Goal: Task Accomplishment & Management: Manage account settings

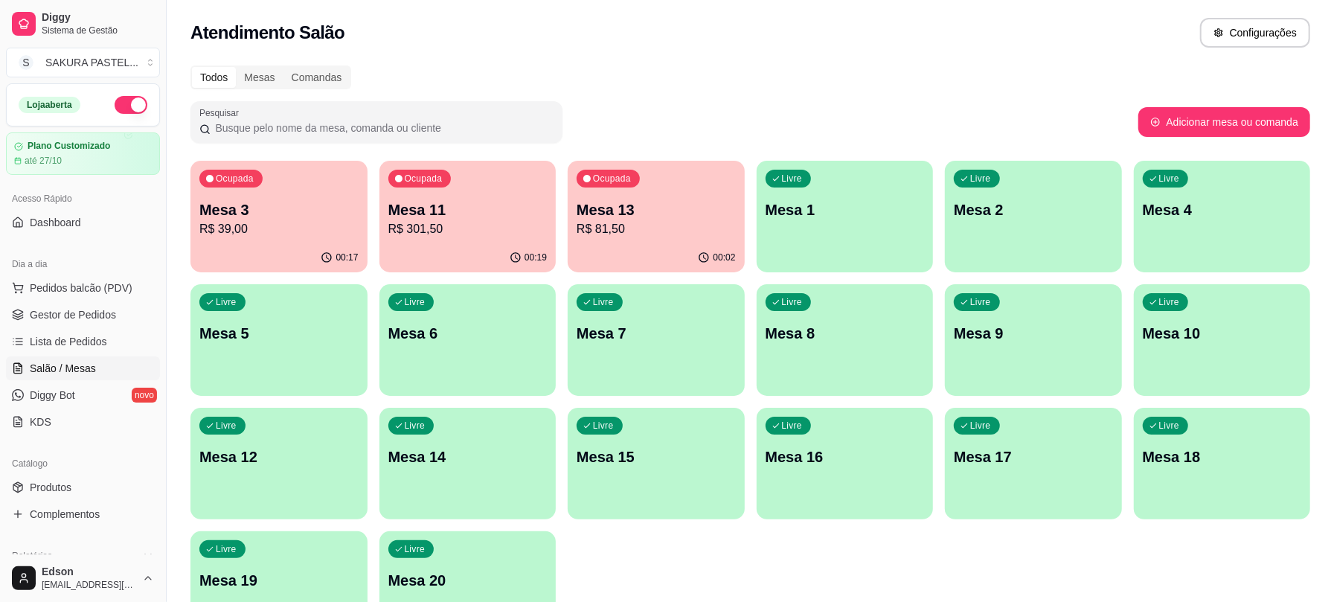
click at [718, 217] on p "Mesa 13" at bounding box center [656, 209] width 159 height 21
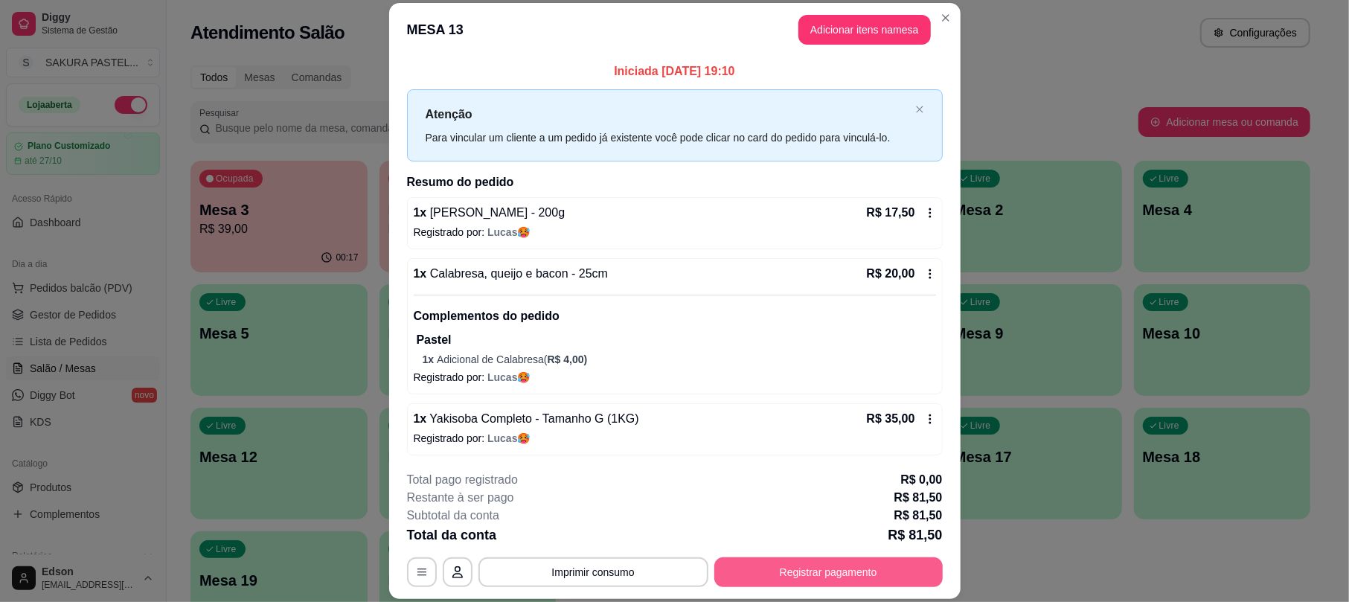
click at [855, 564] on button "Registrar pagamento" at bounding box center [829, 572] width 228 height 30
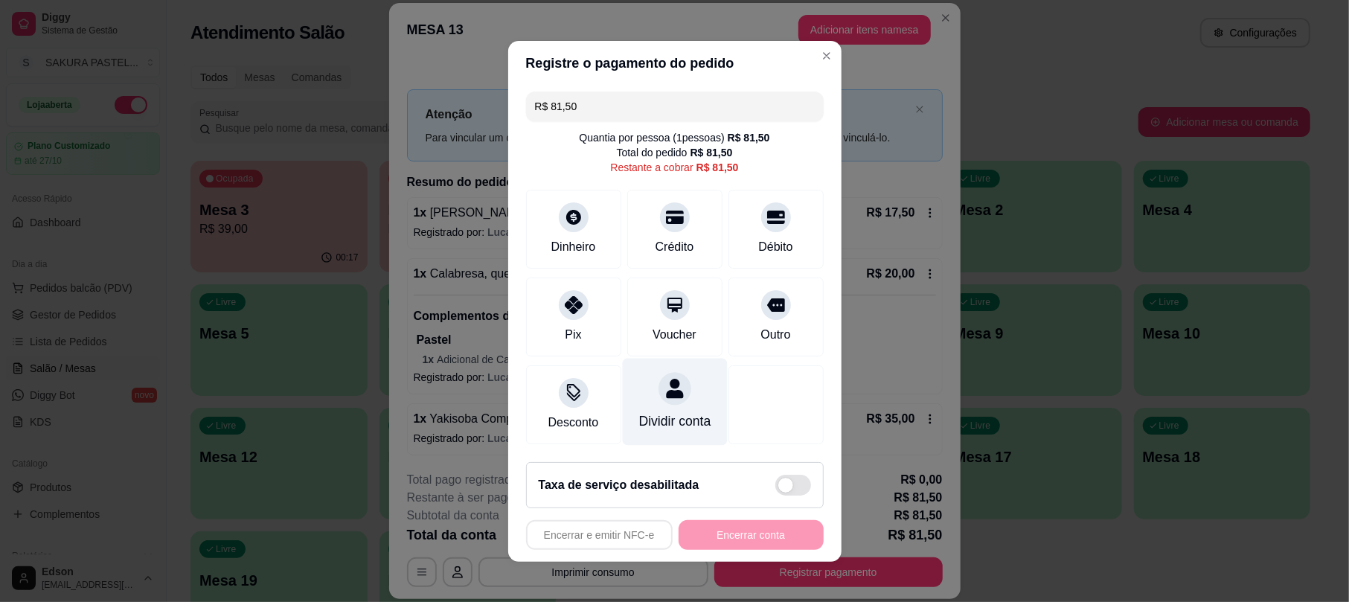
click at [668, 391] on div at bounding box center [675, 388] width 33 height 33
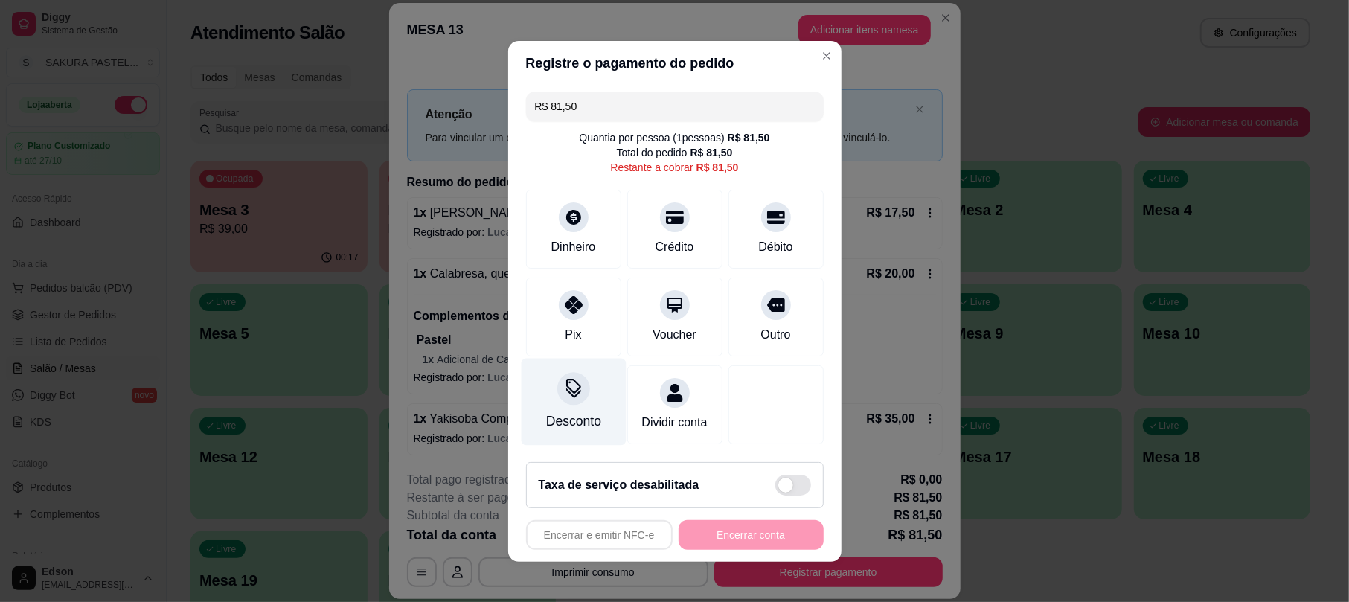
click at [569, 412] on div "Desconto" at bounding box center [573, 421] width 55 height 19
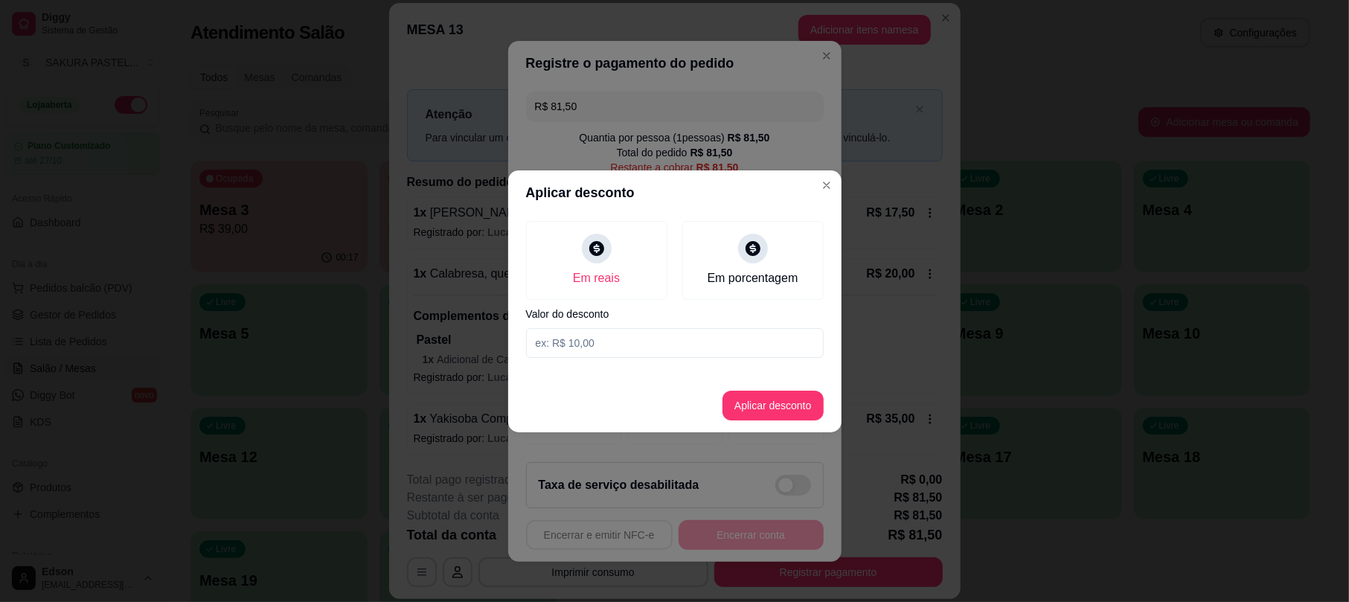
click at [601, 342] on input at bounding box center [675, 343] width 298 height 30
type input "13,00"
click at [783, 415] on button "Aplicar desconto" at bounding box center [773, 406] width 101 height 30
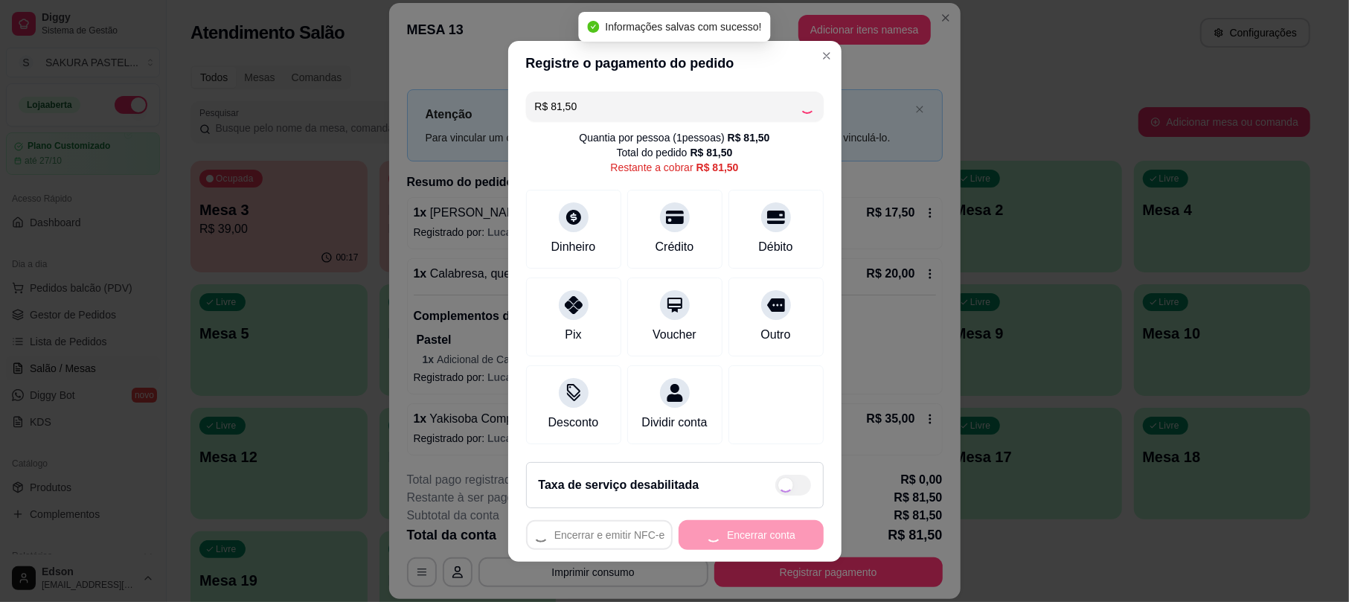
type input "R$ 68,50"
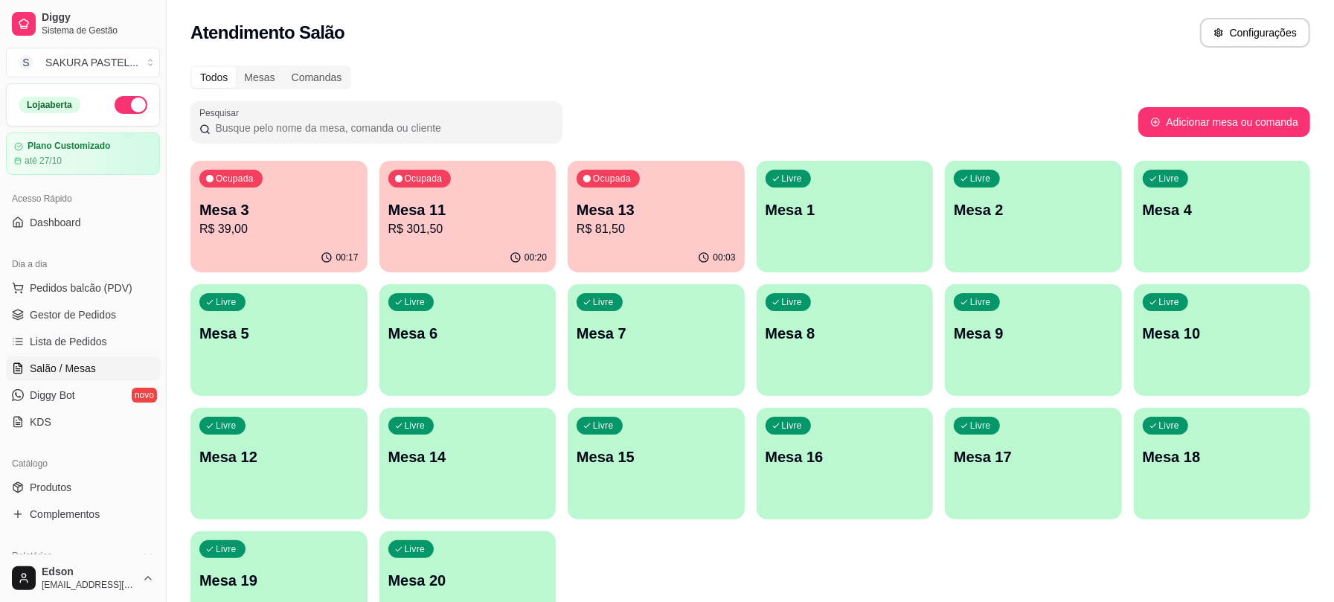
click at [304, 235] on p "R$ 39,00" at bounding box center [278, 229] width 159 height 18
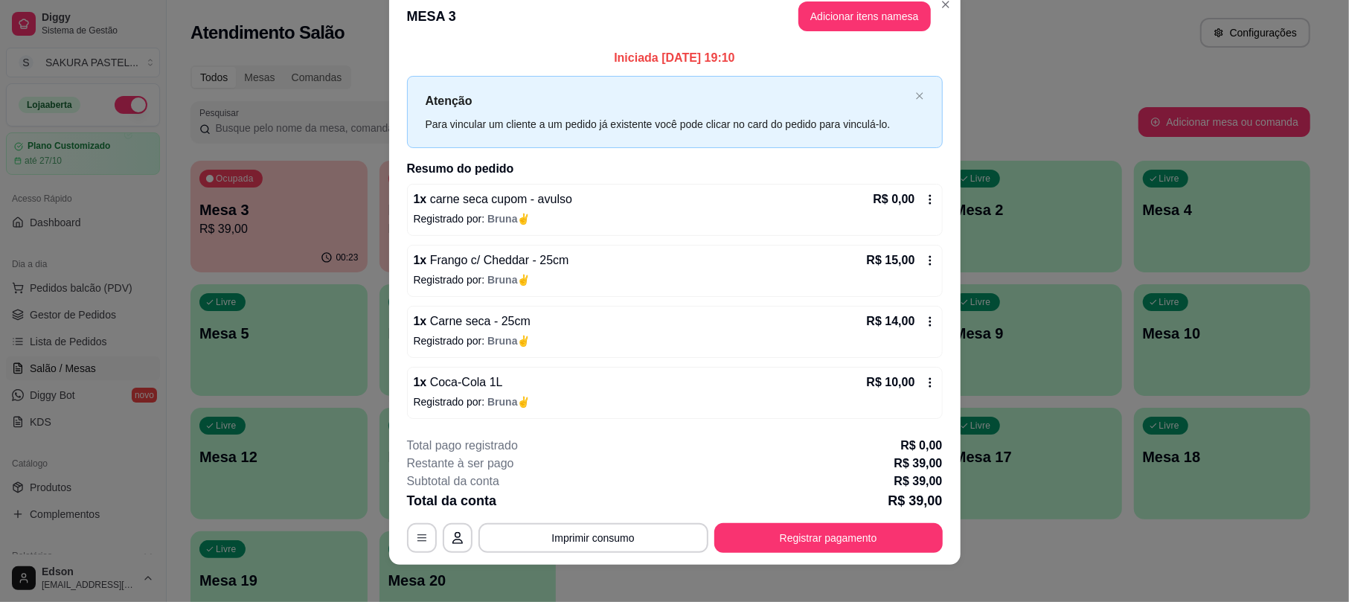
scroll to position [36, 0]
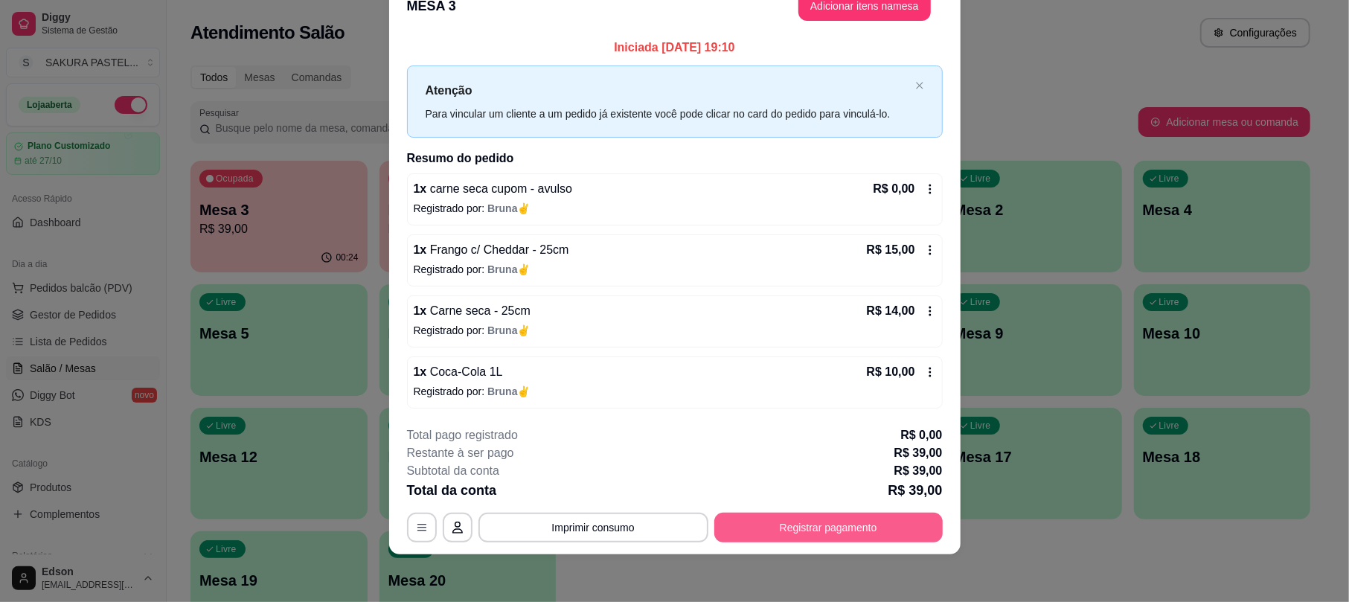
click at [755, 522] on button "Registrar pagamento" at bounding box center [829, 528] width 228 height 30
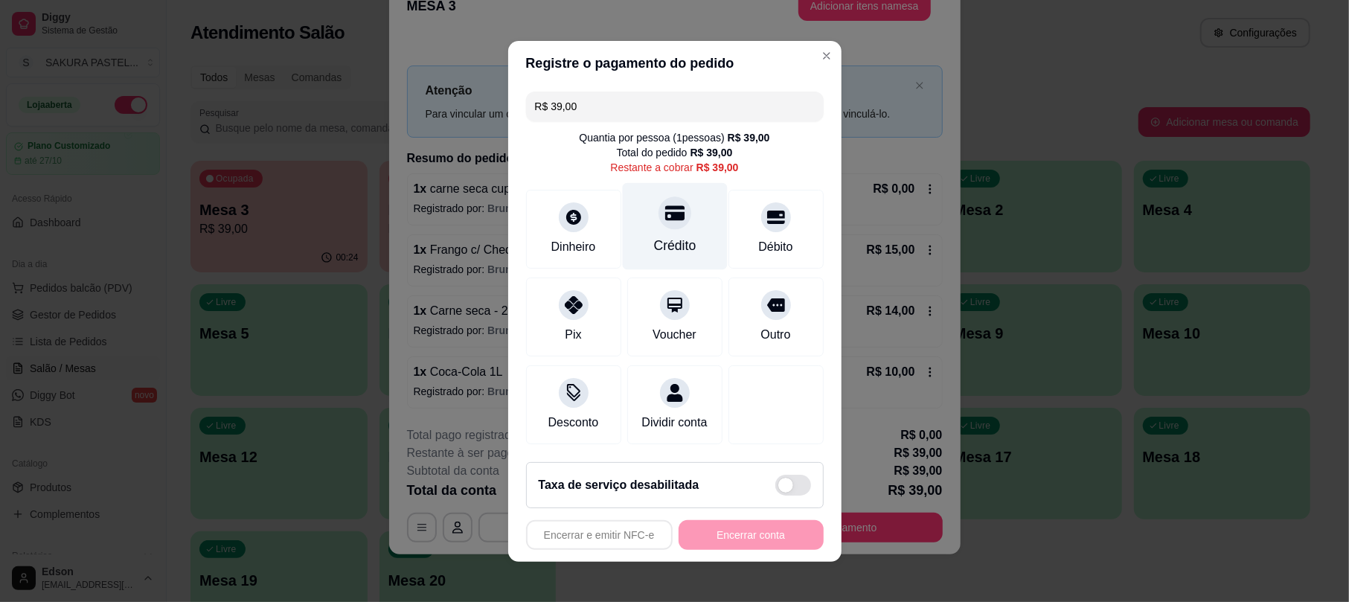
click at [630, 189] on div "Crédito" at bounding box center [674, 225] width 105 height 87
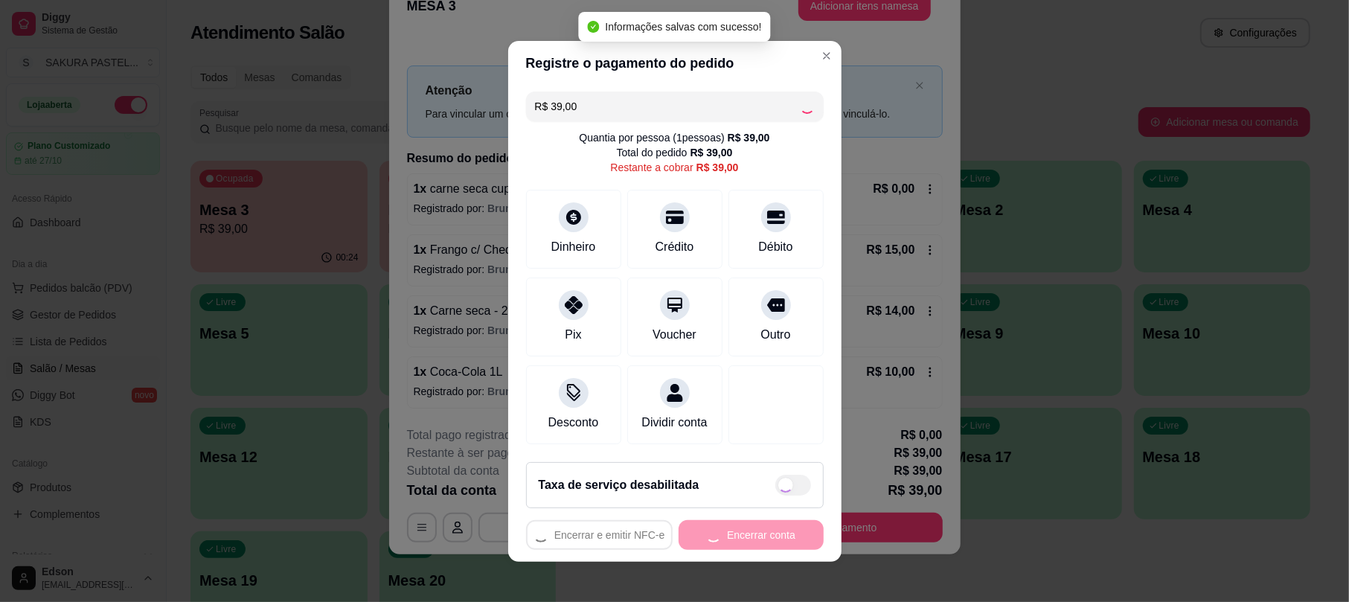
type input "R$ 0,00"
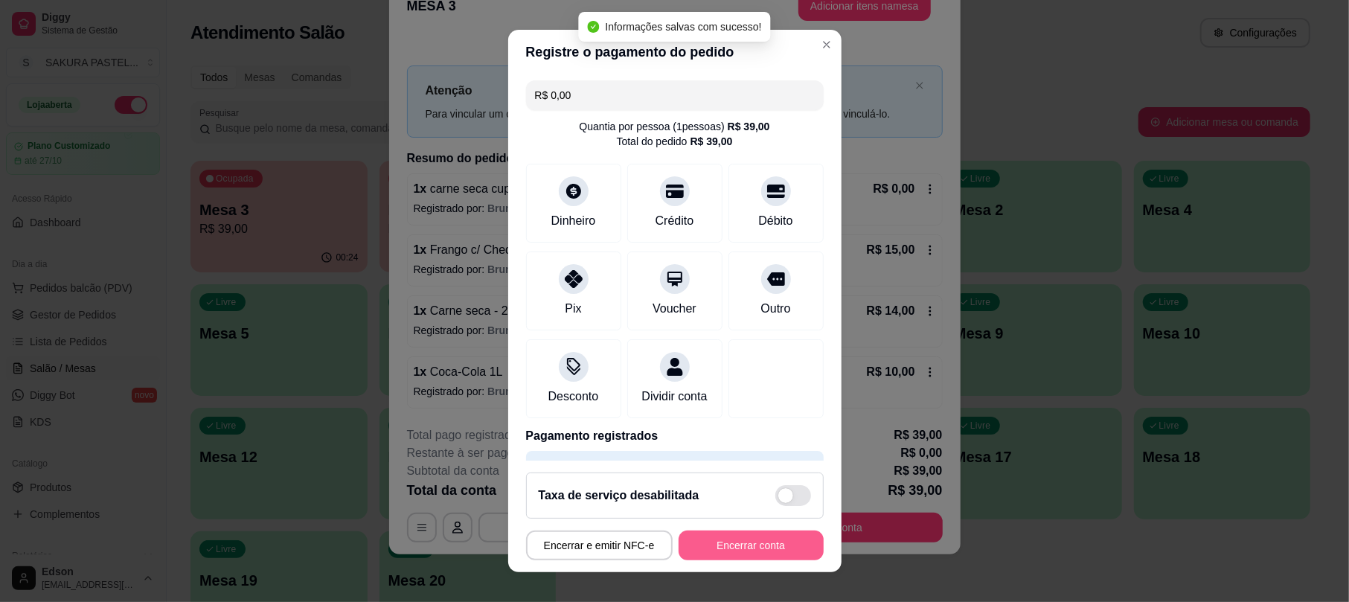
click at [739, 543] on button "Encerrar conta" at bounding box center [751, 546] width 145 height 30
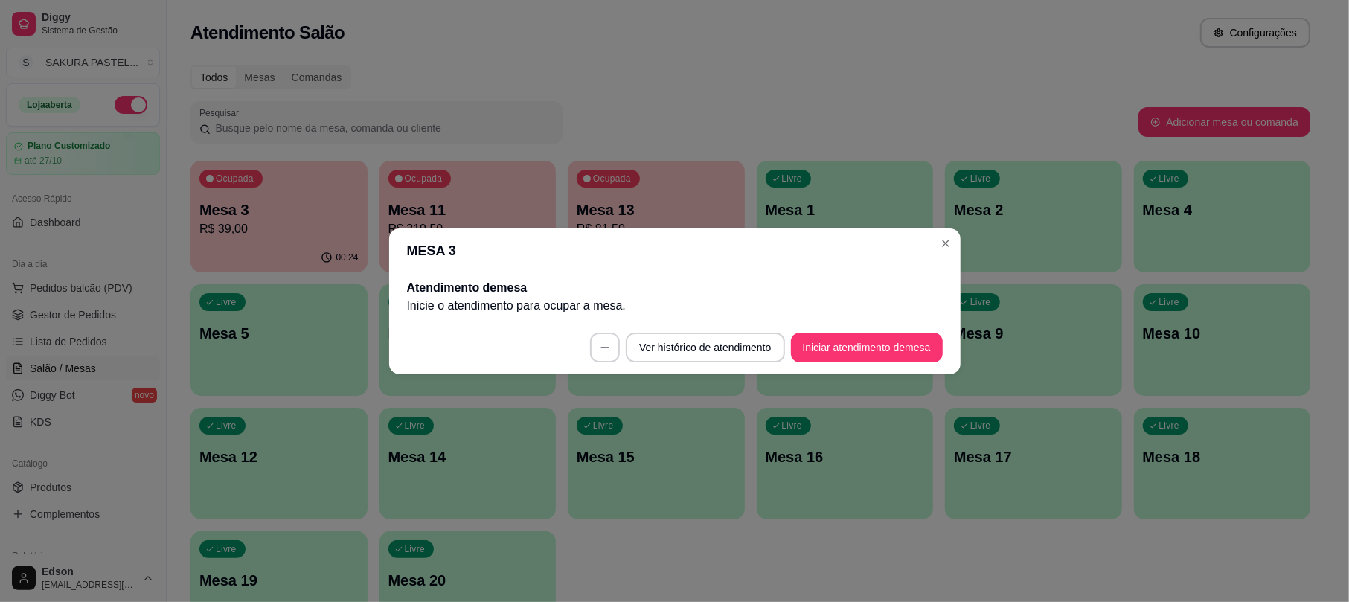
scroll to position [0, 0]
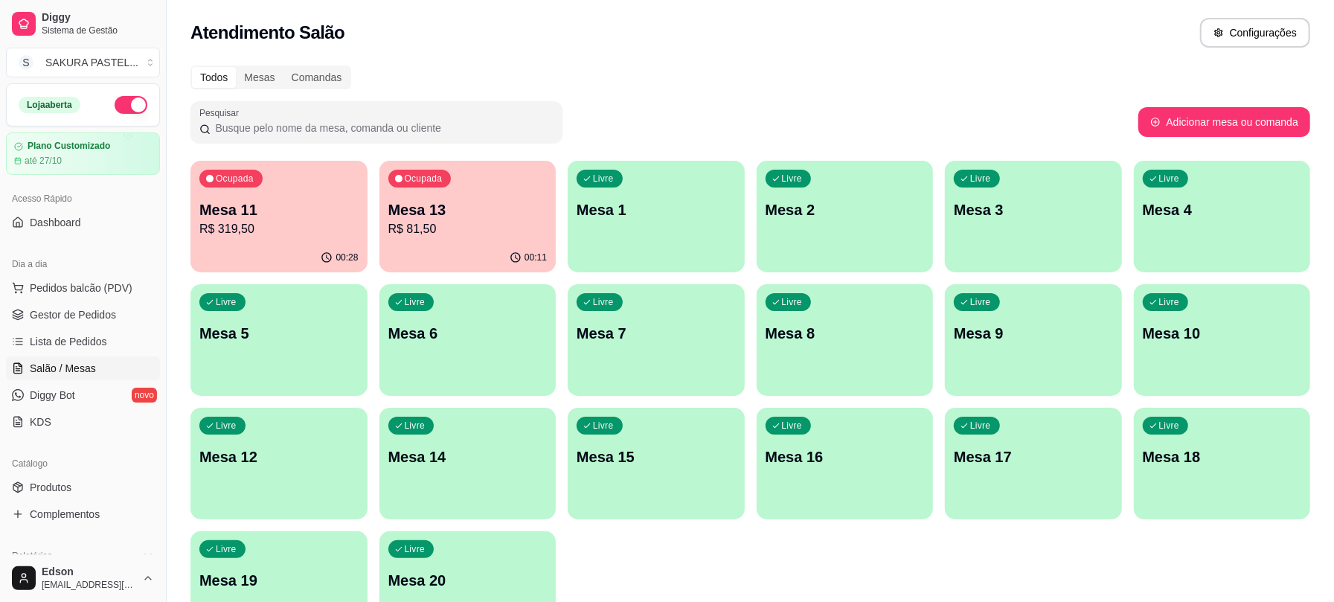
click at [325, 240] on div "Ocupada Mesa 11 R$ 319,50" at bounding box center [279, 202] width 177 height 83
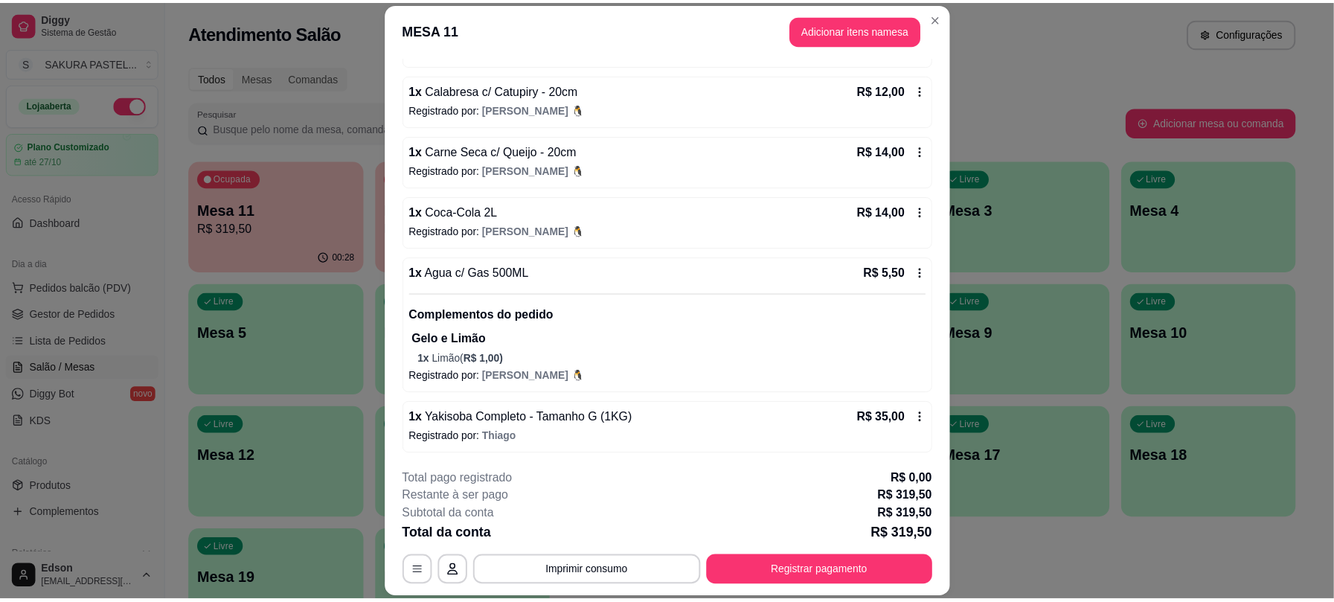
scroll to position [1147, 0]
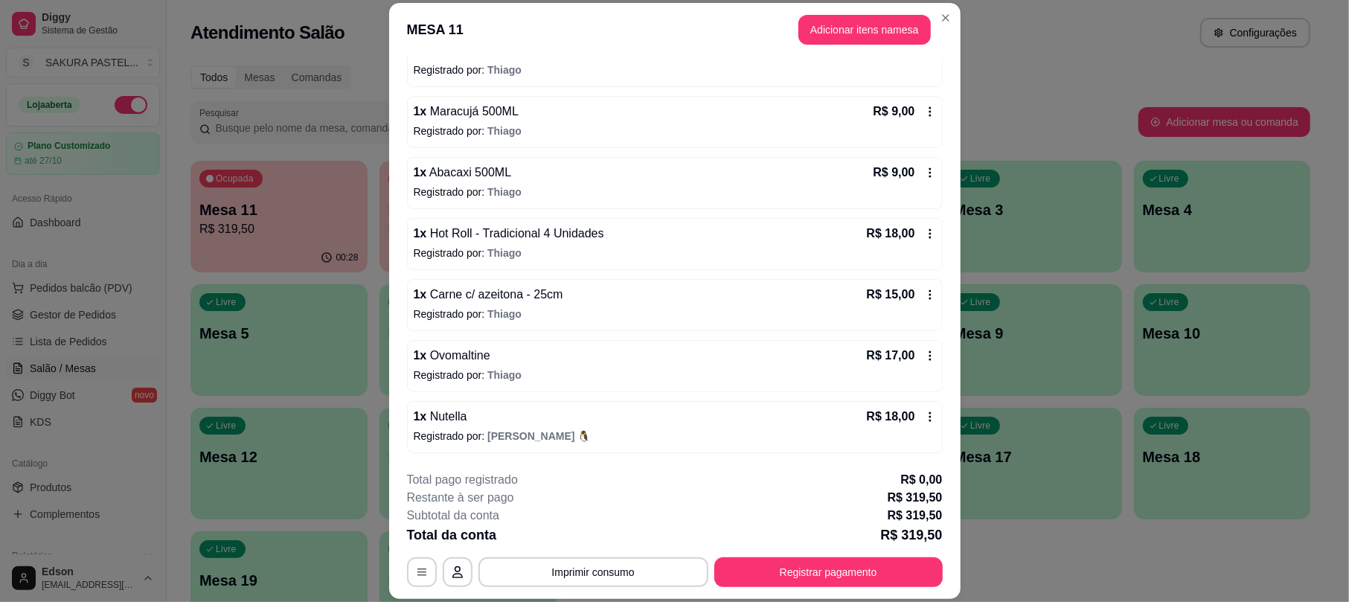
click at [504, 433] on span "[PERSON_NAME] 🐧" at bounding box center [538, 436] width 103 height 12
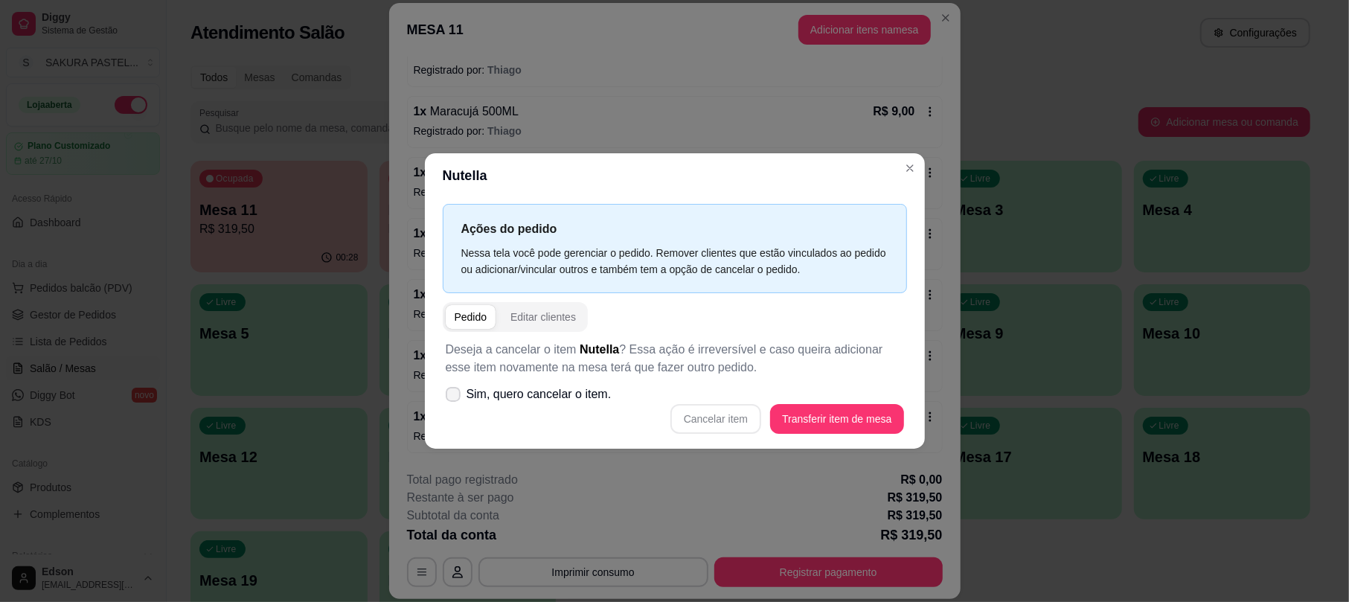
click at [549, 394] on span "Sim, quero cancelar o item." at bounding box center [539, 395] width 145 height 18
click at [455, 397] on input "Sim, quero cancelar o item." at bounding box center [450, 402] width 10 height 10
checkbox input "true"
click at [709, 417] on button "Cancelar item" at bounding box center [716, 418] width 89 height 29
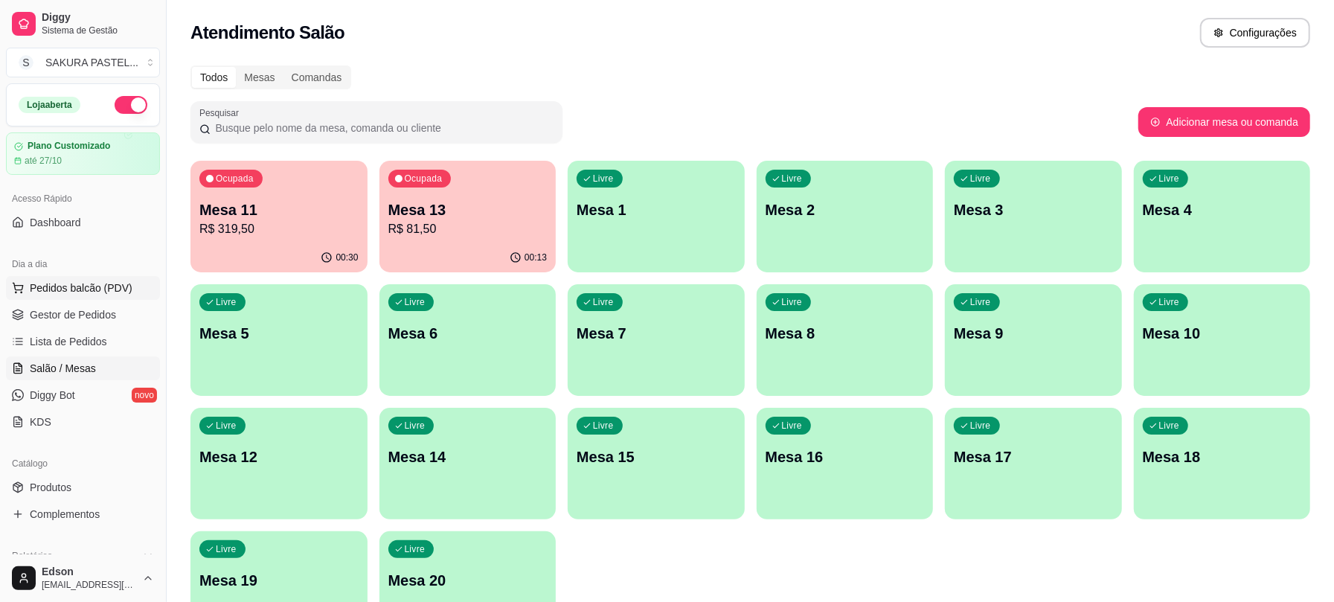
click at [86, 295] on span "Pedidos balcão (PDV)" at bounding box center [81, 288] width 103 height 15
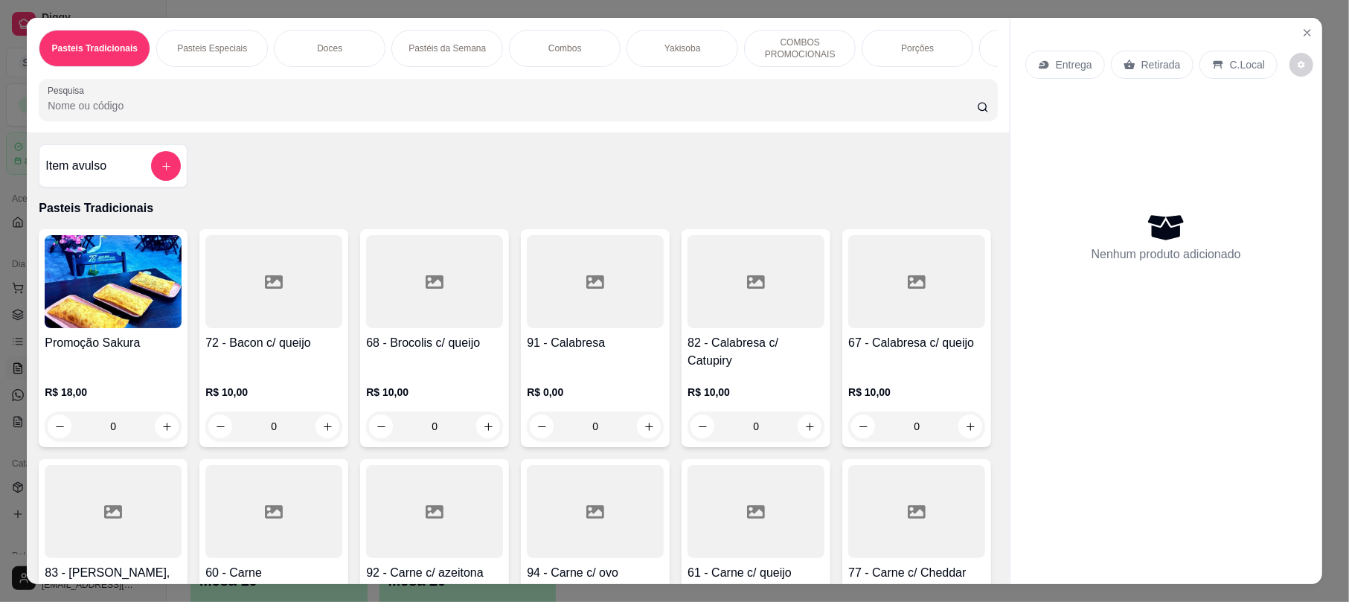
click at [1170, 69] on p "Retirada" at bounding box center [1161, 64] width 39 height 15
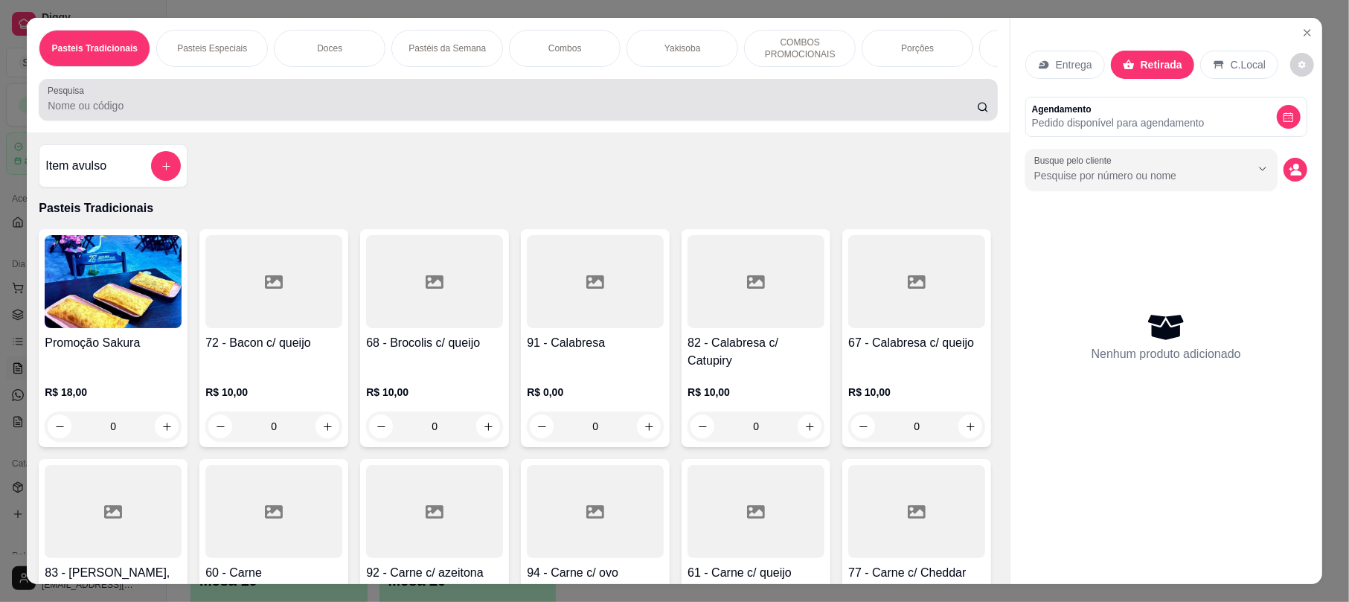
click at [787, 113] on input "Pesquisa" at bounding box center [513, 105] width 930 height 15
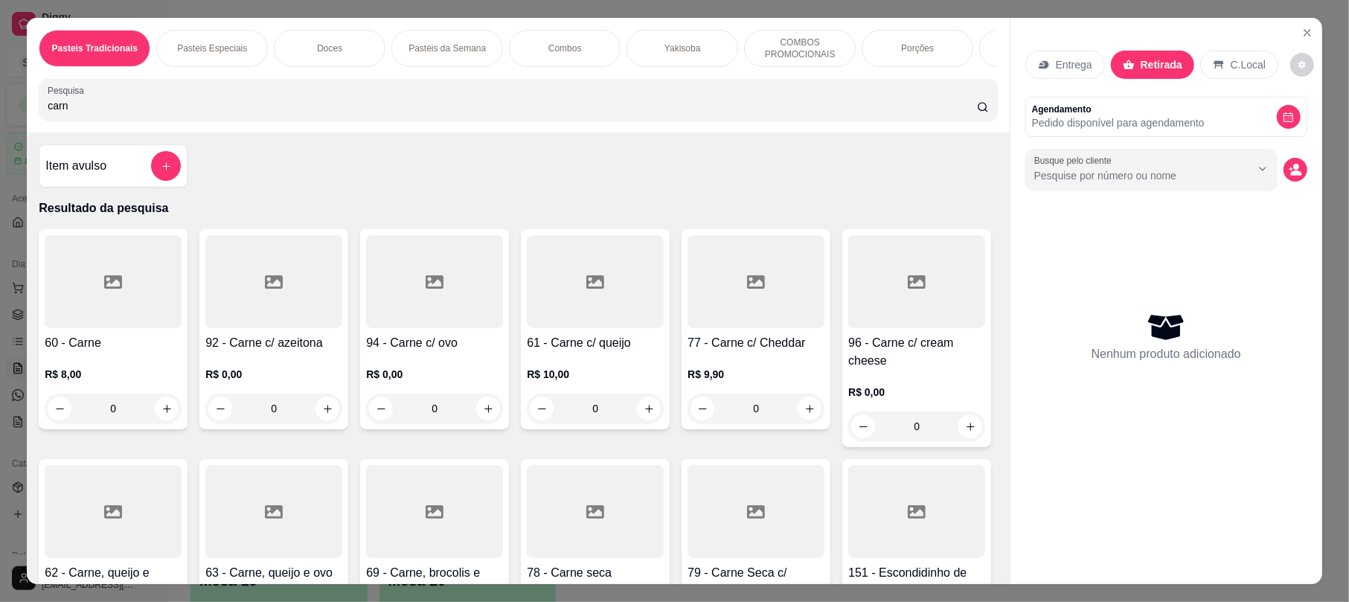
type input "carn"
click at [108, 320] on div at bounding box center [113, 281] width 137 height 93
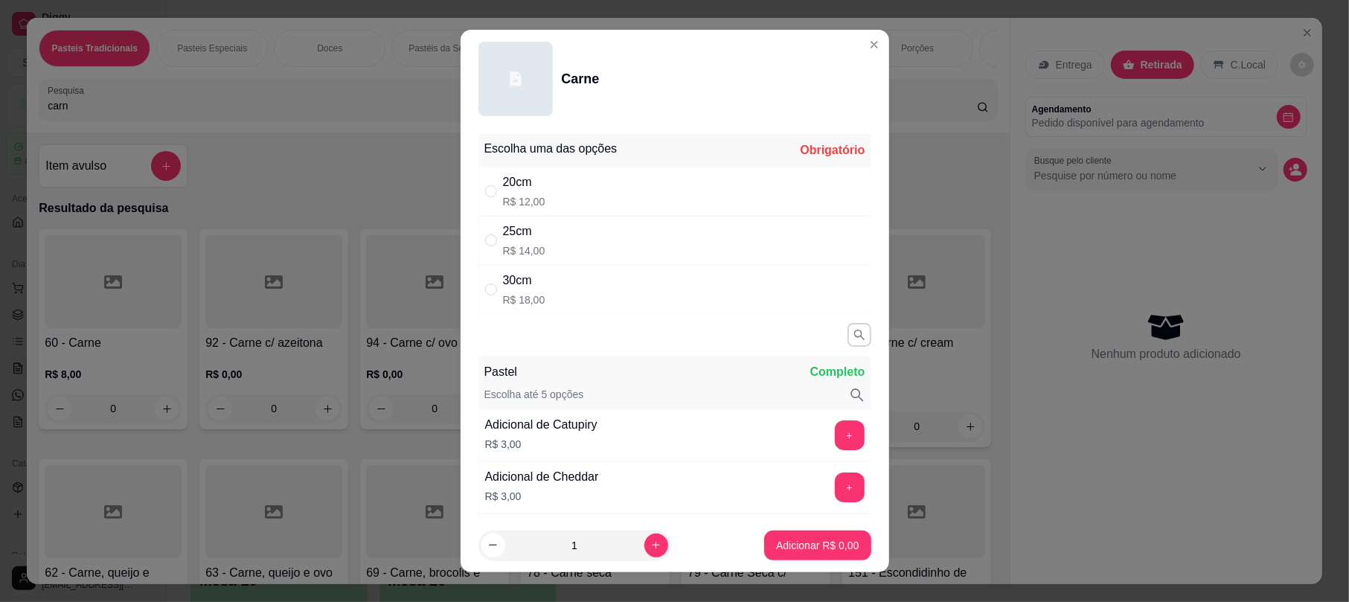
drag, startPoint x: 682, startPoint y: 237, endPoint x: 724, endPoint y: 290, distance: 68.3
click at [683, 236] on div "25cm R$ 14,00" at bounding box center [675, 240] width 393 height 49
radio input "true"
click at [805, 551] on p "Adicionar R$ 14,00" at bounding box center [815, 545] width 86 height 14
type input "1"
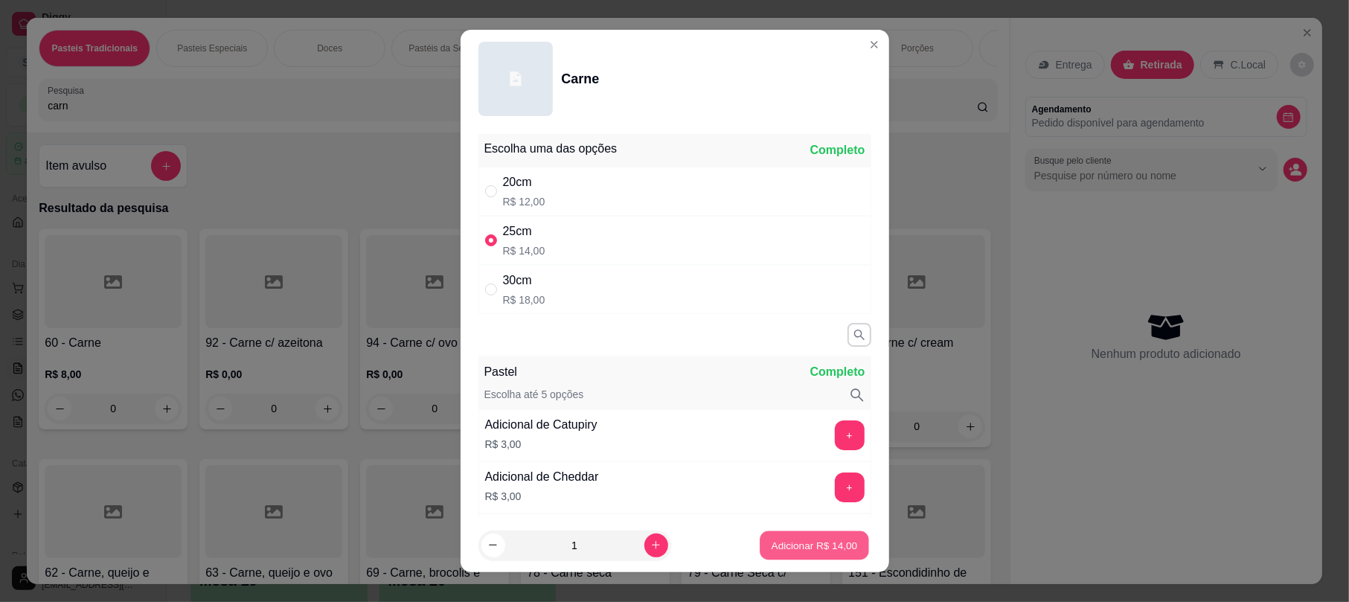
type input "1"
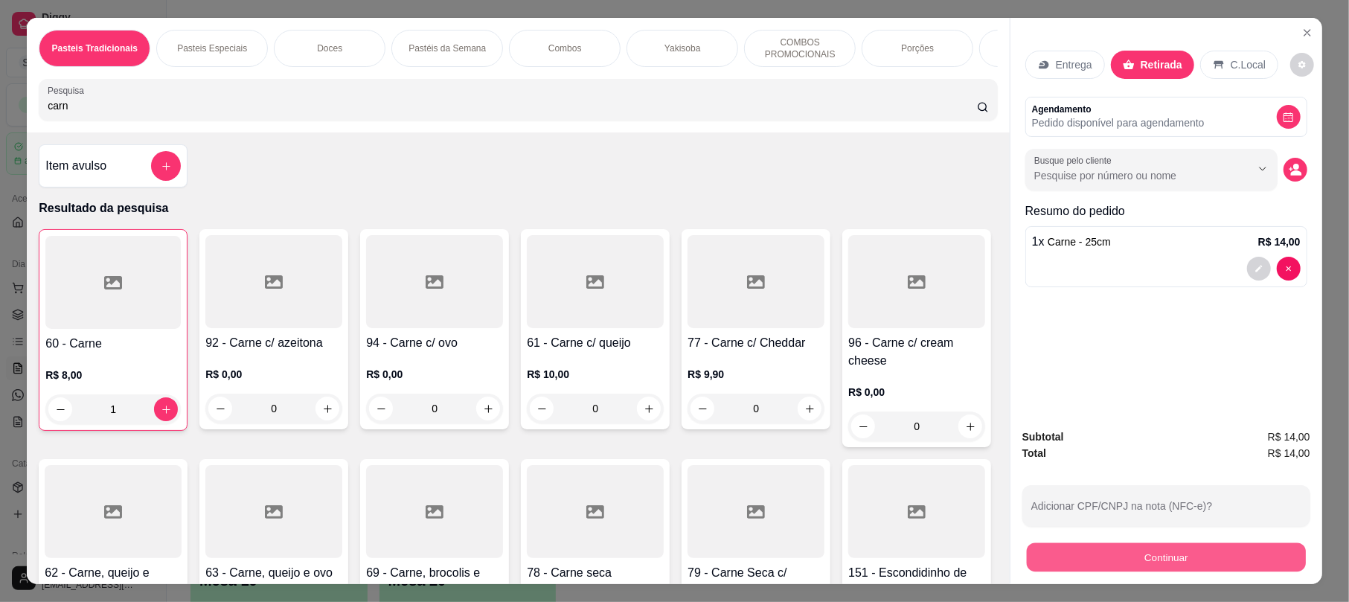
click at [1139, 542] on div "Continuar" at bounding box center [1167, 555] width 288 height 33
click at [1115, 549] on button "Continuar" at bounding box center [1167, 558] width 288 height 30
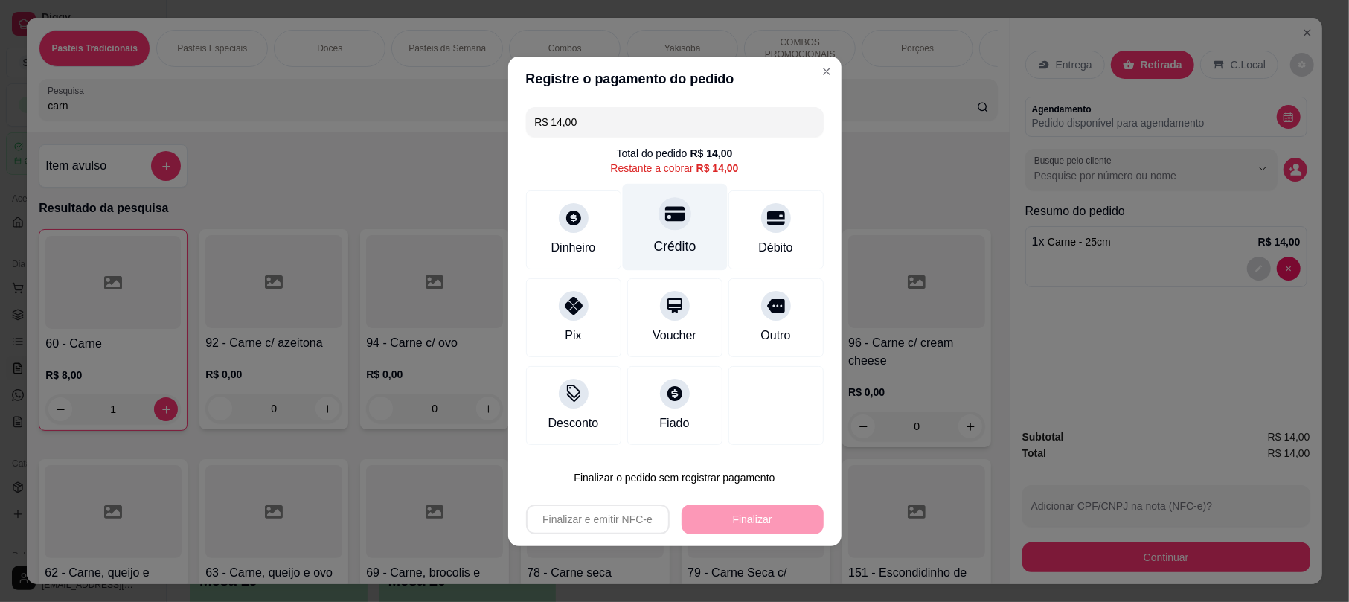
click at [645, 238] on div "Crédito" at bounding box center [674, 226] width 105 height 87
type input "R$ 0,00"
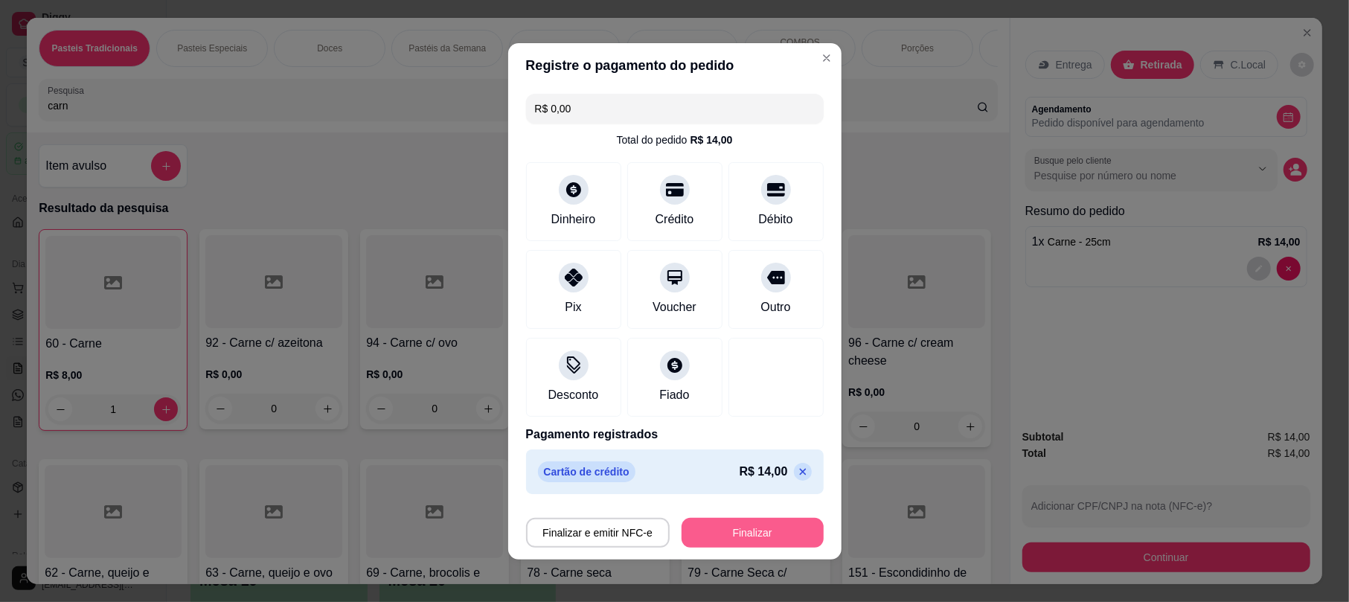
click at [737, 520] on button "Finalizar" at bounding box center [753, 533] width 142 height 30
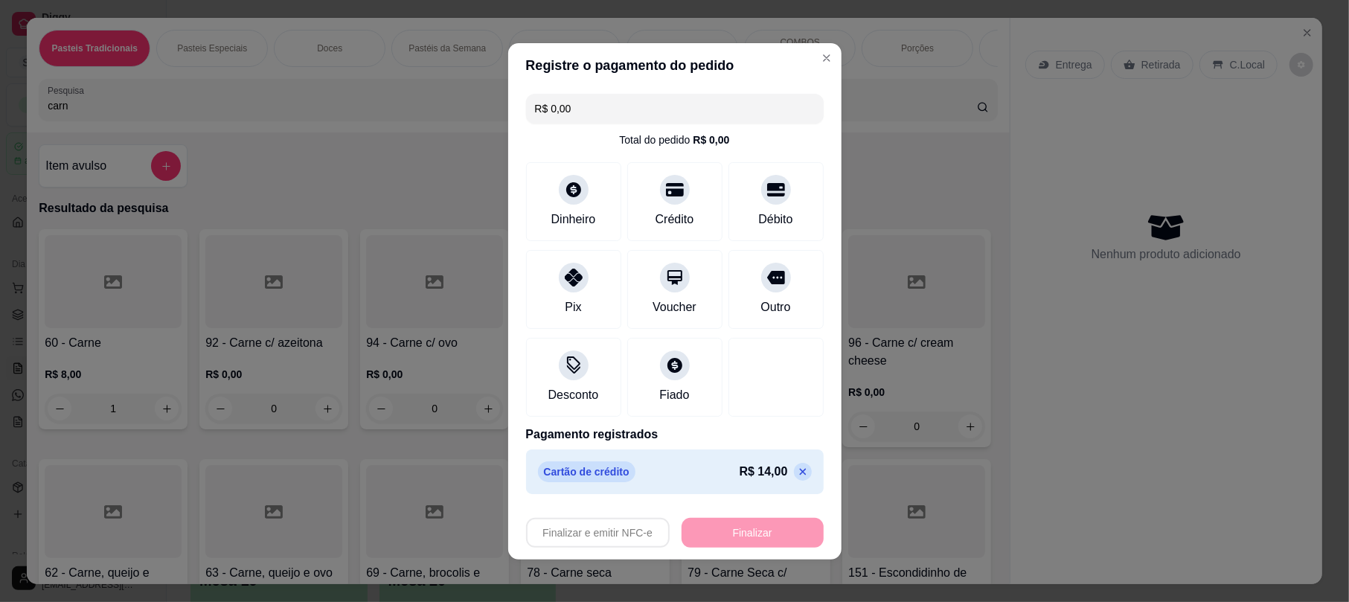
type input "0"
type input "-R$ 14,00"
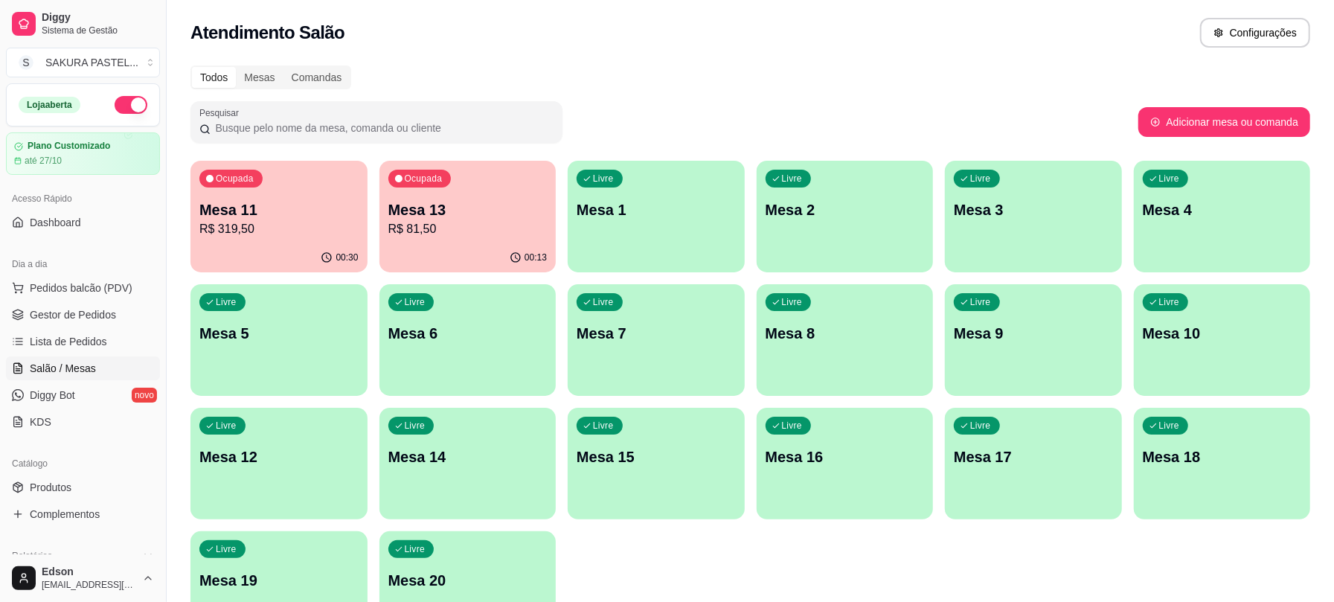
click at [290, 228] on p "R$ 319,50" at bounding box center [278, 229] width 159 height 18
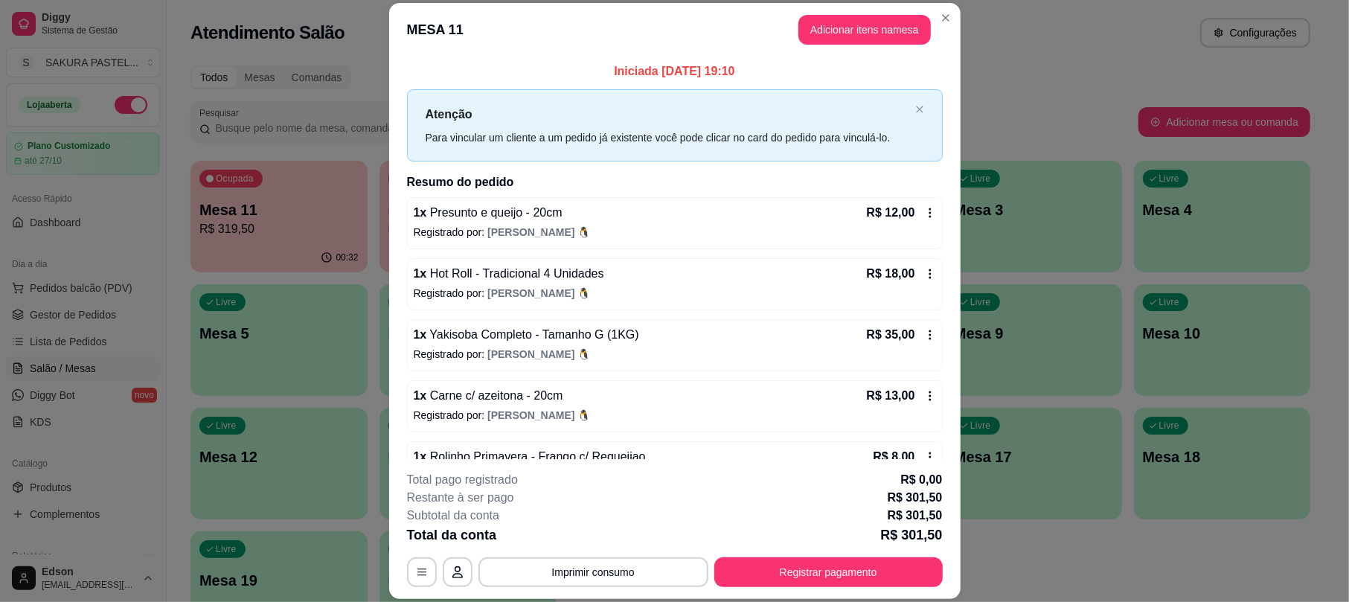
click at [820, 46] on header "MESA 11 Adicionar itens na mesa" at bounding box center [675, 30] width 572 height 54
click at [822, 42] on button "Adicionar itens na mesa" at bounding box center [865, 30] width 128 height 29
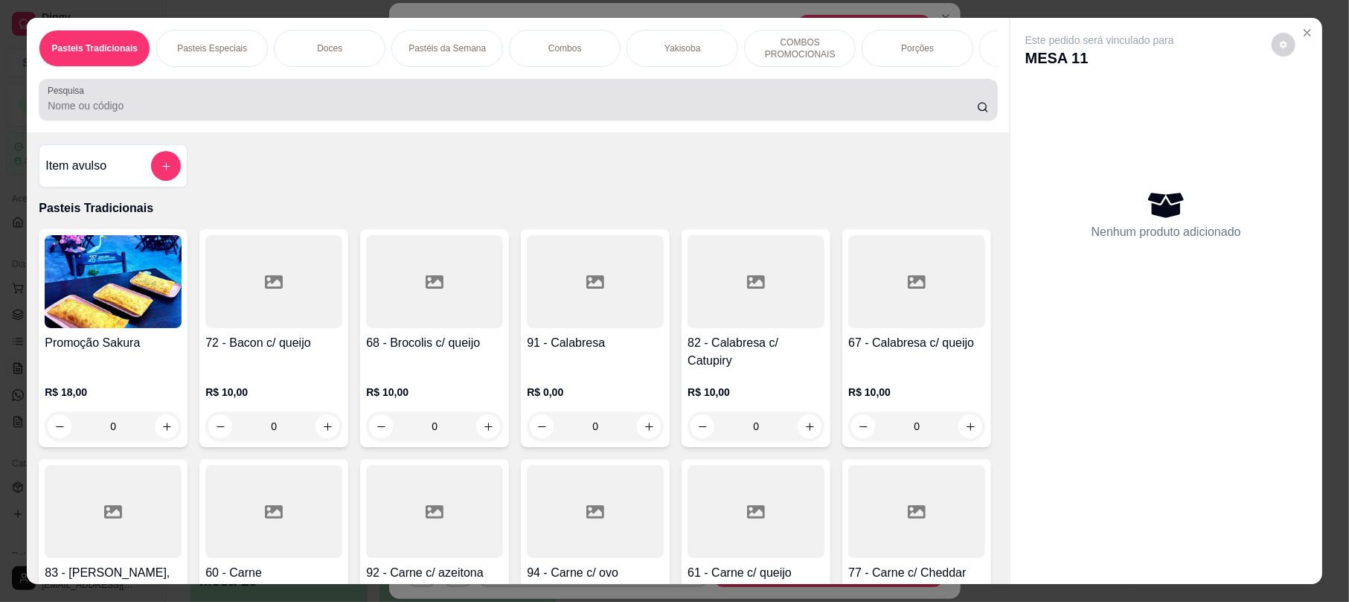
click at [697, 101] on div at bounding box center [518, 100] width 941 height 30
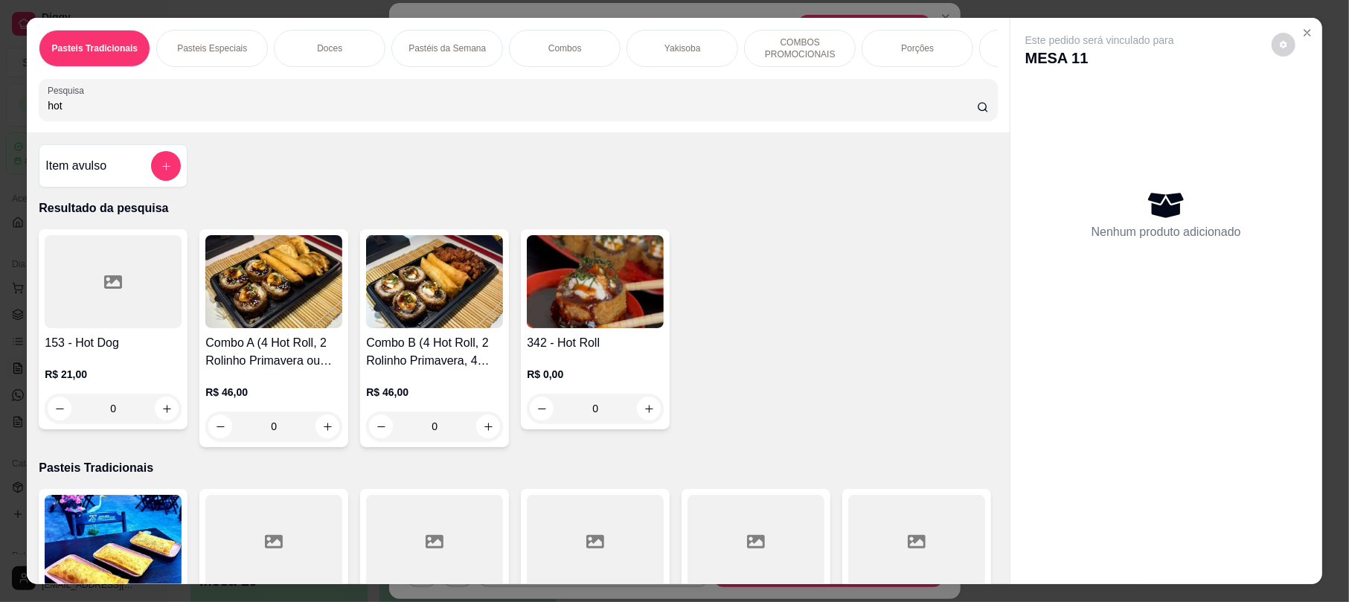
type input "hot"
click at [105, 352] on h4 "153 - Hot Dog" at bounding box center [113, 343] width 137 height 18
click at [570, 322] on img at bounding box center [595, 281] width 137 height 93
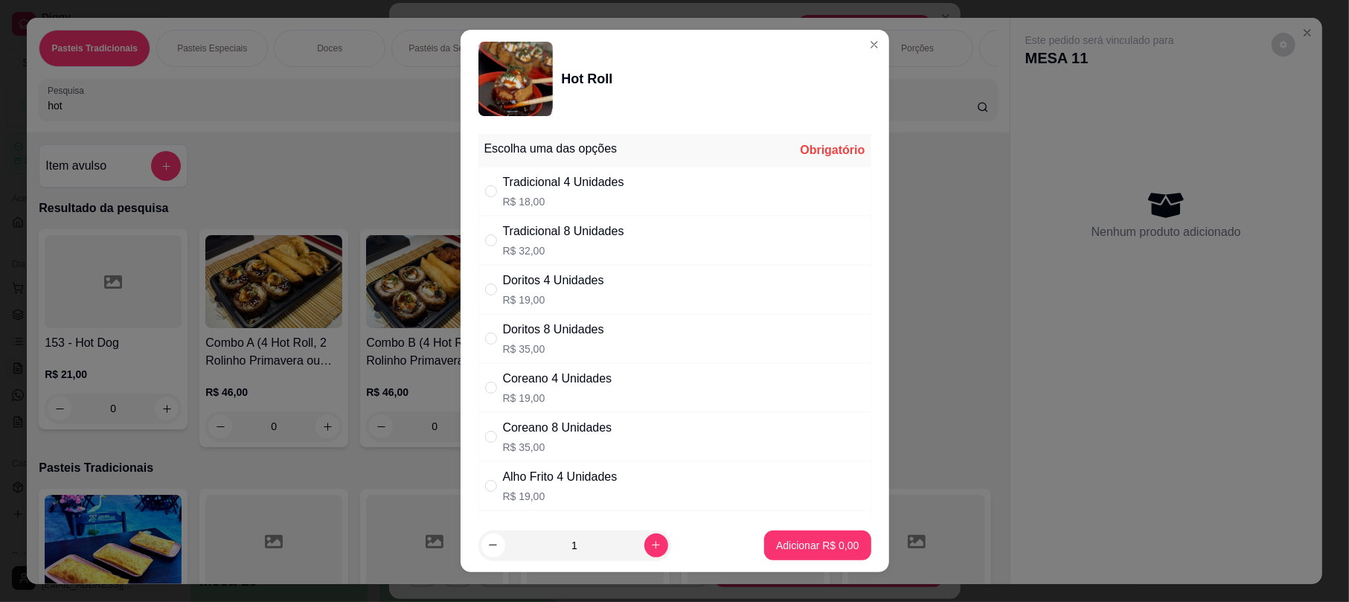
click at [552, 186] on div "Tradicional 4 Unidades" at bounding box center [563, 182] width 121 height 18
radio input "true"
click at [784, 557] on button "Adicionar R$ 18,00" at bounding box center [814, 546] width 112 height 30
type input "1"
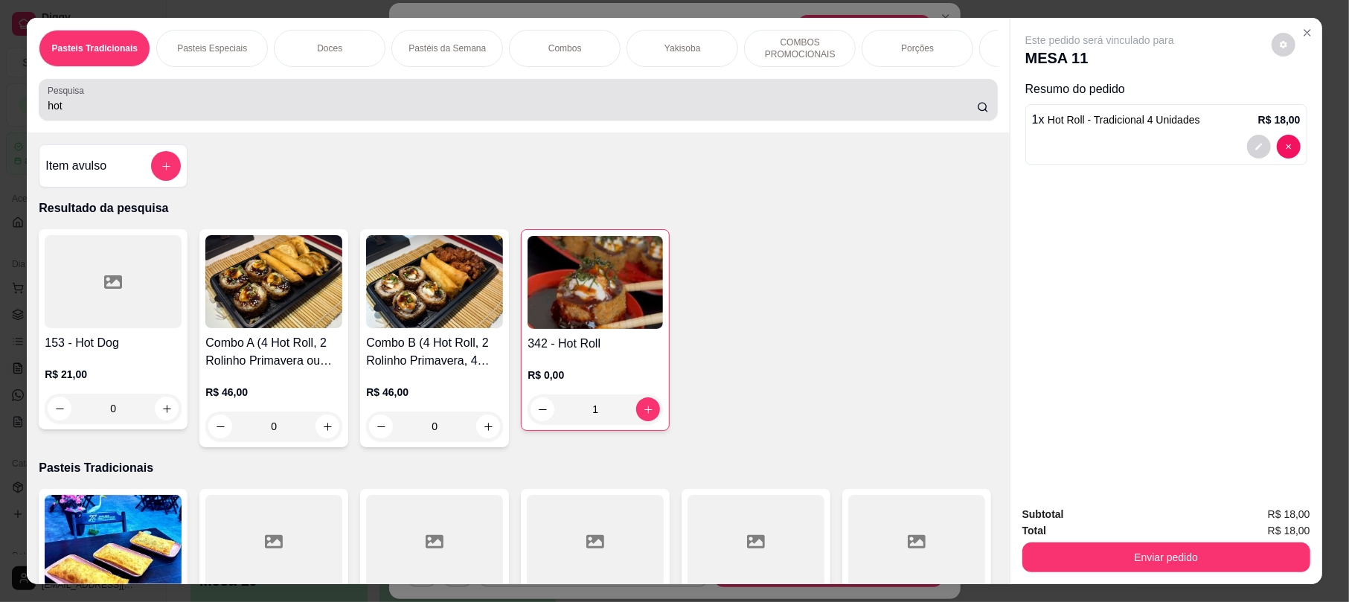
click at [93, 115] on div "hot" at bounding box center [518, 100] width 941 height 30
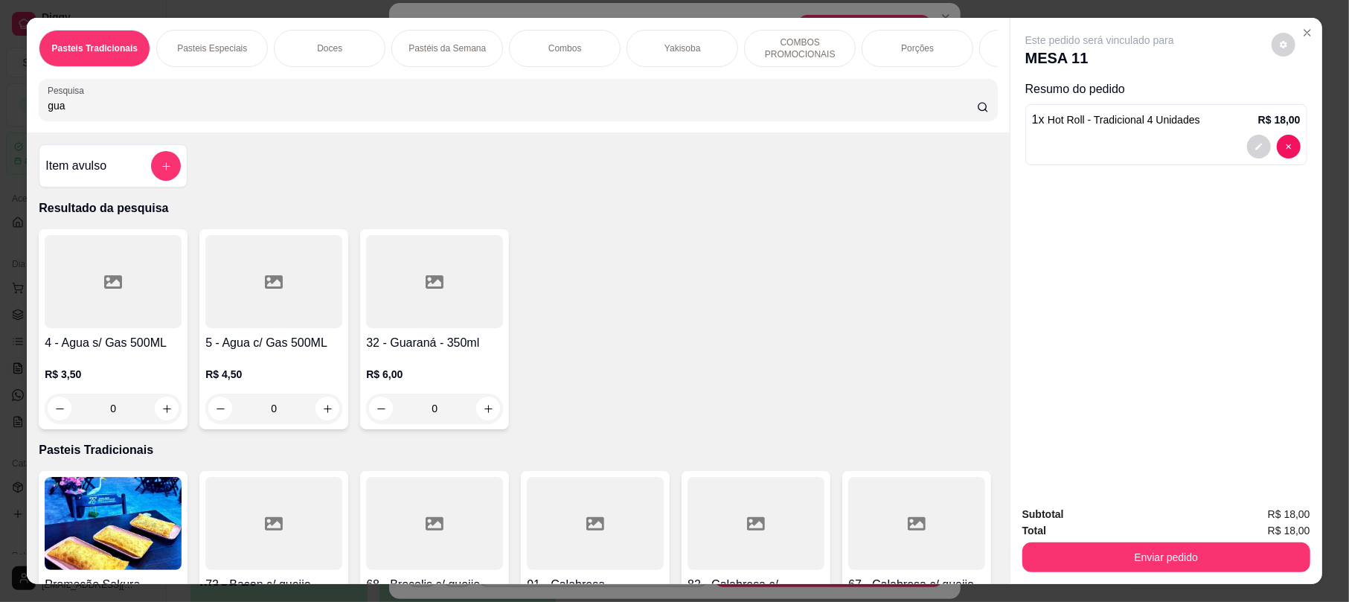
type input "gua"
click at [126, 328] on div at bounding box center [113, 281] width 137 height 93
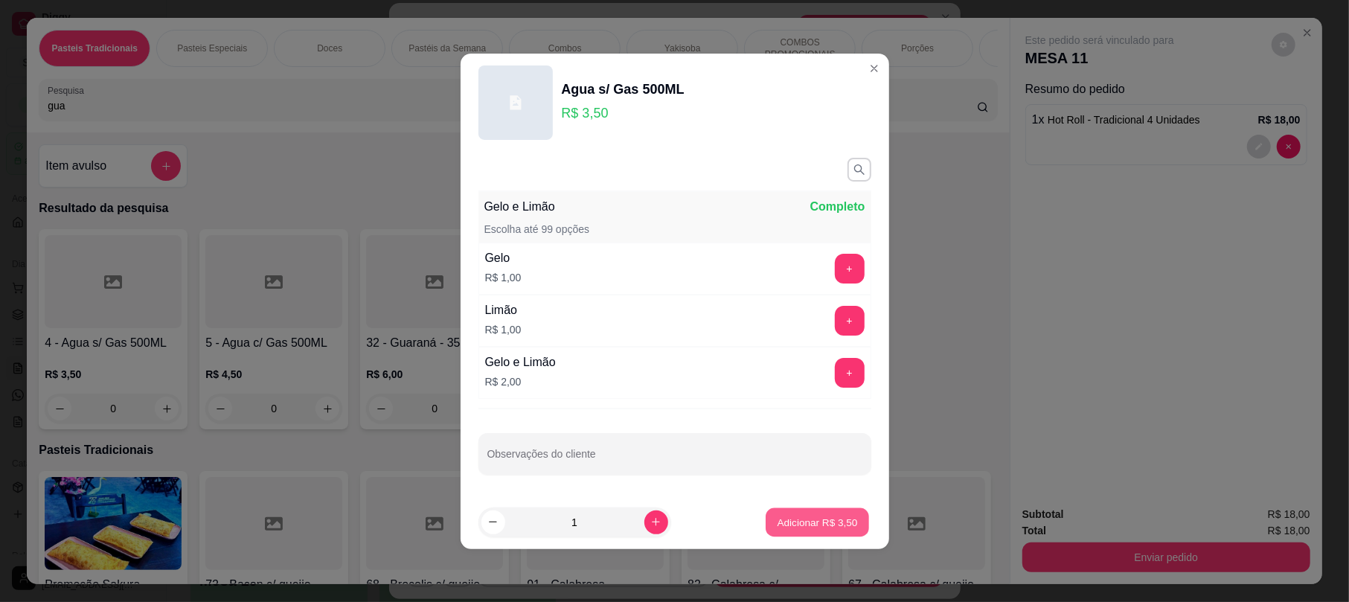
click at [810, 514] on button "Adicionar R$ 3,50" at bounding box center [817, 522] width 103 height 29
type input "1"
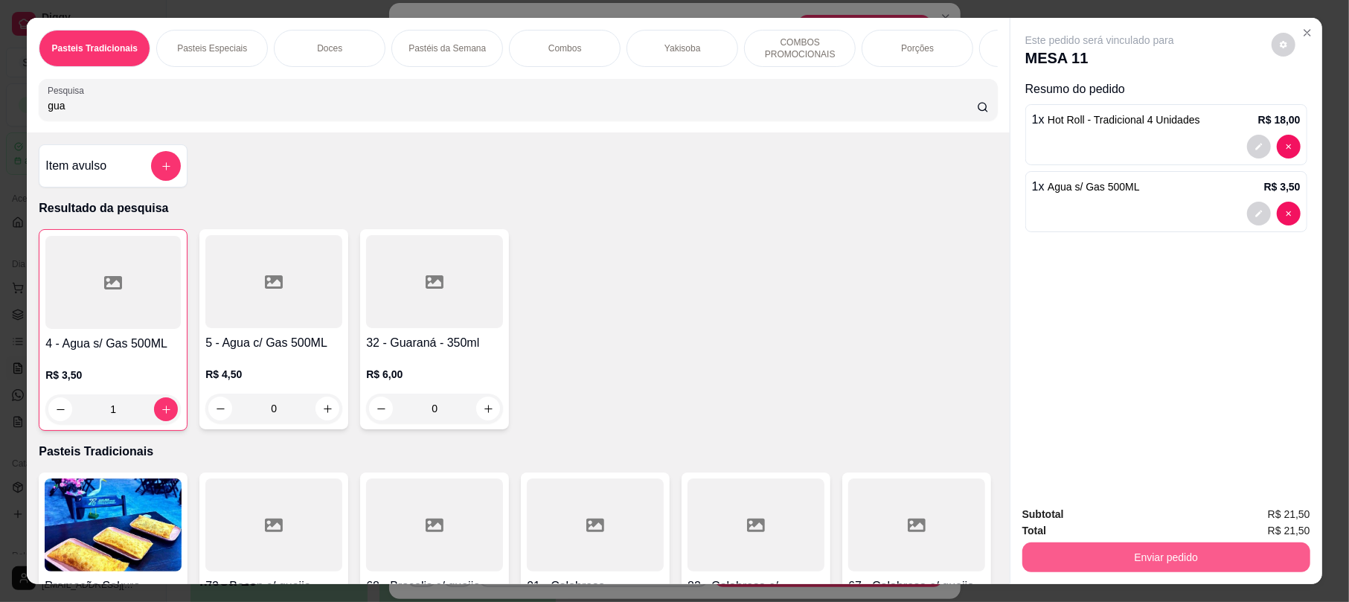
click at [1127, 552] on button "Enviar pedido" at bounding box center [1167, 558] width 288 height 30
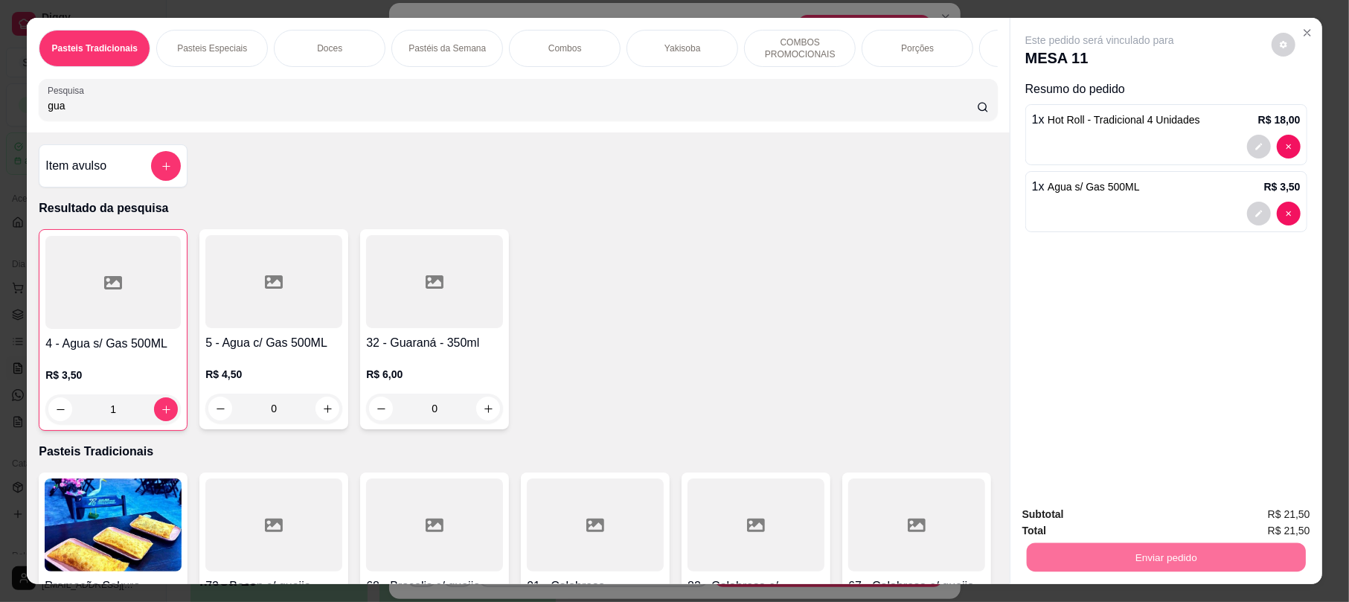
click at [1257, 520] on button "Enviar pedido" at bounding box center [1270, 521] width 84 height 28
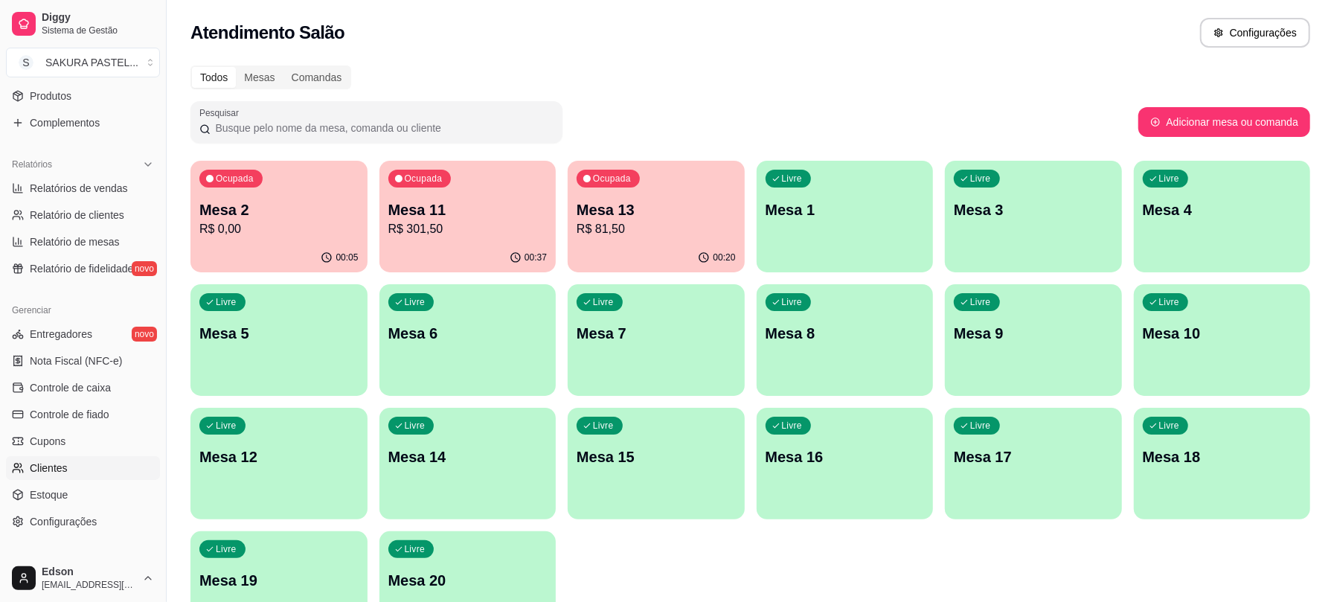
scroll to position [469, 0]
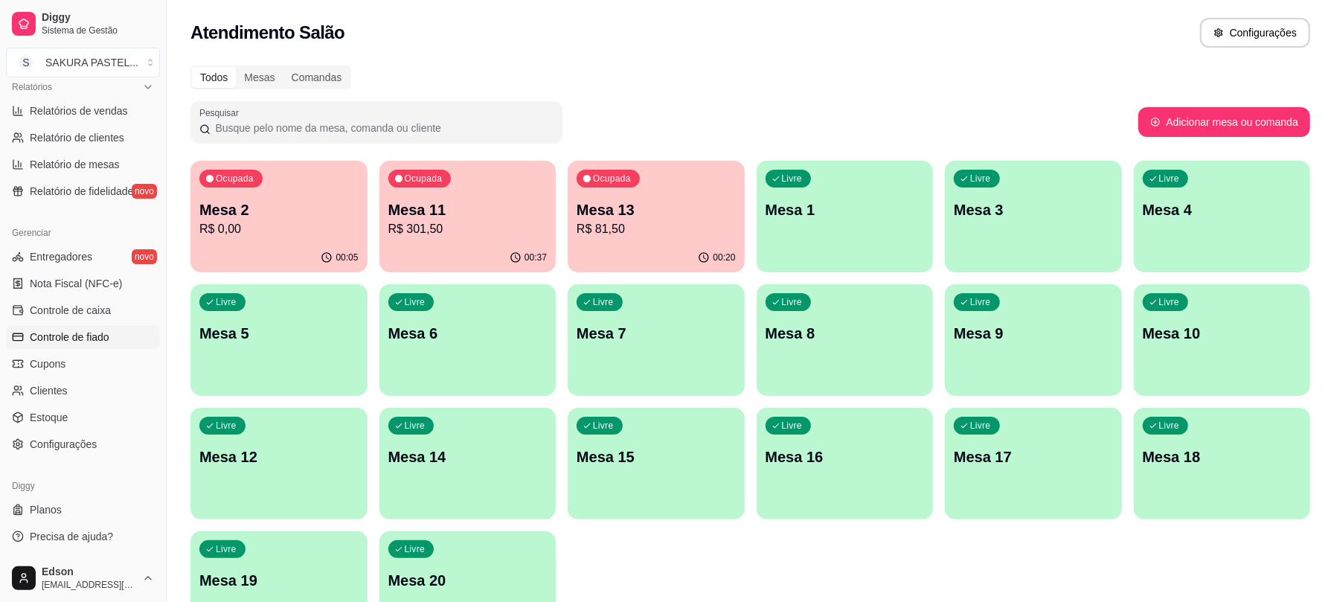
click at [93, 339] on span "Controle de fiado" at bounding box center [70, 337] width 80 height 15
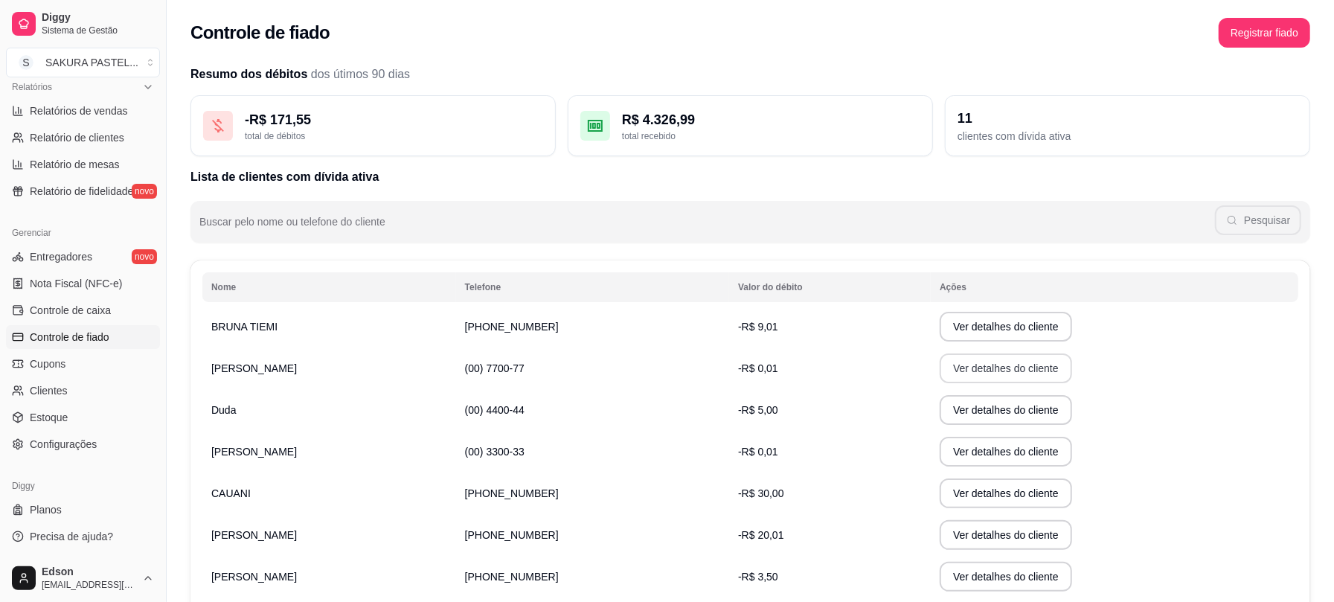
click at [948, 369] on button "Ver detalhes do cliente" at bounding box center [1006, 369] width 132 height 30
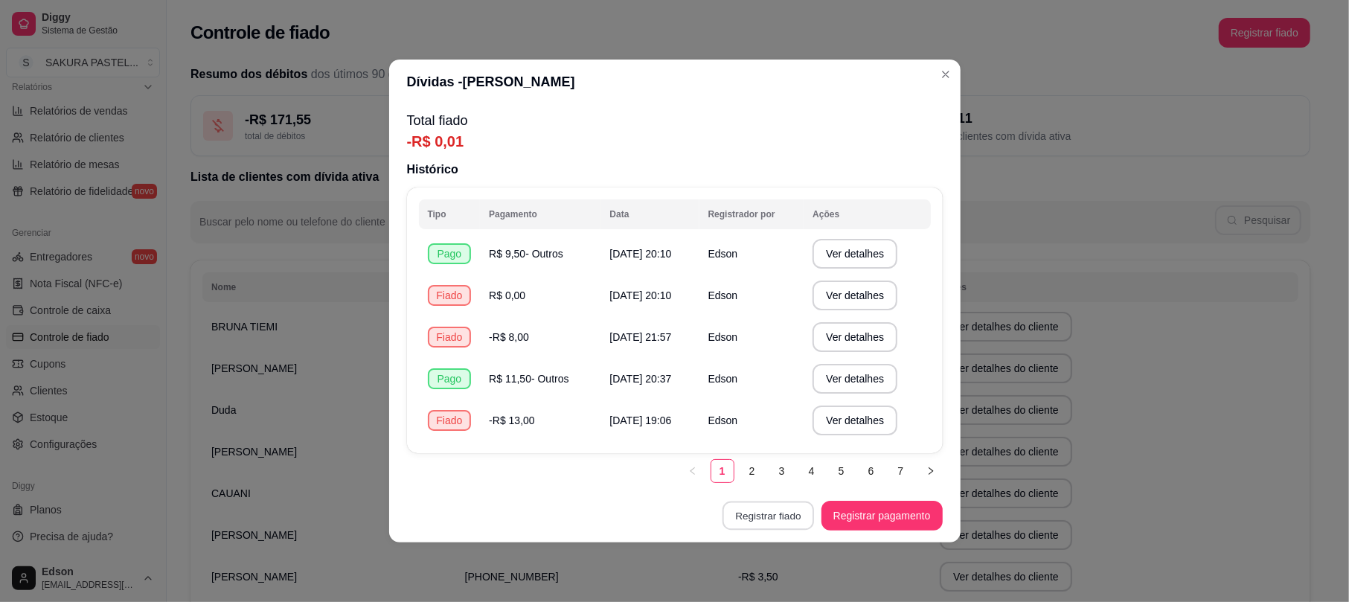
click at [796, 514] on button "Registrar fiado" at bounding box center [769, 516] width 92 height 29
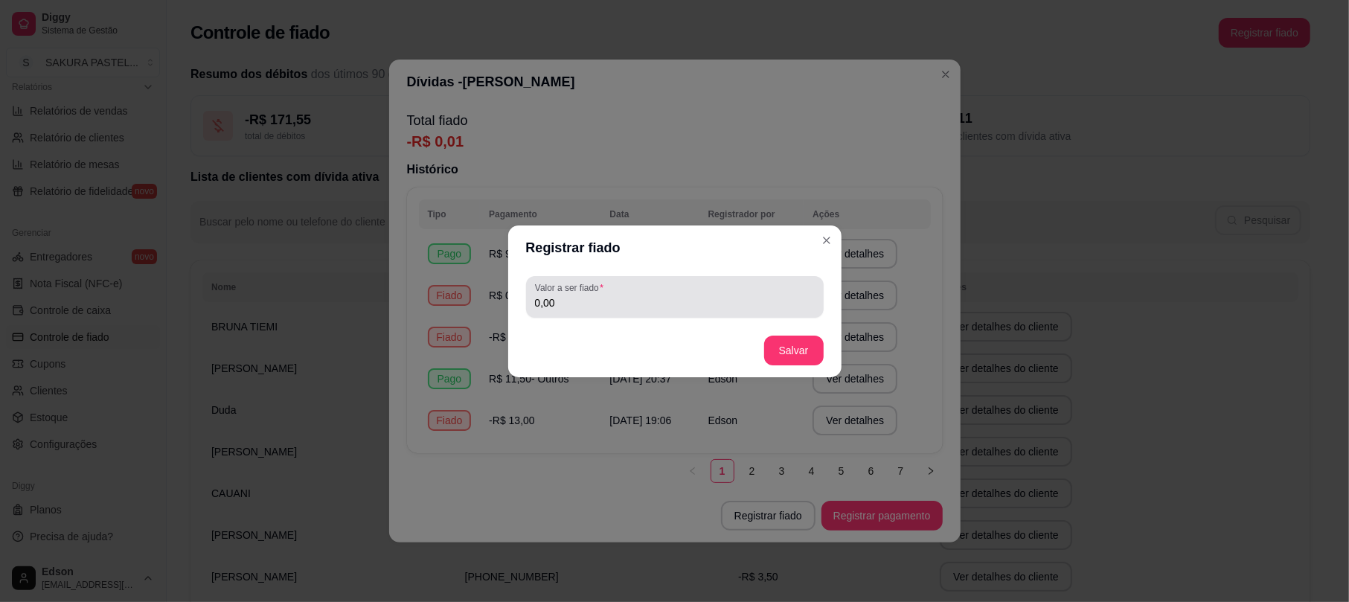
click at [671, 313] on div "Valor a ser fiado 0,00" at bounding box center [675, 297] width 298 height 42
type input "12,00"
click at [825, 340] on footer "Salvar" at bounding box center [674, 351] width 333 height 54
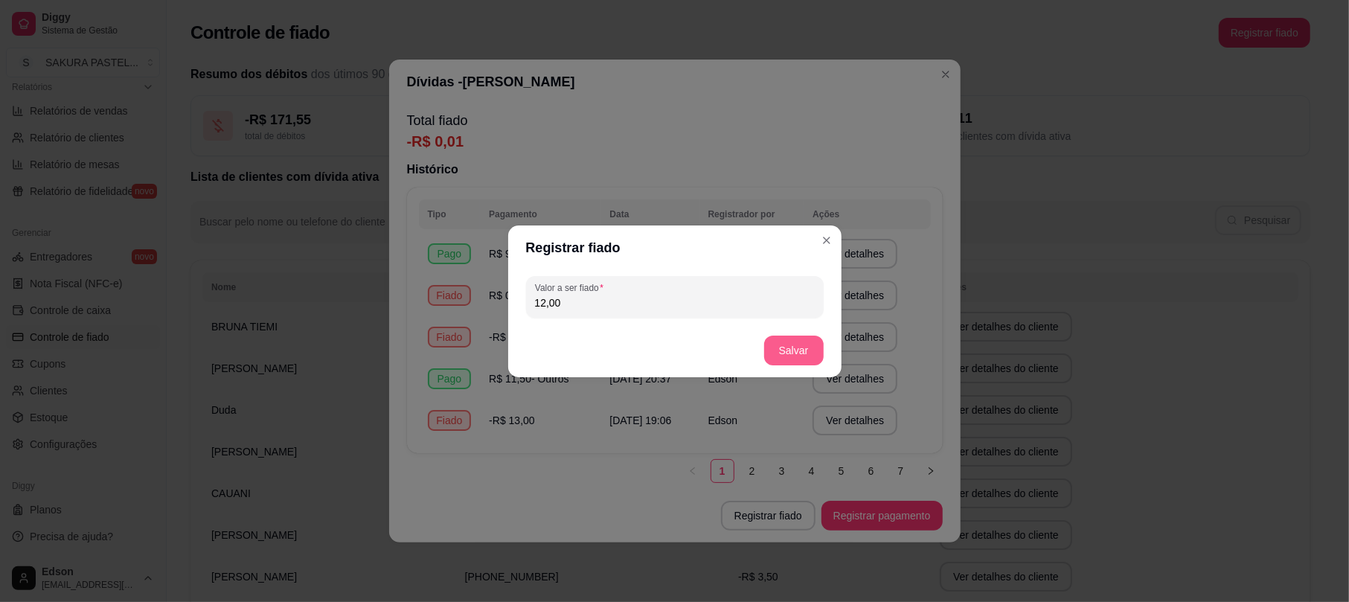
click at [810, 348] on button "Salvar" at bounding box center [794, 351] width 60 height 30
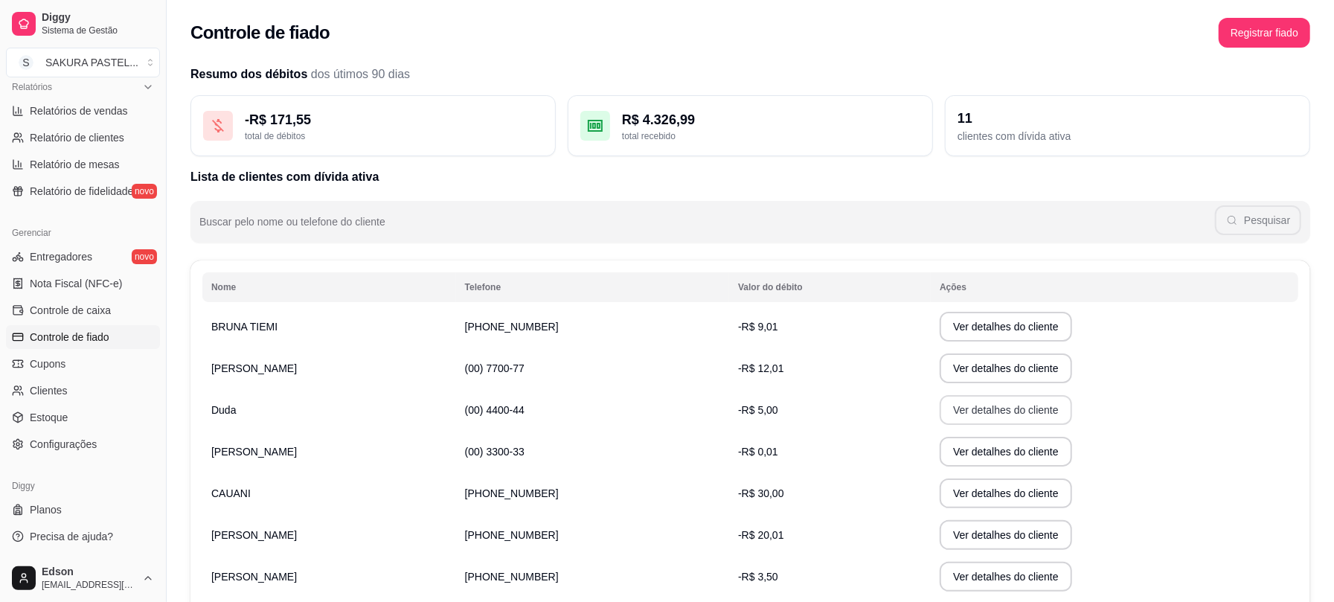
click at [954, 421] on button "Ver detalhes do cliente" at bounding box center [1006, 410] width 132 height 30
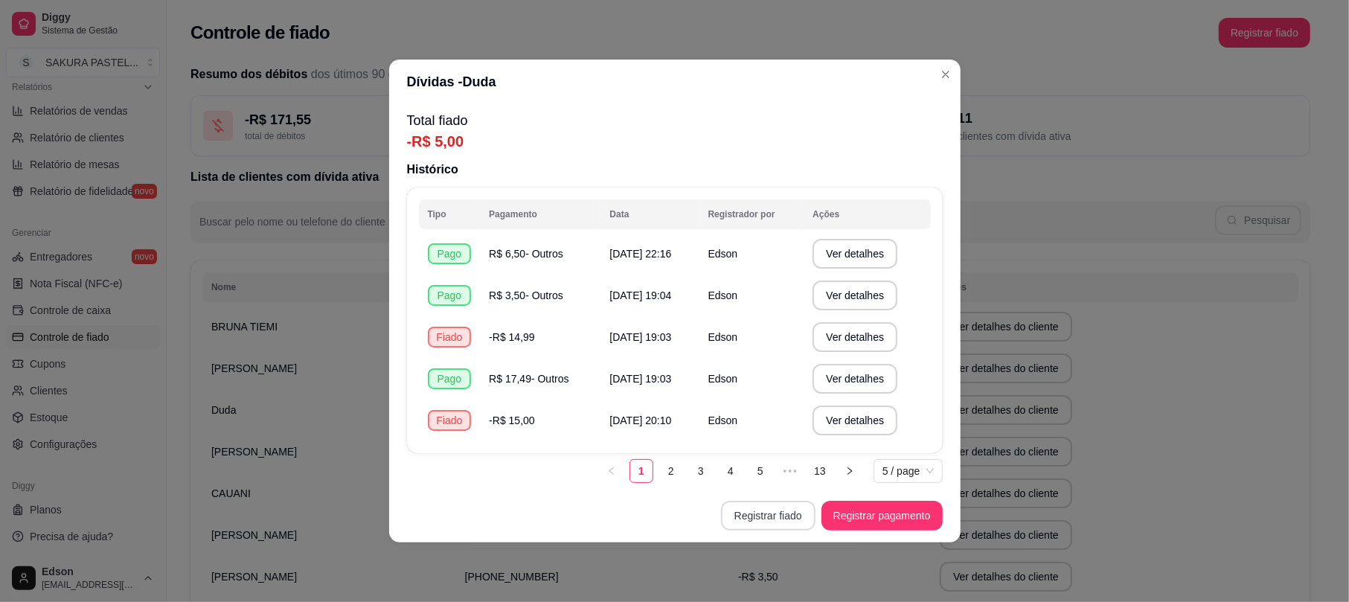
click at [784, 507] on button "Registrar fiado" at bounding box center [768, 516] width 95 height 30
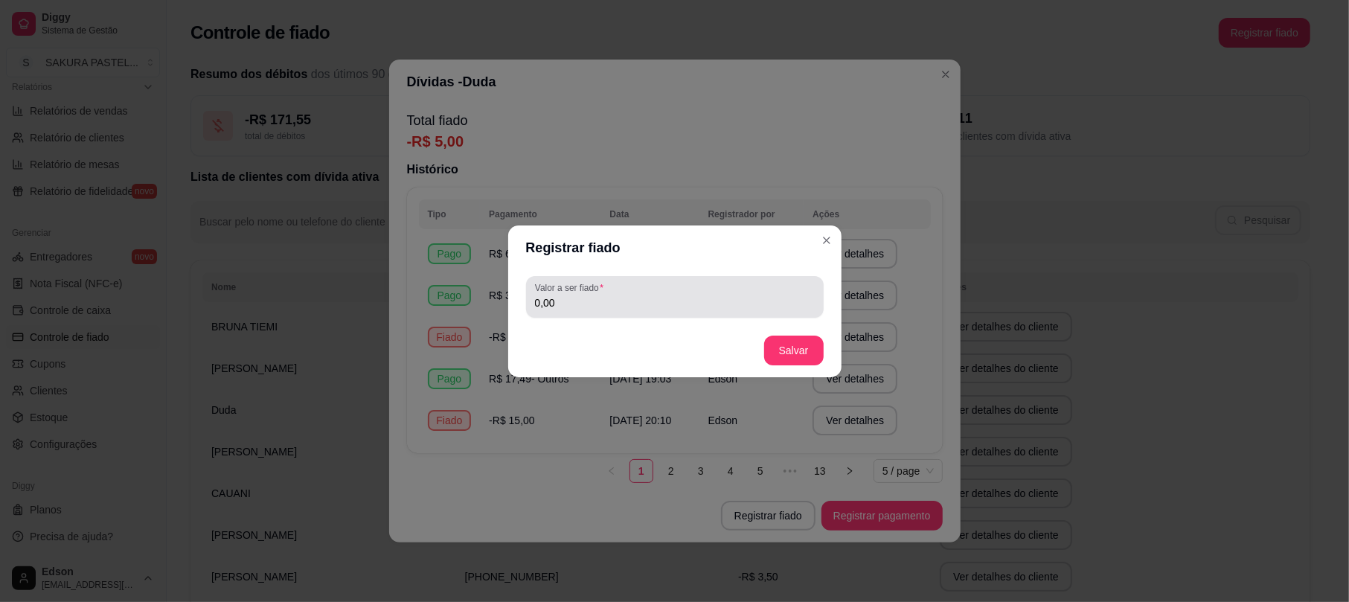
click at [655, 301] on input "0,00" at bounding box center [675, 302] width 280 height 15
type input "15,00"
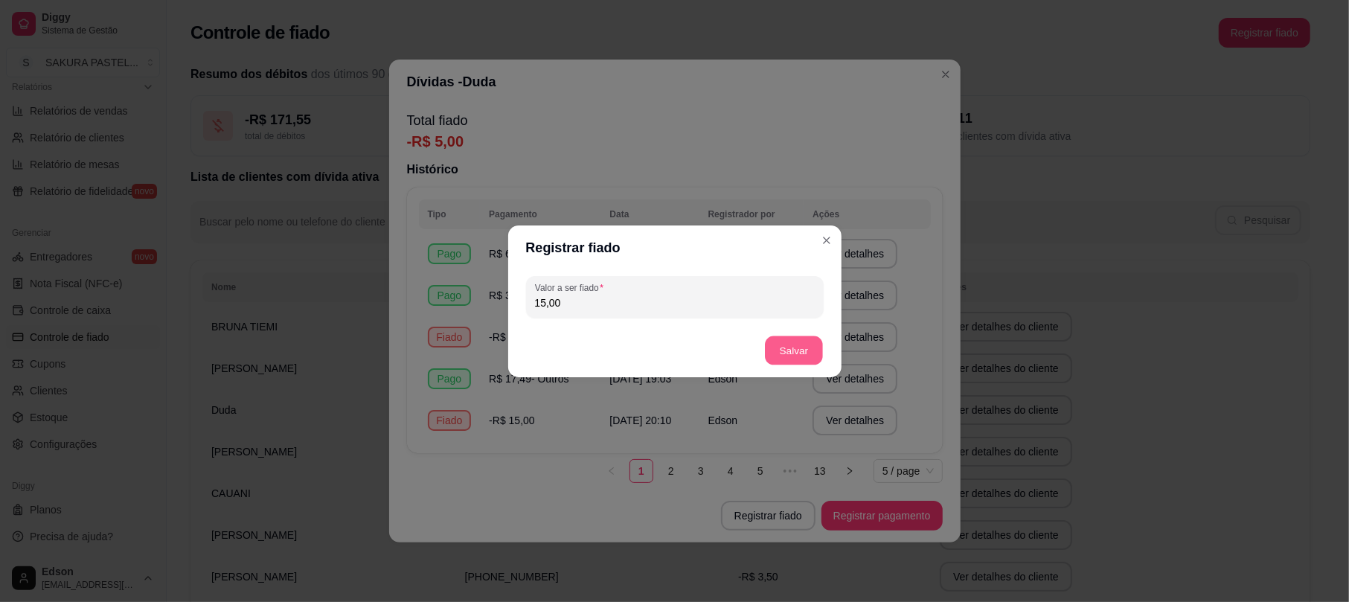
click at [789, 359] on button "Salvar" at bounding box center [794, 350] width 58 height 29
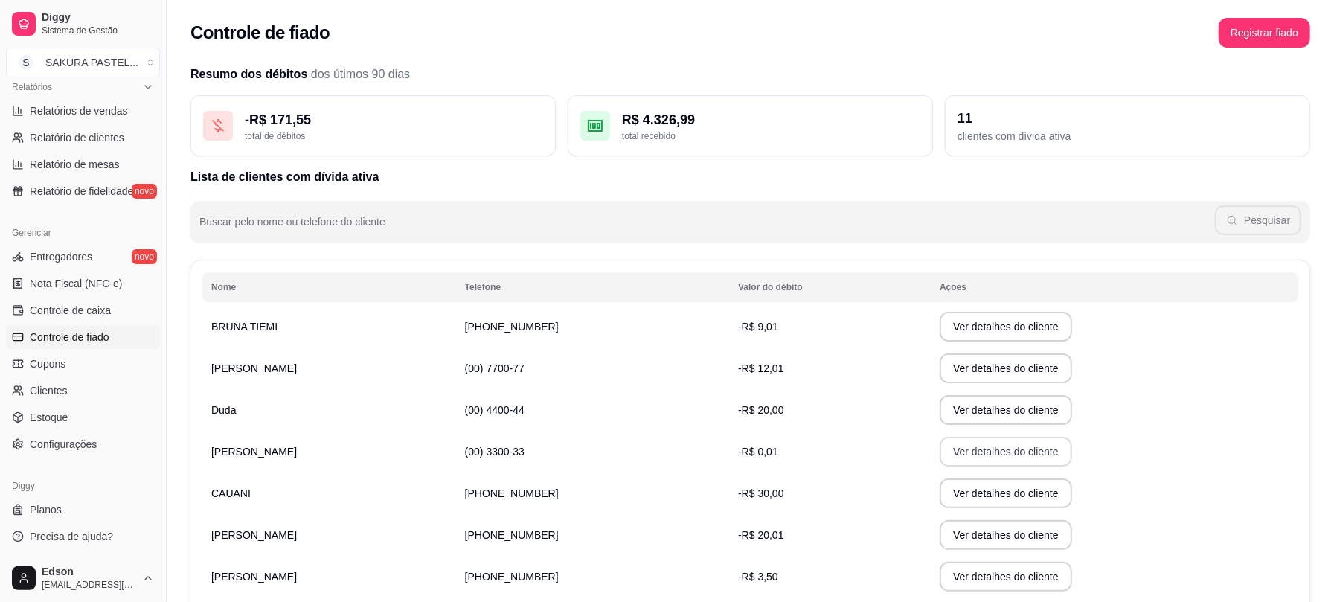
click at [968, 457] on button "Ver detalhes do cliente" at bounding box center [1006, 452] width 132 height 30
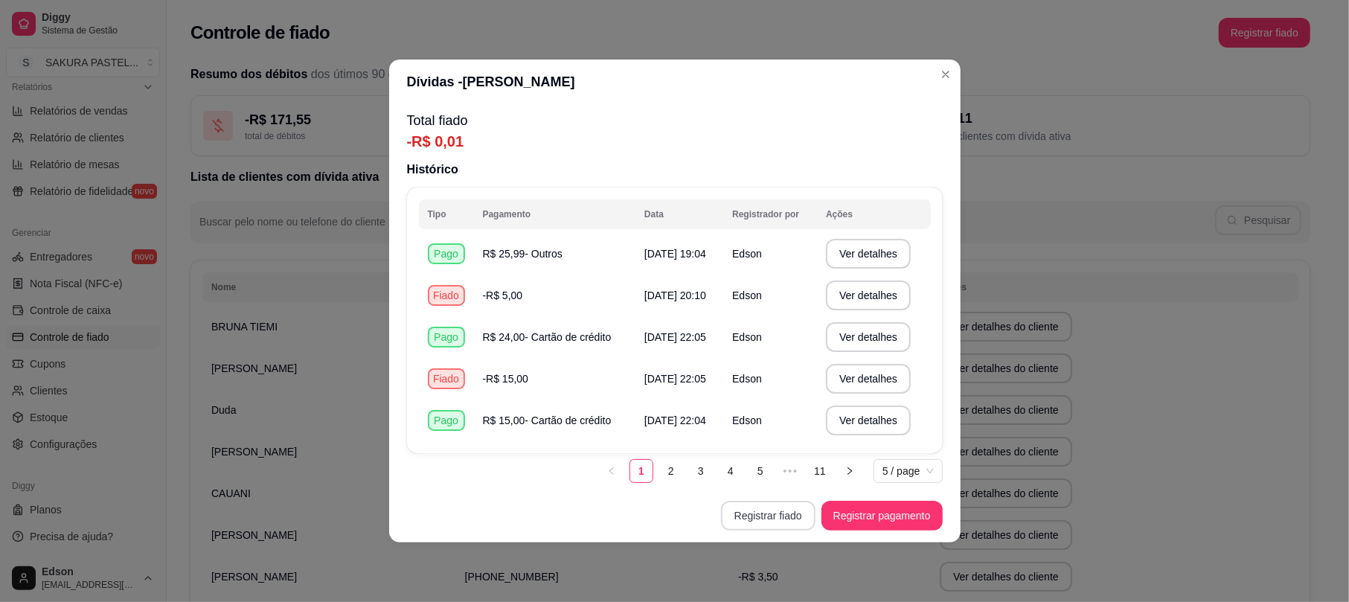
click at [781, 508] on button "Registrar fiado" at bounding box center [768, 516] width 95 height 30
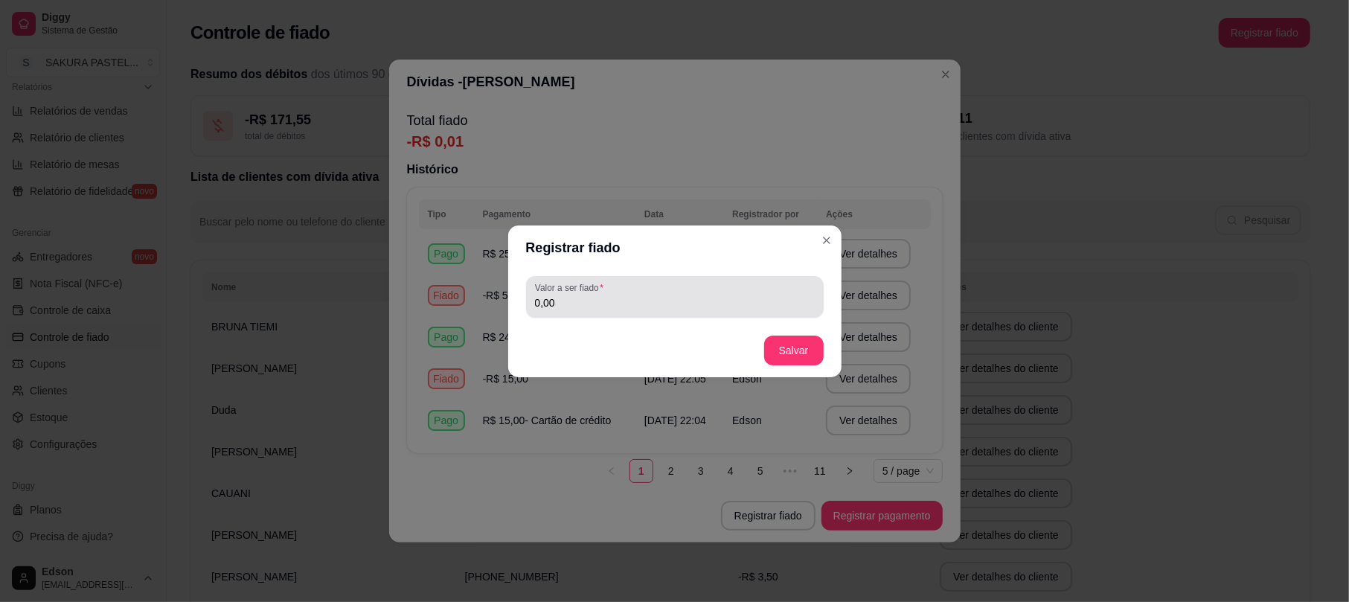
click at [608, 307] on input "0,00" at bounding box center [675, 302] width 280 height 15
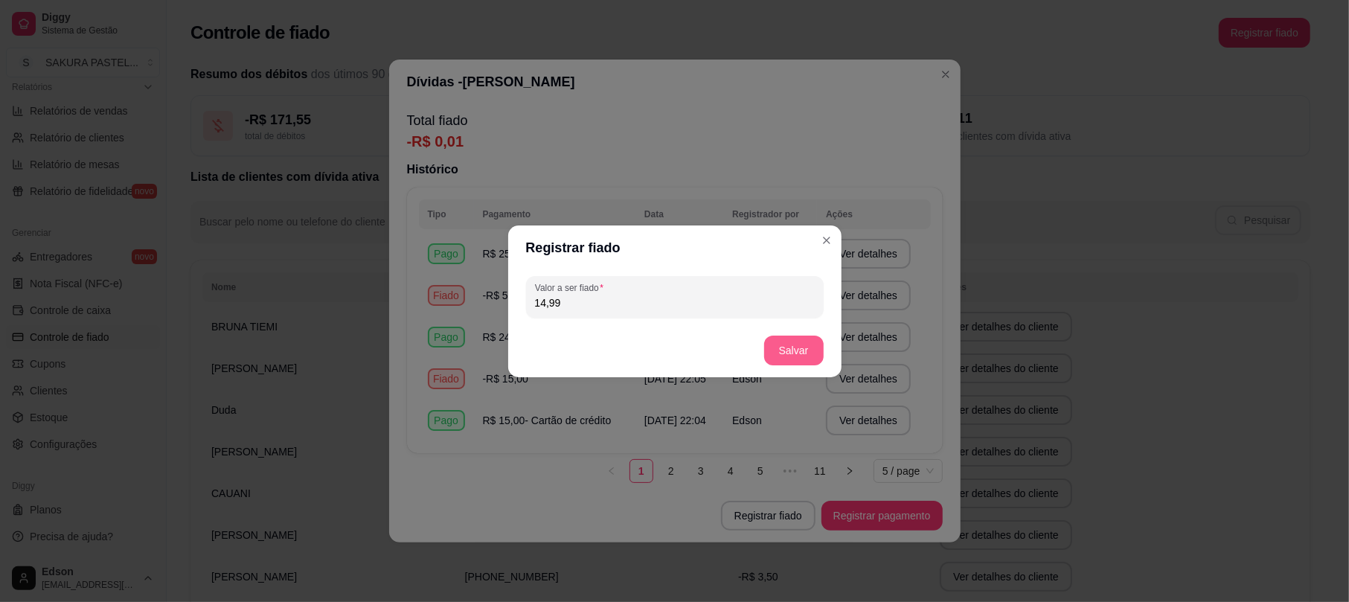
type input "14,99"
click at [804, 334] on footer "Salvar" at bounding box center [674, 351] width 333 height 54
click at [804, 343] on button "Salvar" at bounding box center [794, 351] width 60 height 30
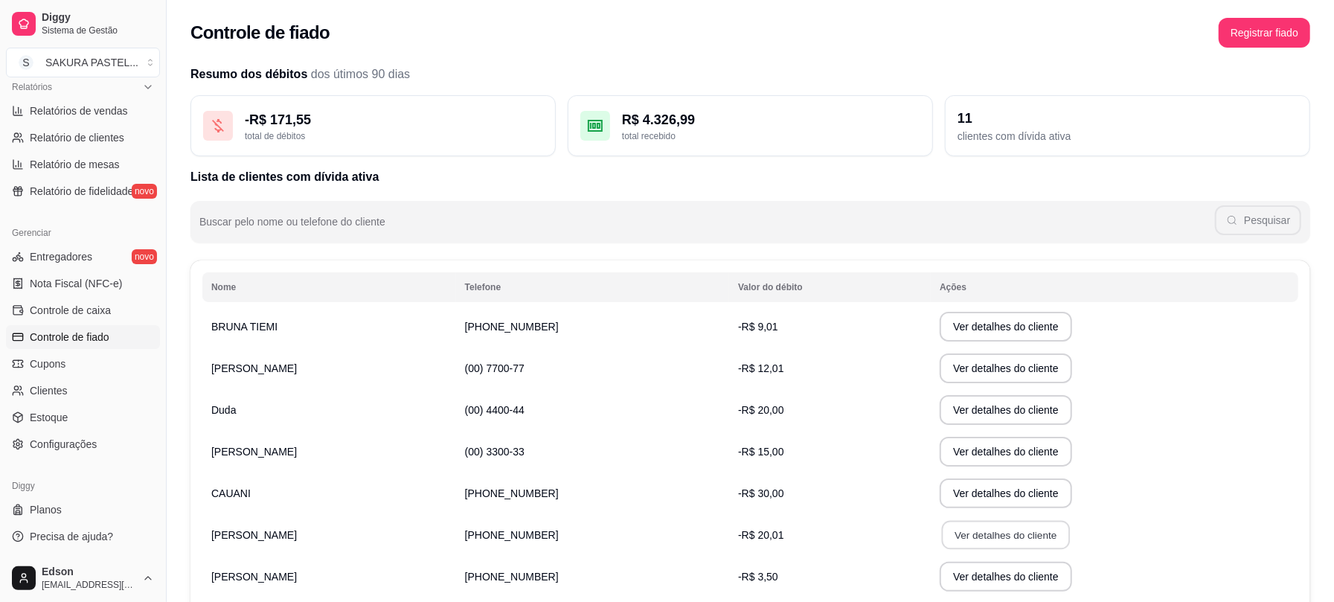
click at [947, 540] on button "Ver detalhes do cliente" at bounding box center [1006, 535] width 128 height 29
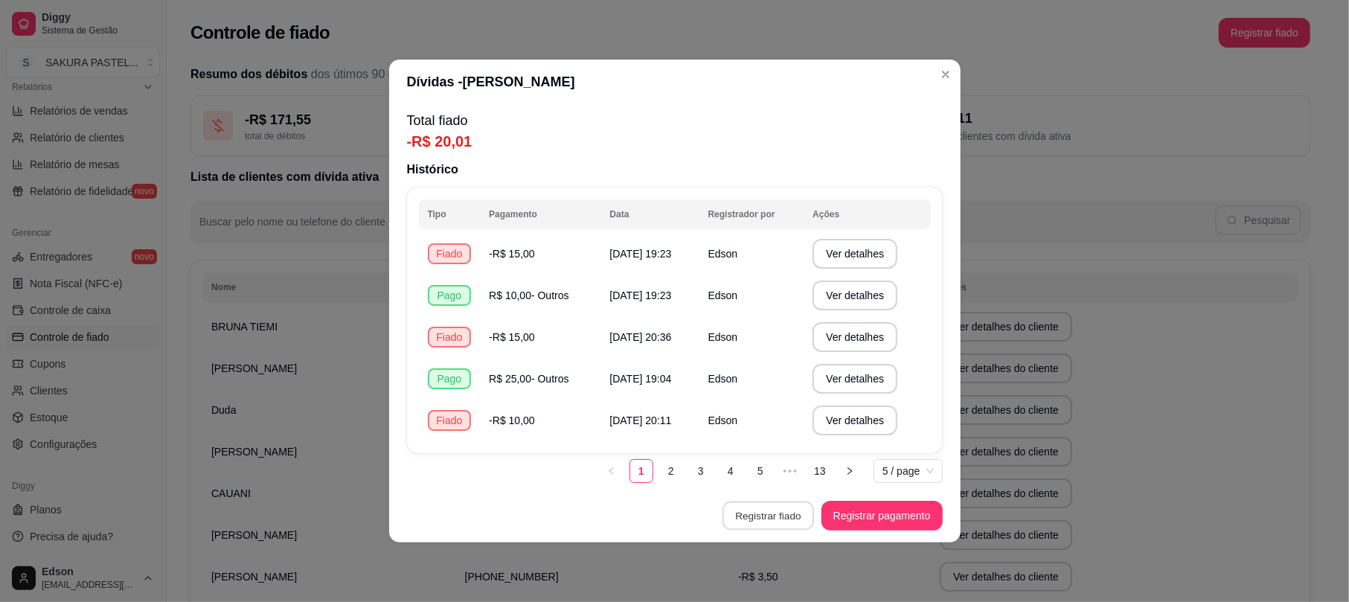
click at [805, 510] on button "Registrar fiado" at bounding box center [769, 516] width 92 height 29
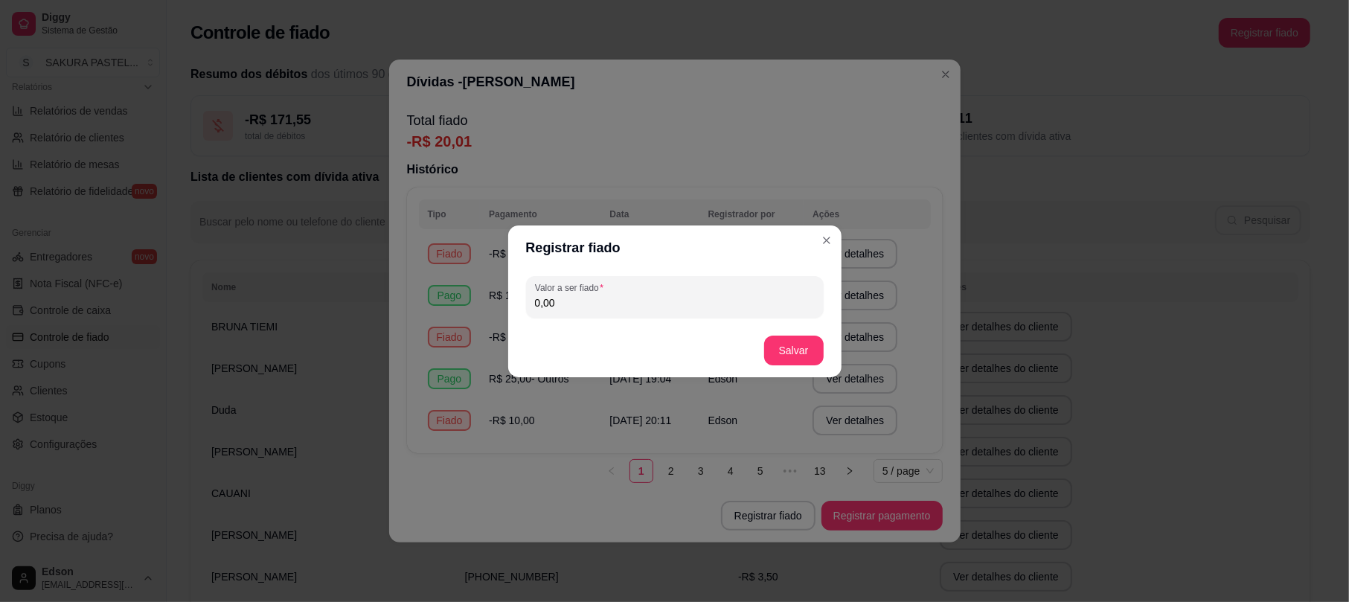
click at [591, 317] on div "Valor a ser fiado 0,00" at bounding box center [674, 297] width 333 height 54
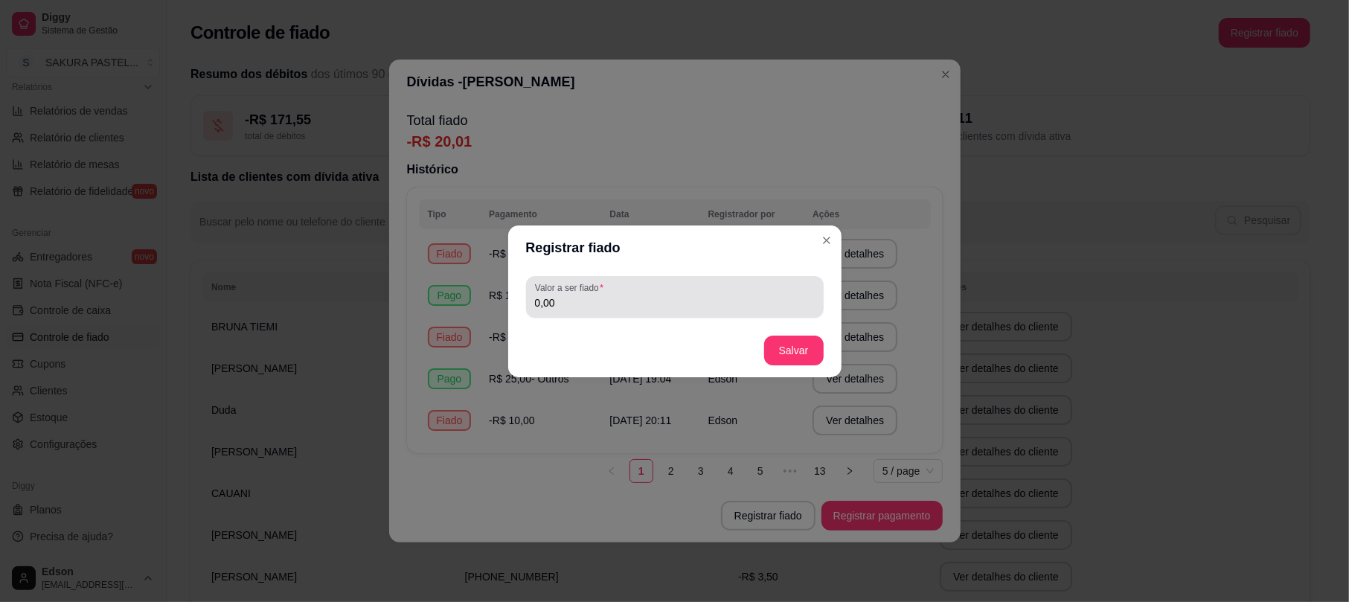
click at [594, 298] on input "0,00" at bounding box center [675, 302] width 280 height 15
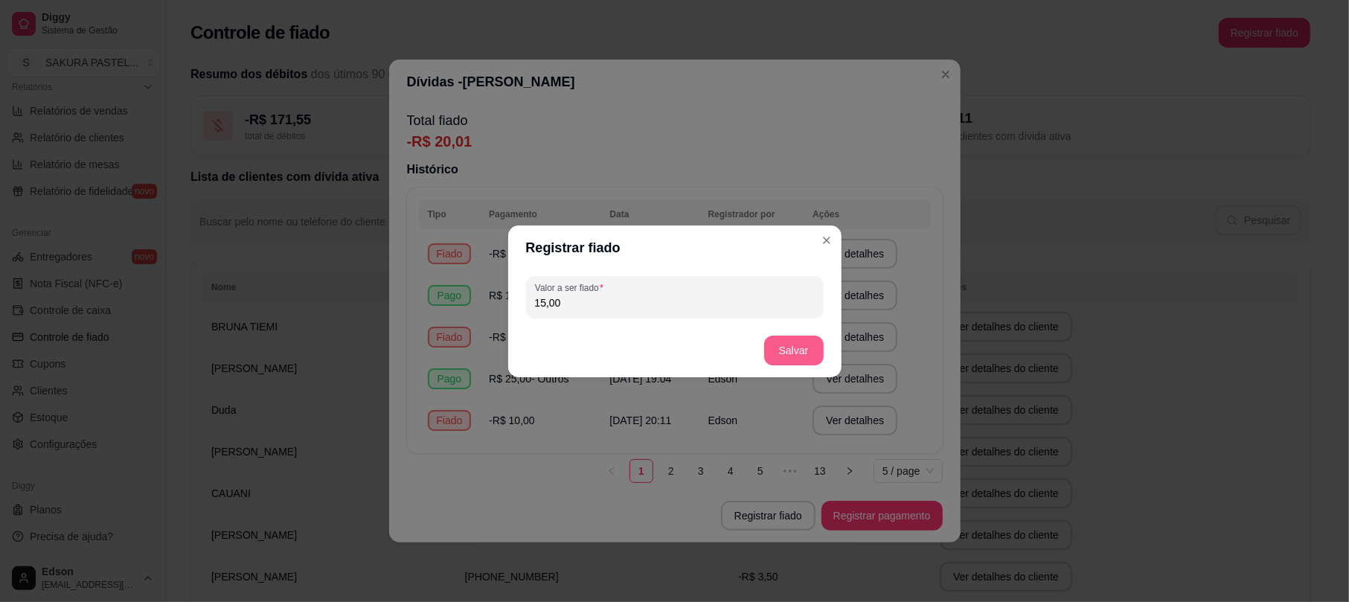
type input "15,00"
click at [777, 351] on button "Salvar" at bounding box center [794, 351] width 60 height 30
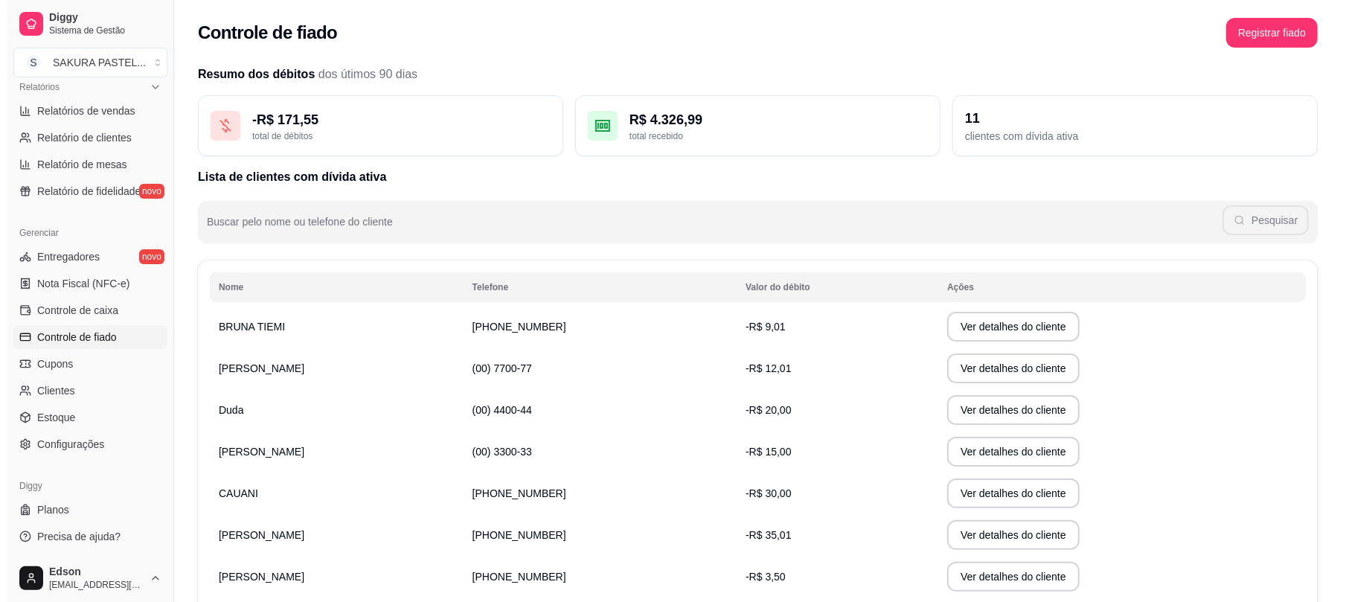
scroll to position [182, 0]
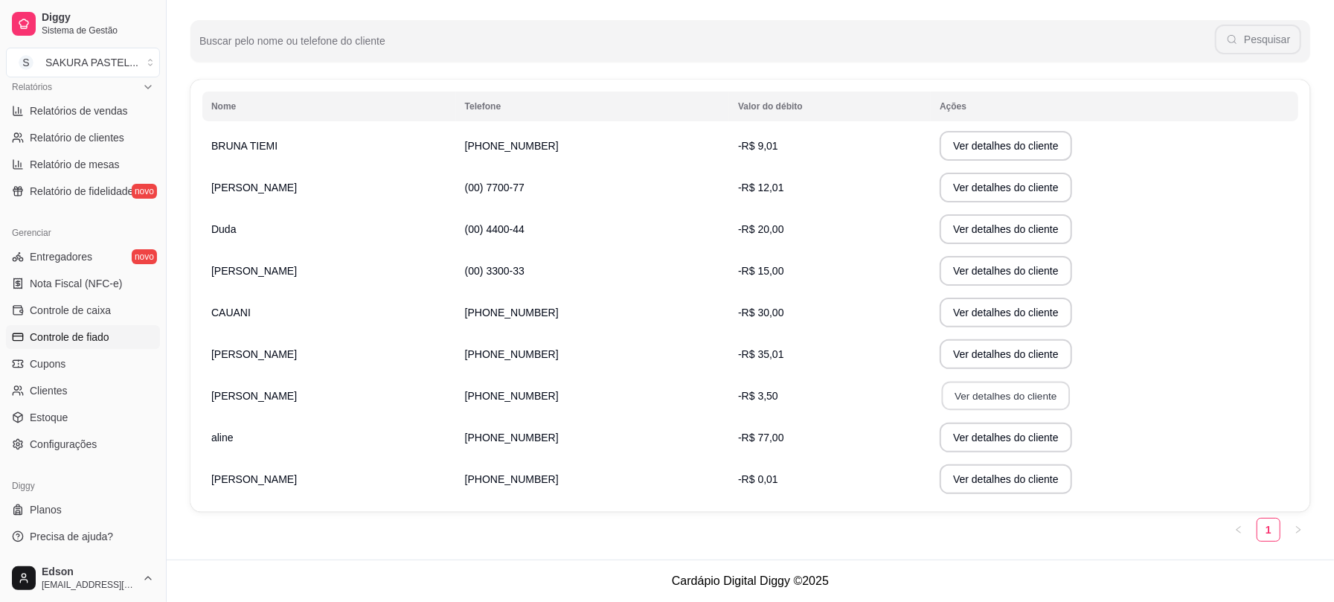
click at [942, 390] on button "Ver detalhes do cliente" at bounding box center [1006, 396] width 128 height 29
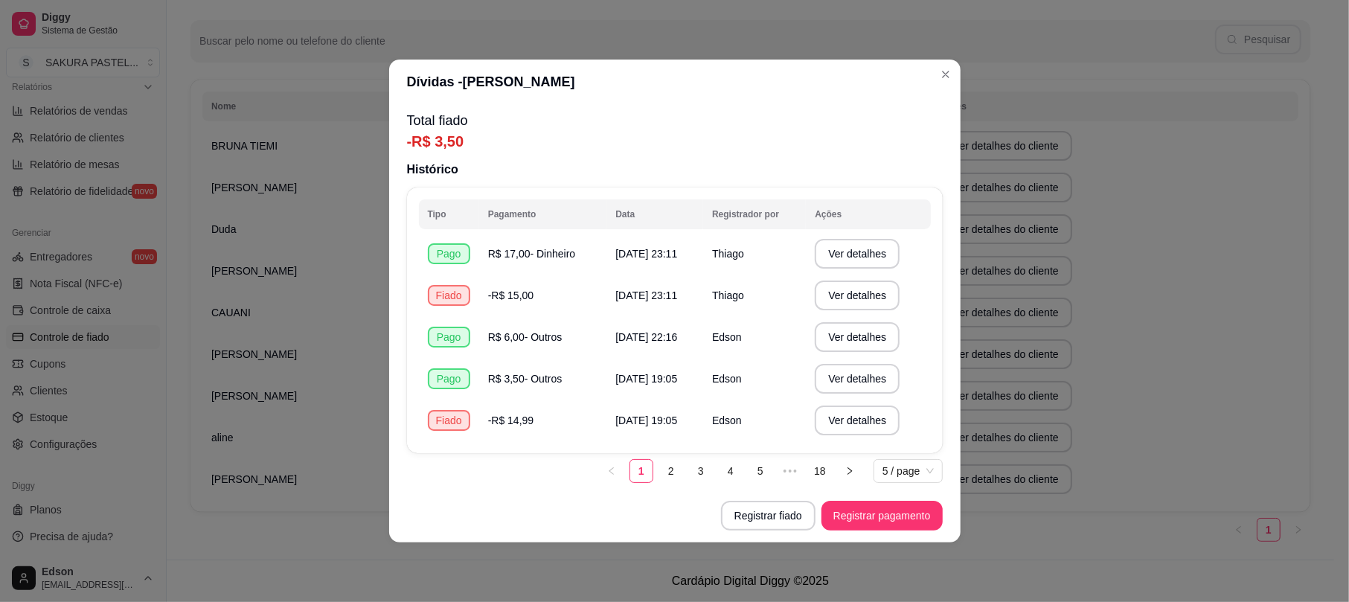
click at [775, 472] on ul "1 2 3 4 5 ••• 18 5 / page" at bounding box center [771, 471] width 343 height 24
click at [781, 513] on button "Registrar fiado" at bounding box center [768, 516] width 95 height 30
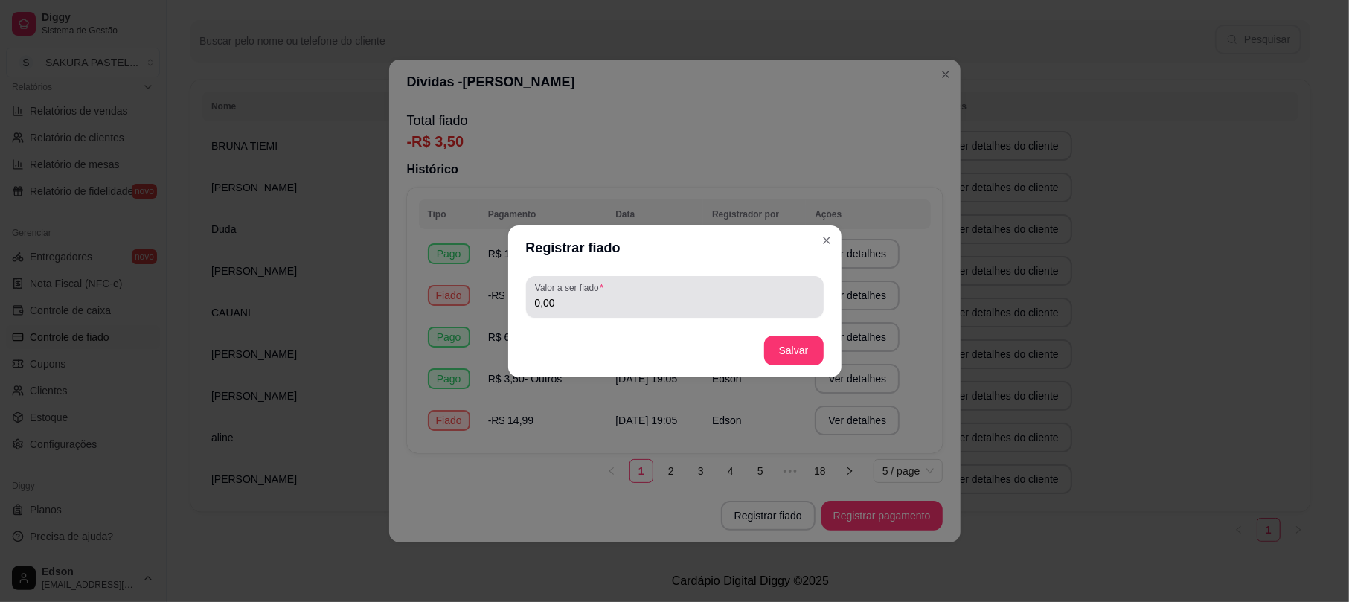
click at [677, 290] on div "0,00" at bounding box center [675, 297] width 280 height 30
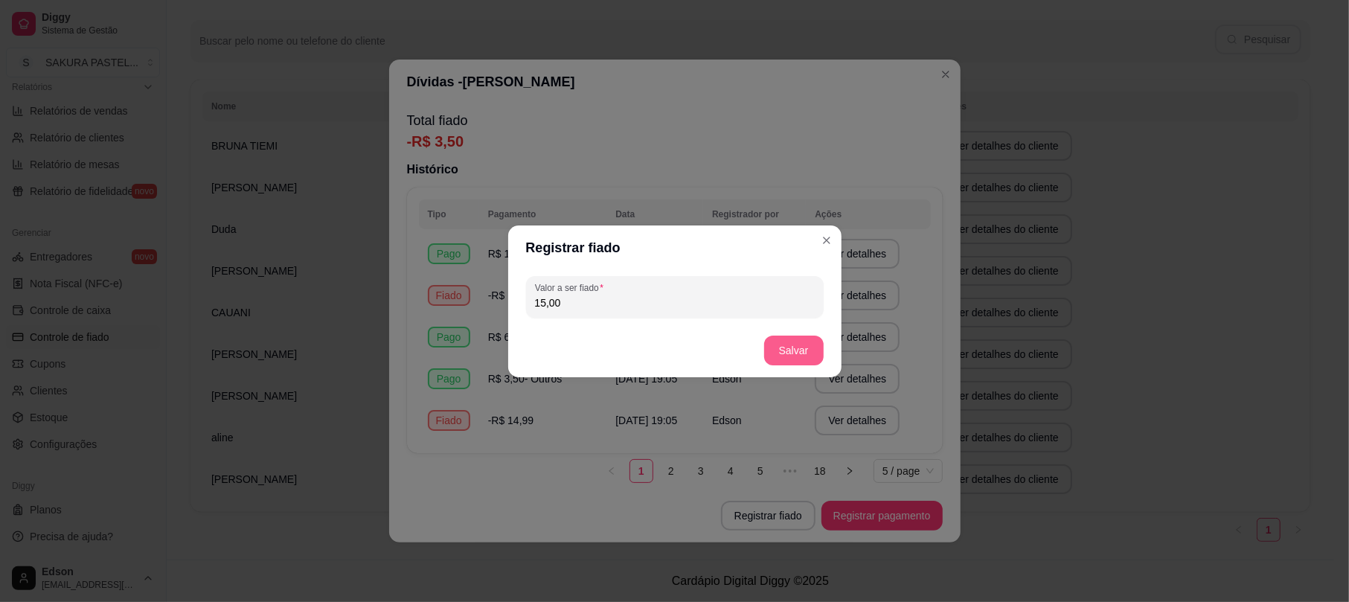
type input "15,00"
click at [801, 348] on button "Salvar" at bounding box center [794, 351] width 60 height 30
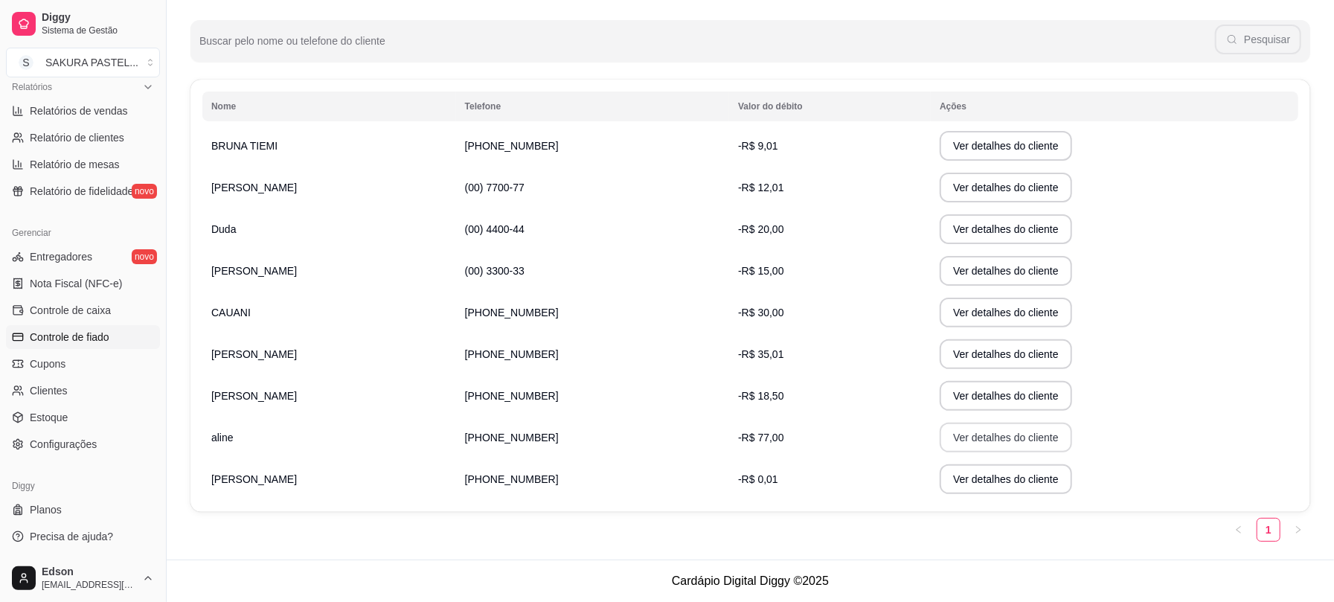
click at [940, 442] on button "Ver detalhes do cliente" at bounding box center [1006, 438] width 132 height 30
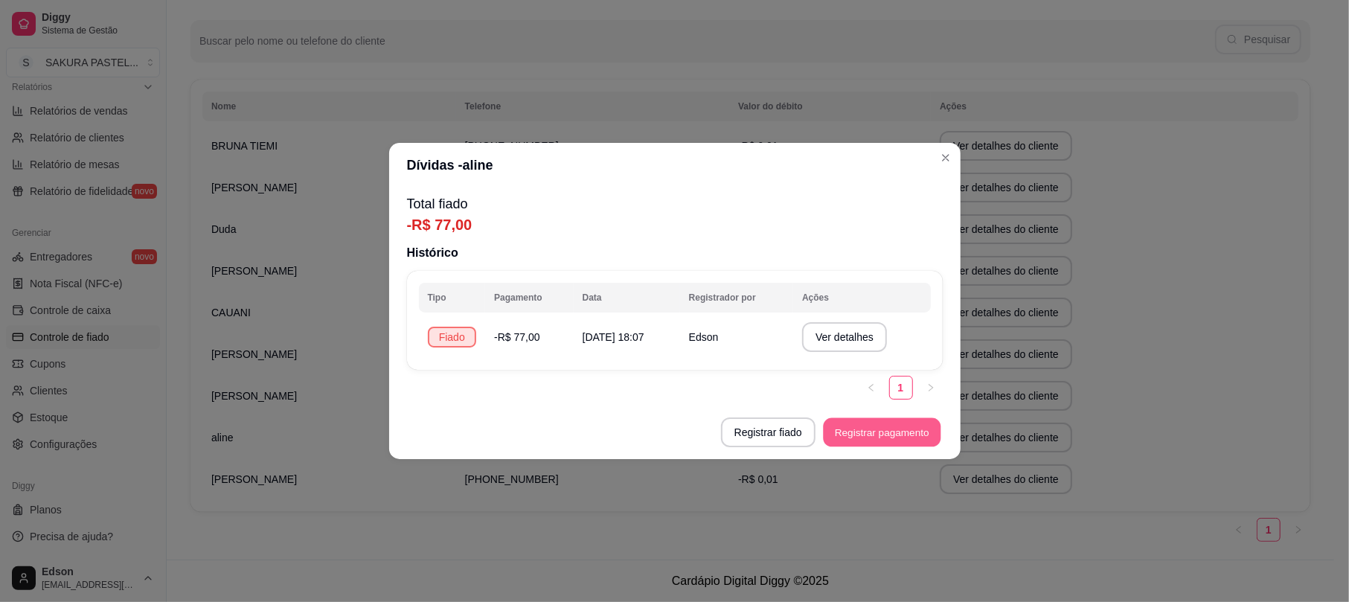
click at [832, 438] on button "Registrar pagamento" at bounding box center [882, 432] width 118 height 29
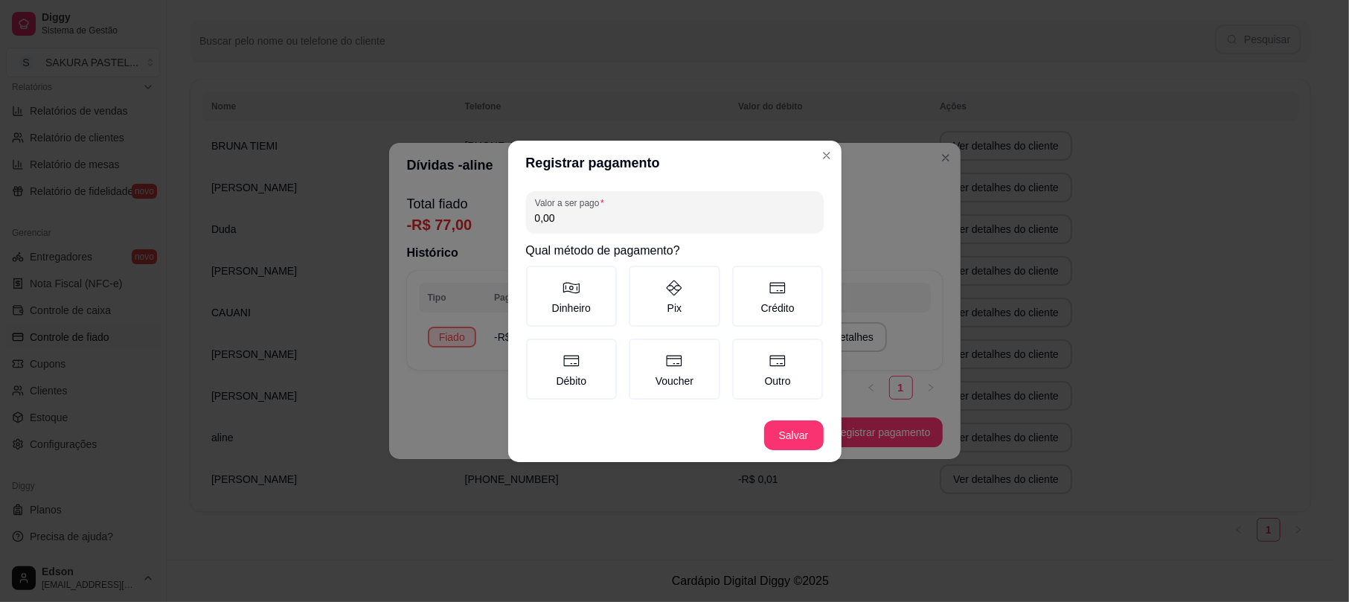
click at [573, 223] on input "0,00" at bounding box center [675, 218] width 280 height 15
type input "77,00"
click at [805, 371] on label "Outro" at bounding box center [778, 369] width 92 height 61
click at [744, 350] on button "Outro" at bounding box center [738, 344] width 12 height 12
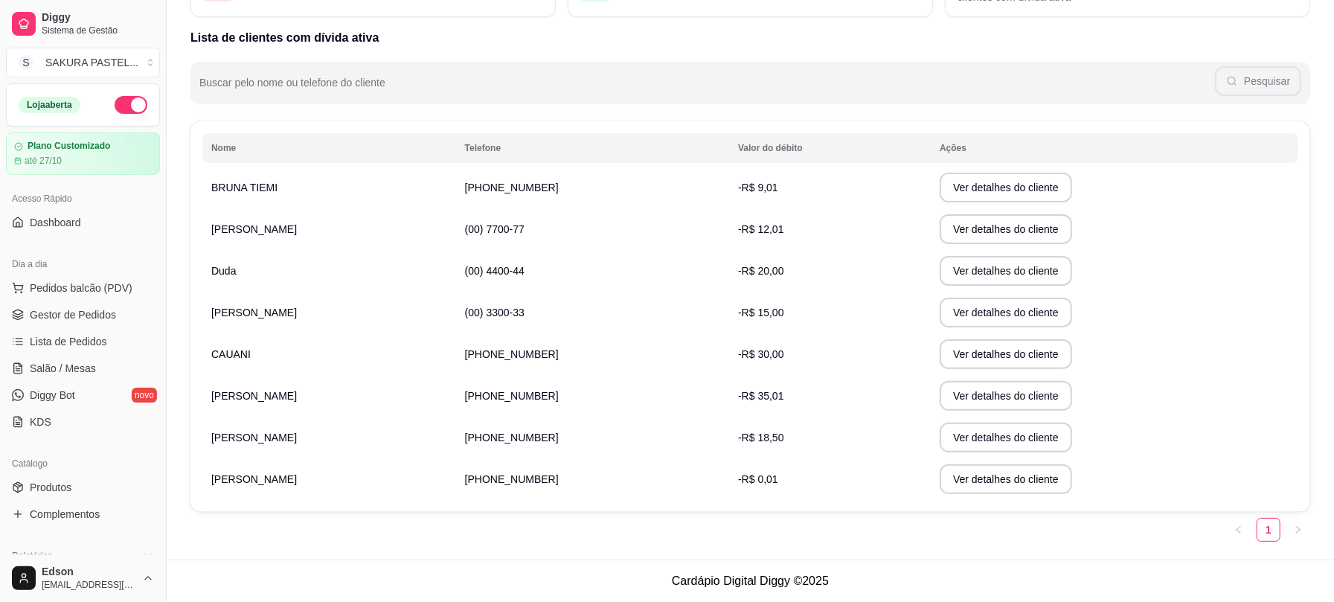
scroll to position [412, 0]
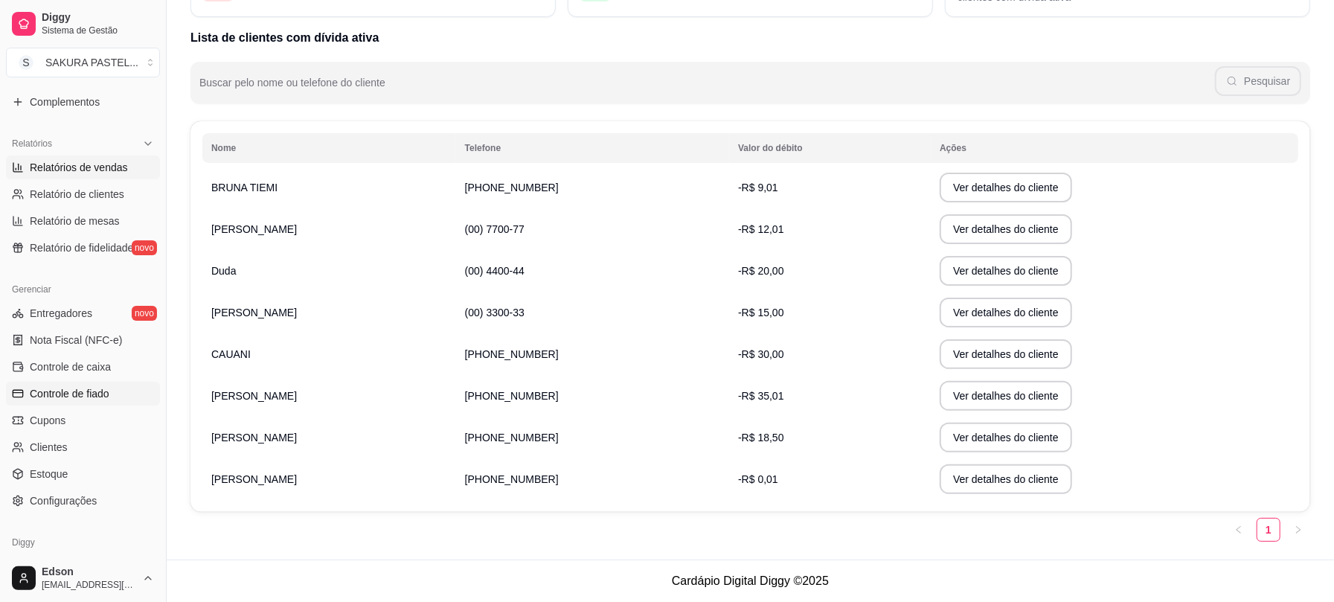
click at [105, 173] on span "Relatórios de vendas" at bounding box center [79, 167] width 98 height 15
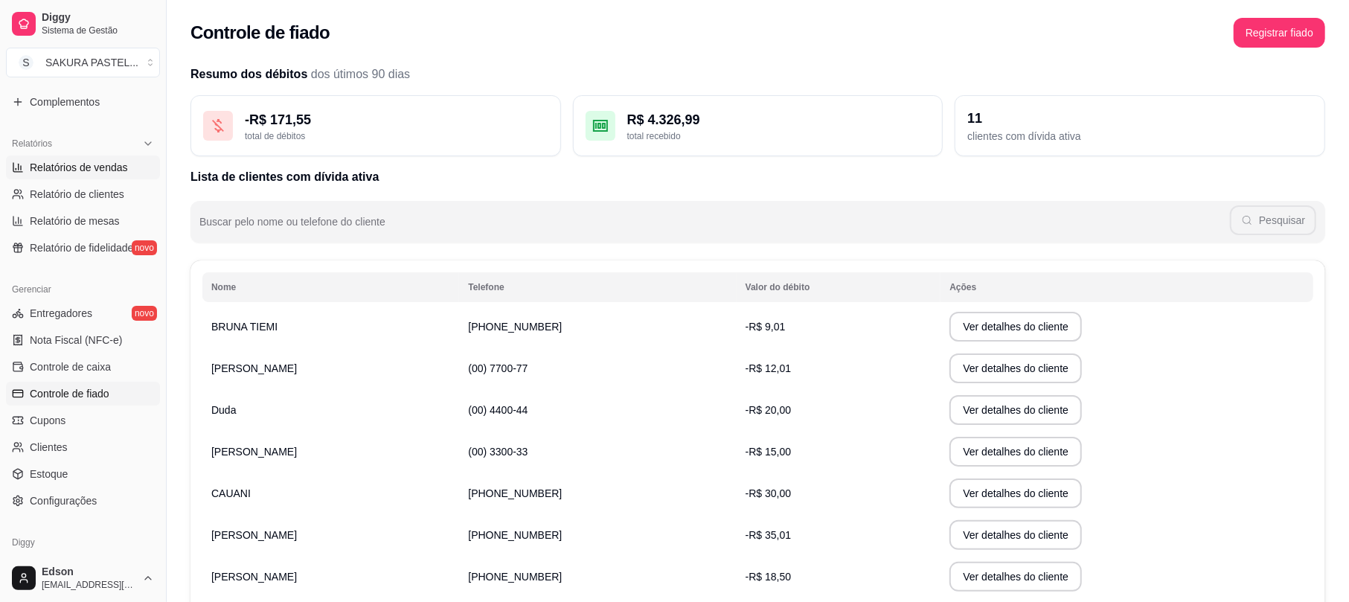
select select "ALL"
select select "0"
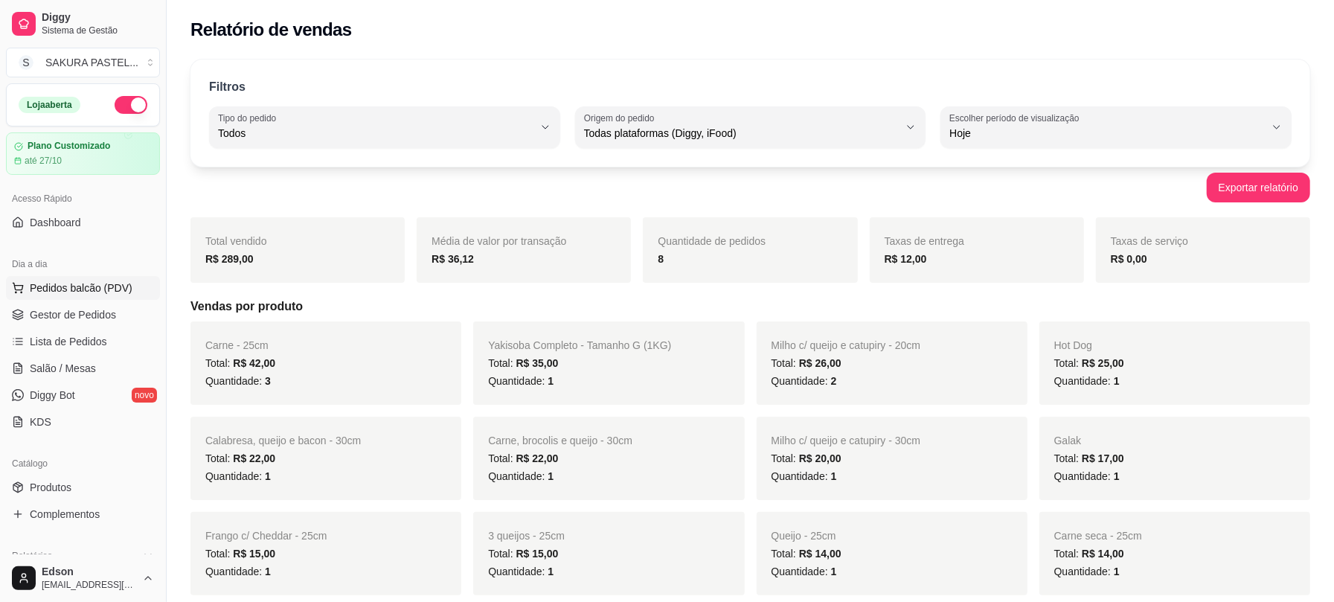
click at [94, 298] on button "Pedidos balcão (PDV)" at bounding box center [83, 288] width 154 height 24
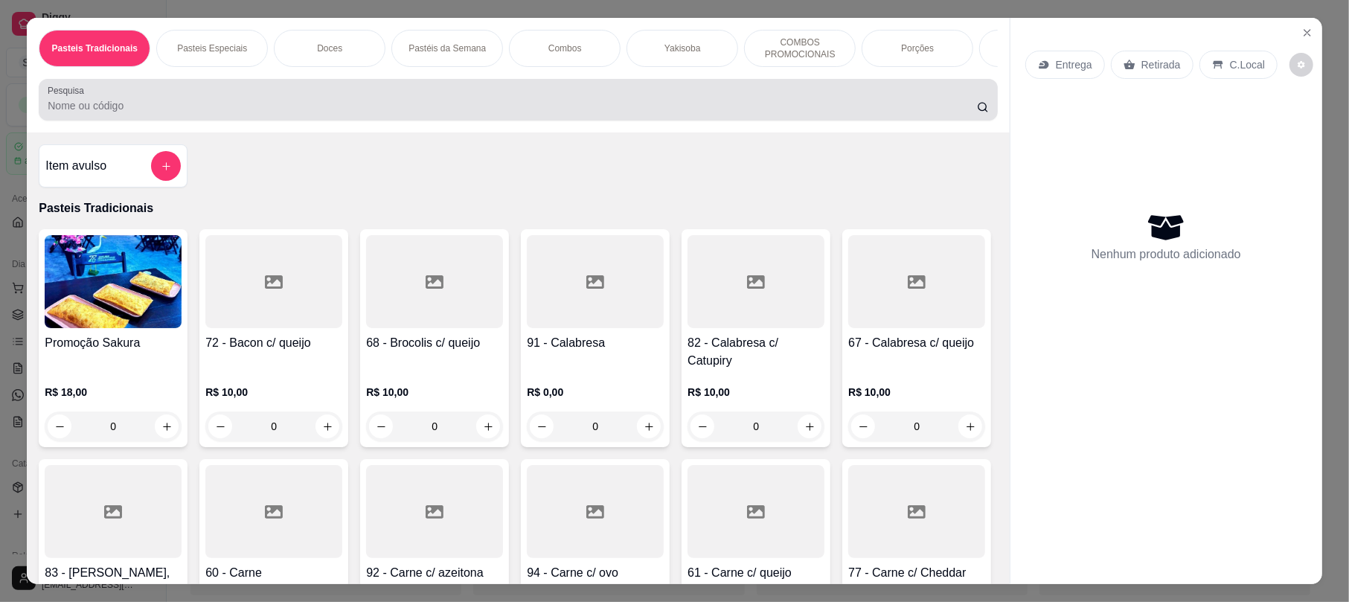
click at [353, 100] on div at bounding box center [518, 100] width 941 height 30
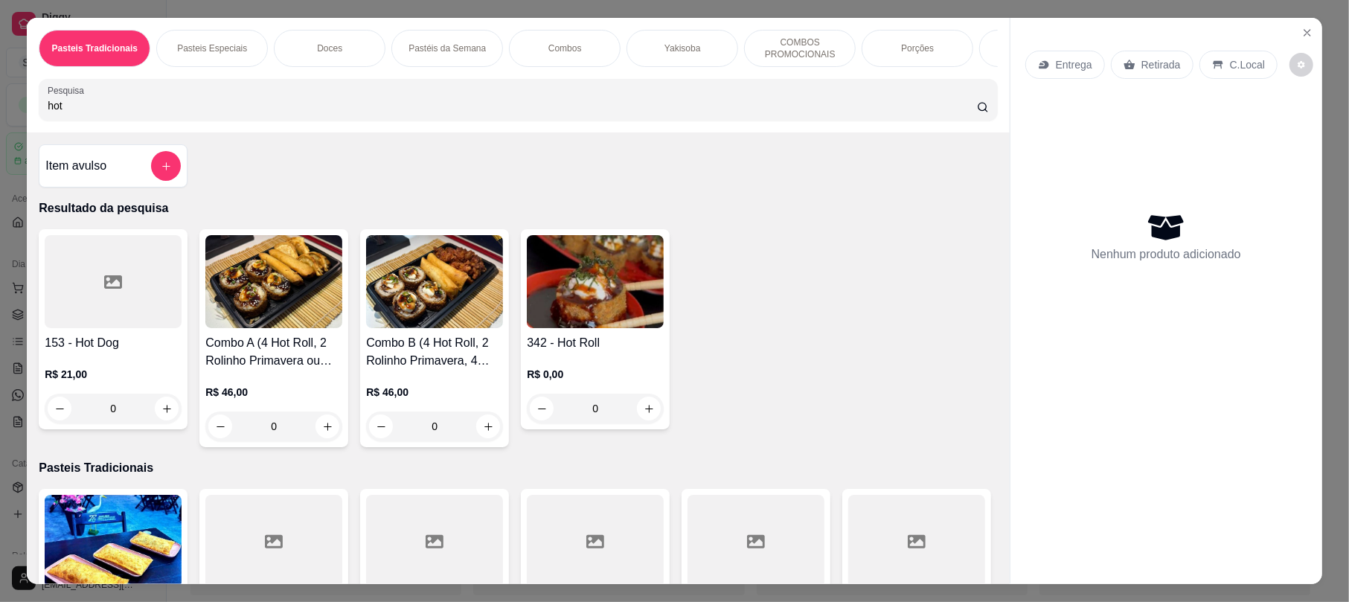
type input "hot"
click at [595, 316] on img at bounding box center [595, 281] width 137 height 93
click at [1304, 25] on button "Close" at bounding box center [1308, 33] width 24 height 24
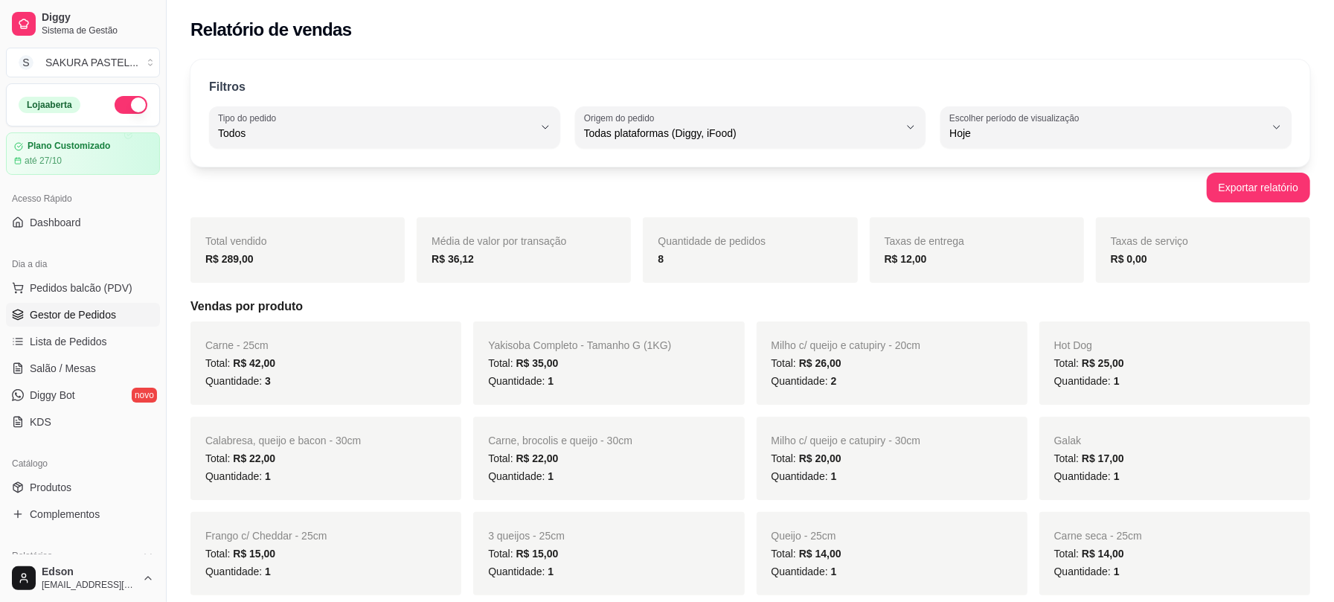
click at [89, 316] on span "Gestor de Pedidos" at bounding box center [73, 314] width 86 height 15
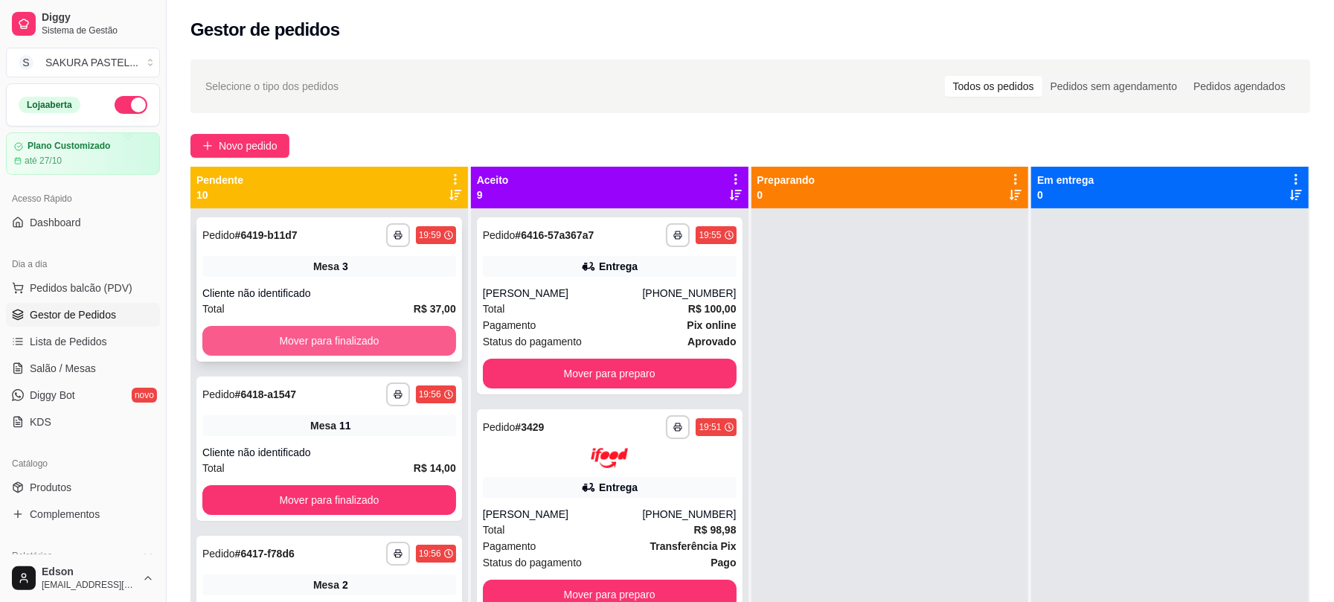
click at [298, 351] on button "Mover para finalizado" at bounding box center [329, 341] width 254 height 30
click at [298, 347] on button "Mover para finalizado" at bounding box center [329, 341] width 254 height 30
click at [298, 347] on button "Mover para finalizado" at bounding box center [329, 341] width 246 height 29
click at [298, 347] on button "Mover para finalizado" at bounding box center [329, 341] width 254 height 30
click at [298, 347] on button "Mover para finalizado" at bounding box center [329, 341] width 246 height 29
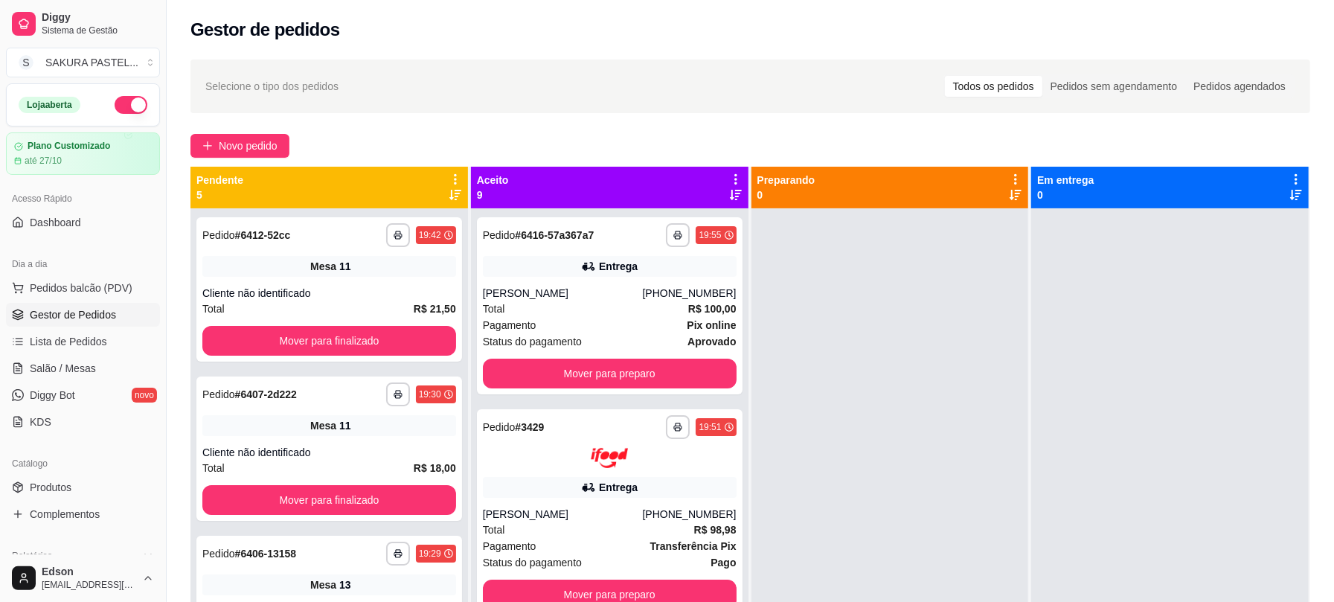
click at [298, 347] on button "Mover para finalizado" at bounding box center [329, 341] width 254 height 30
click at [298, 347] on button "Mover para finalizado" at bounding box center [329, 341] width 246 height 29
click at [298, 485] on button "Mover para finalizado" at bounding box center [329, 500] width 254 height 30
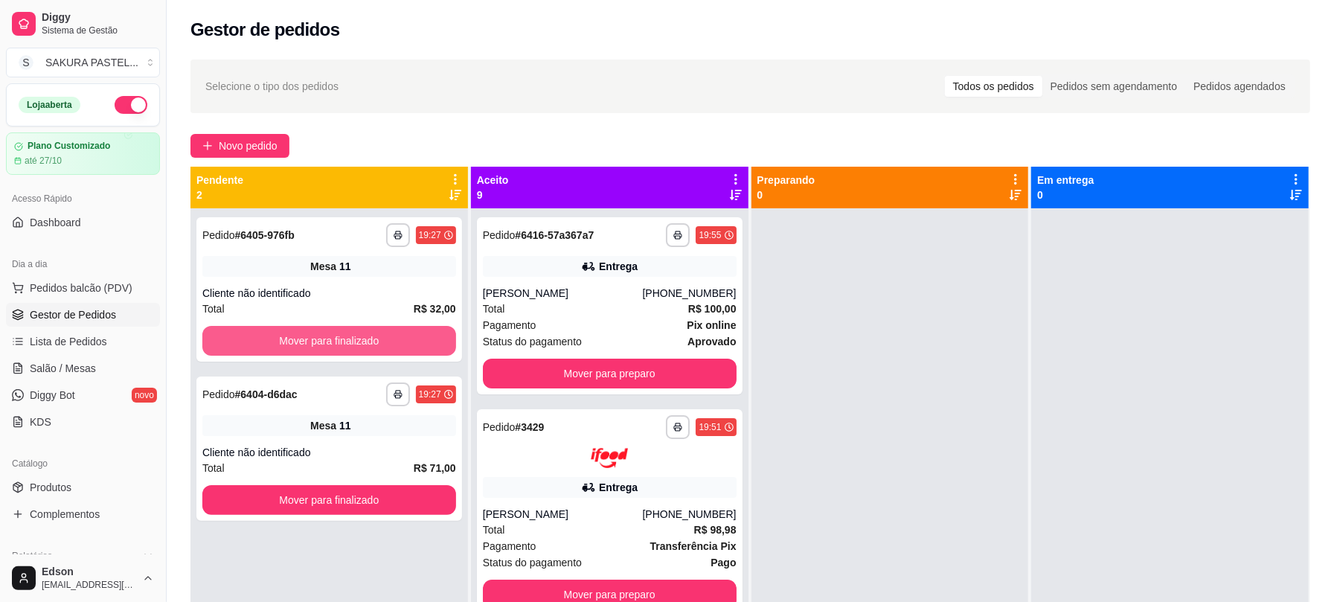
click at [298, 347] on button "Mover para finalizado" at bounding box center [329, 341] width 254 height 30
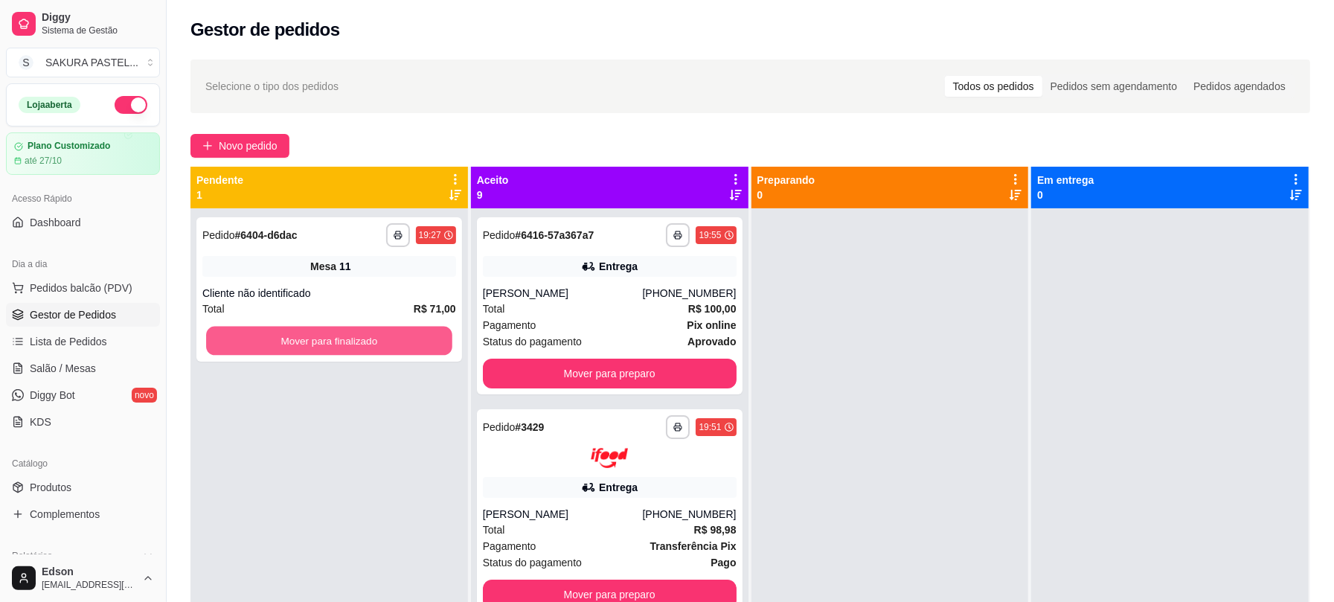
click at [298, 347] on button "Mover para finalizado" at bounding box center [329, 341] width 246 height 29
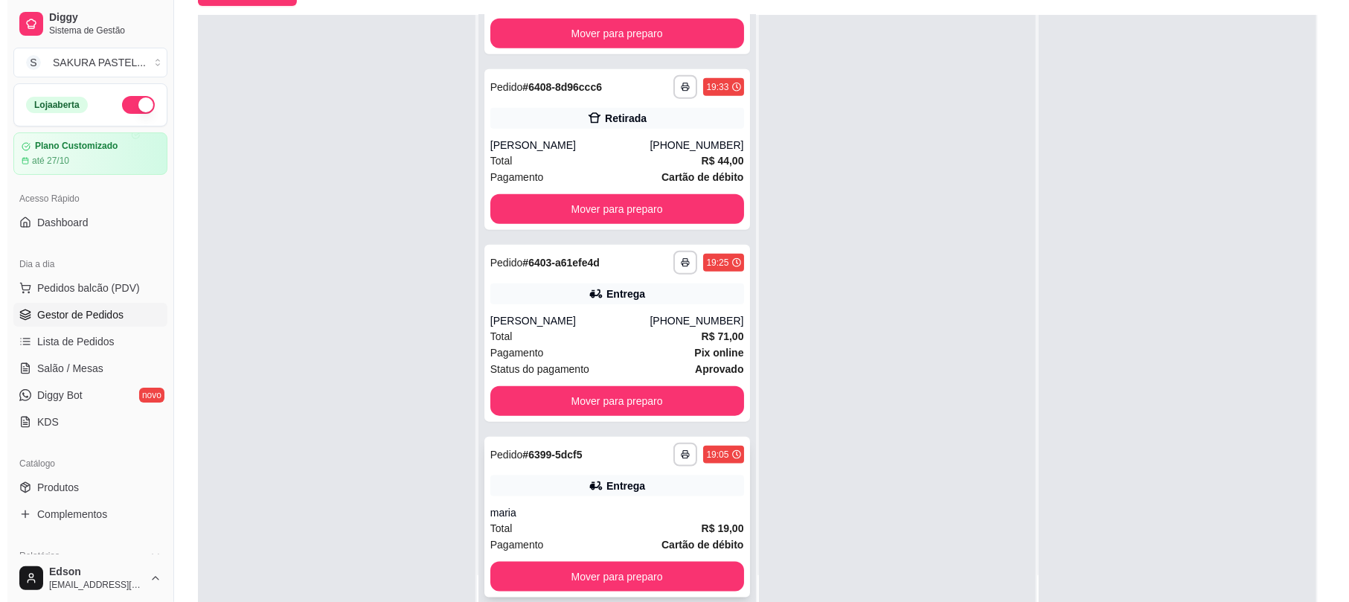
scroll to position [227, 0]
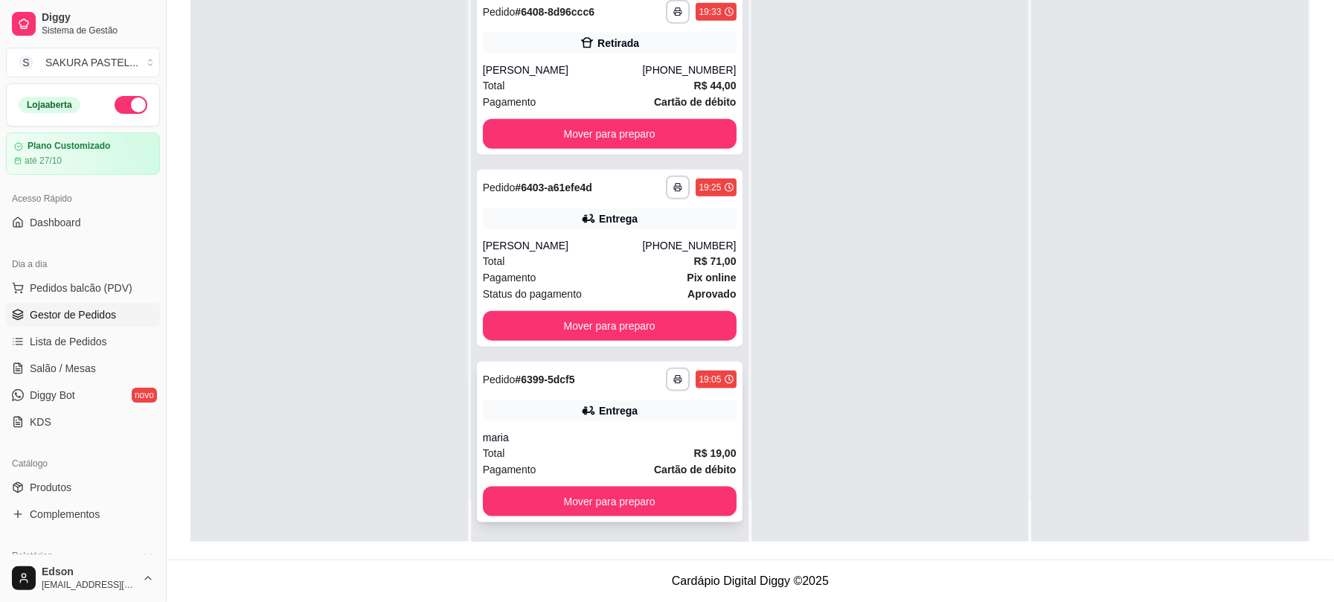
click at [694, 447] on strong "R$ 19,00" at bounding box center [715, 453] width 42 height 12
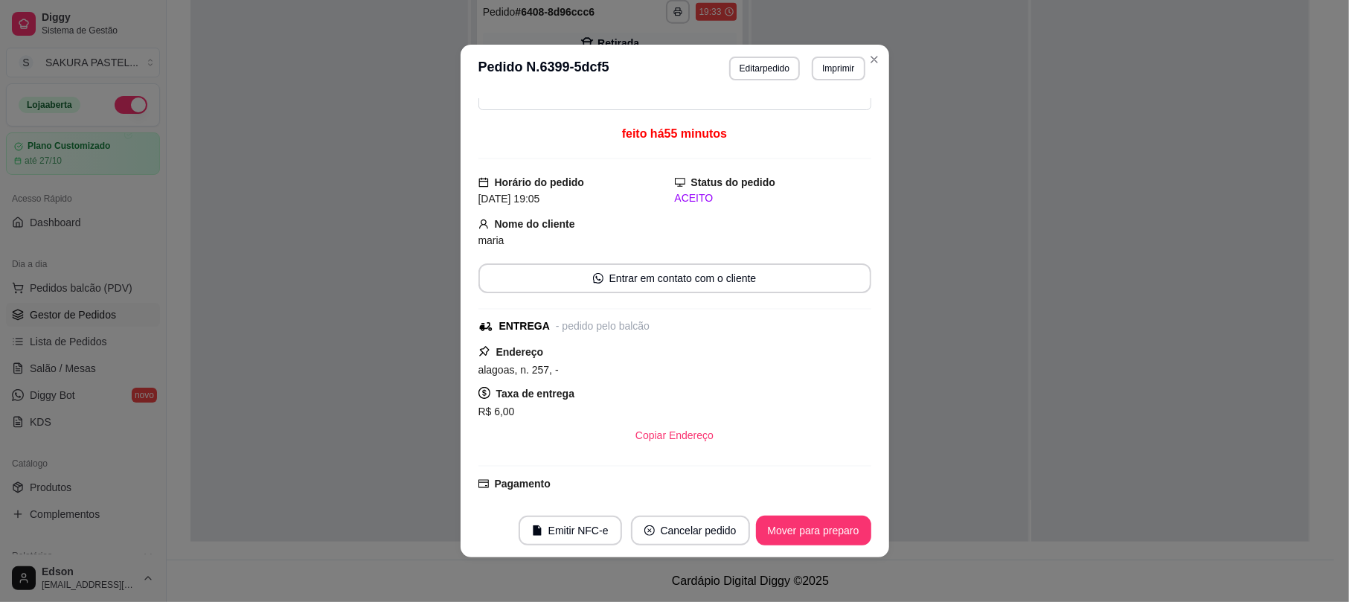
scroll to position [0, 0]
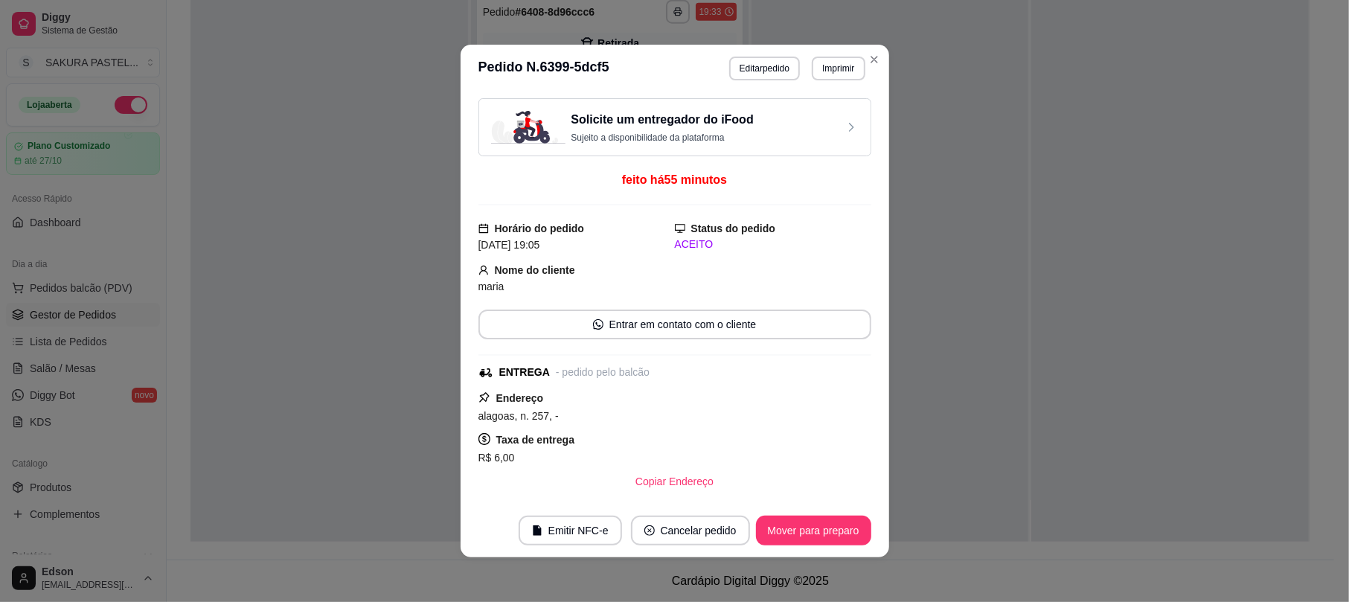
click at [813, 513] on footer "Emitir NFC-e Cancelar pedido Mover para preparo" at bounding box center [675, 531] width 429 height 54
click at [816, 519] on button "Mover para preparo" at bounding box center [813, 531] width 115 height 30
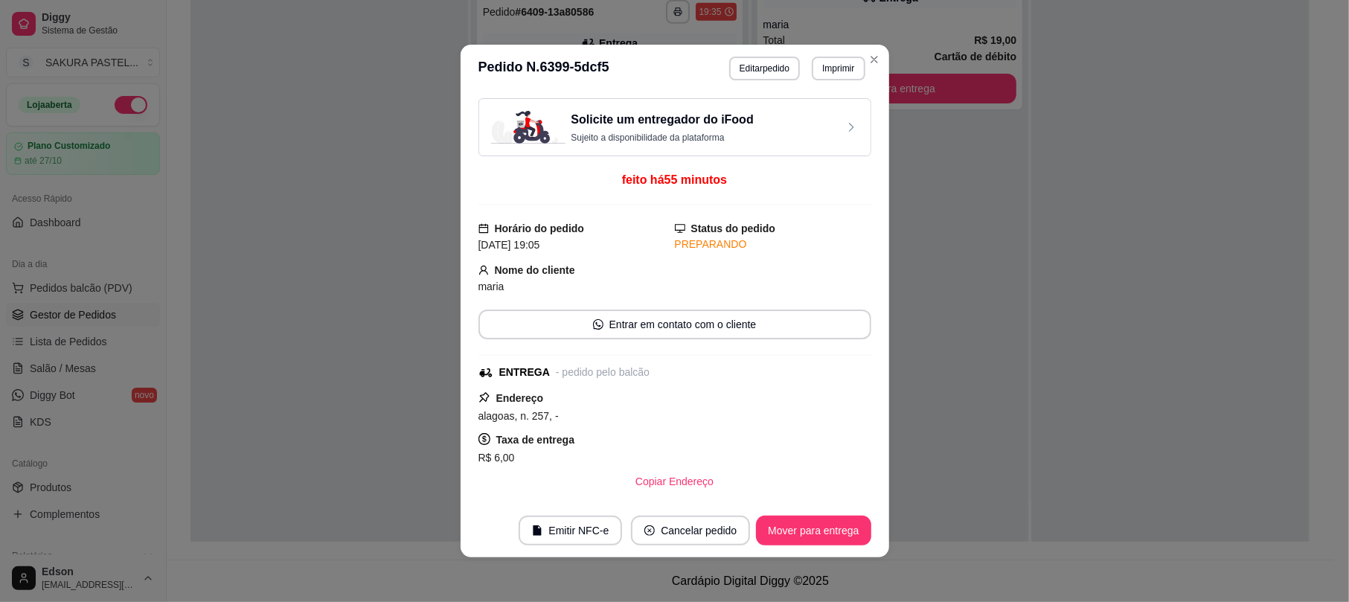
click at [816, 521] on button "Mover para entrega" at bounding box center [813, 531] width 115 height 30
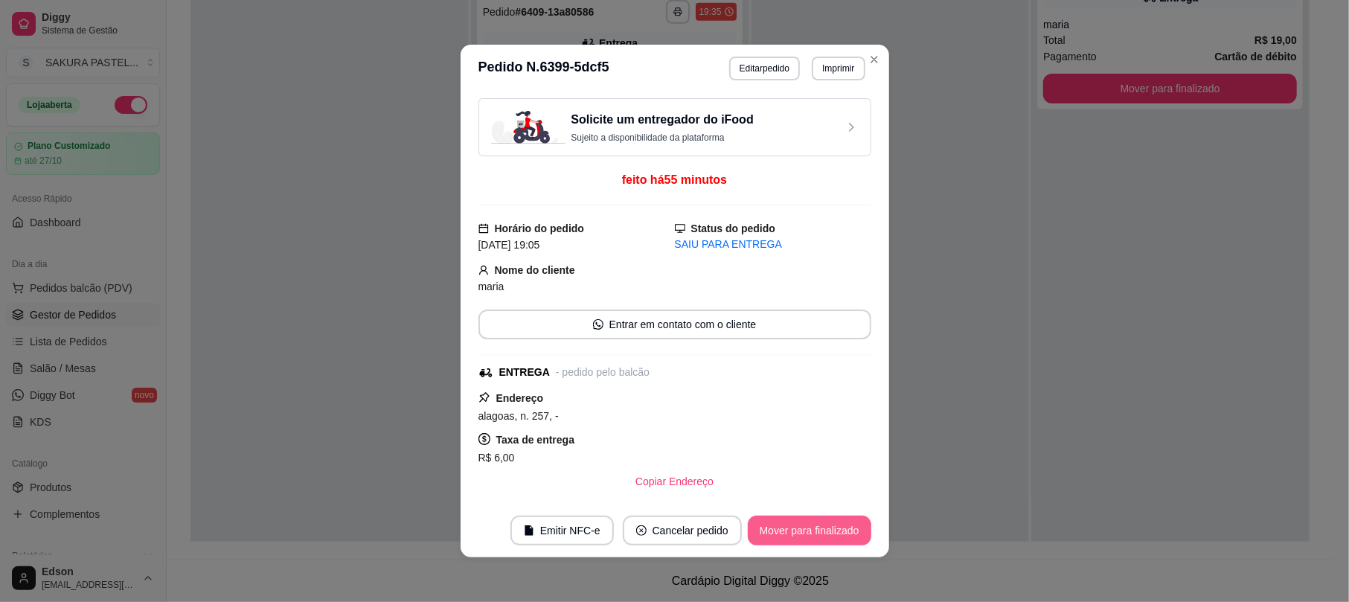
click at [816, 521] on button "Mover para finalizado" at bounding box center [810, 531] width 124 height 30
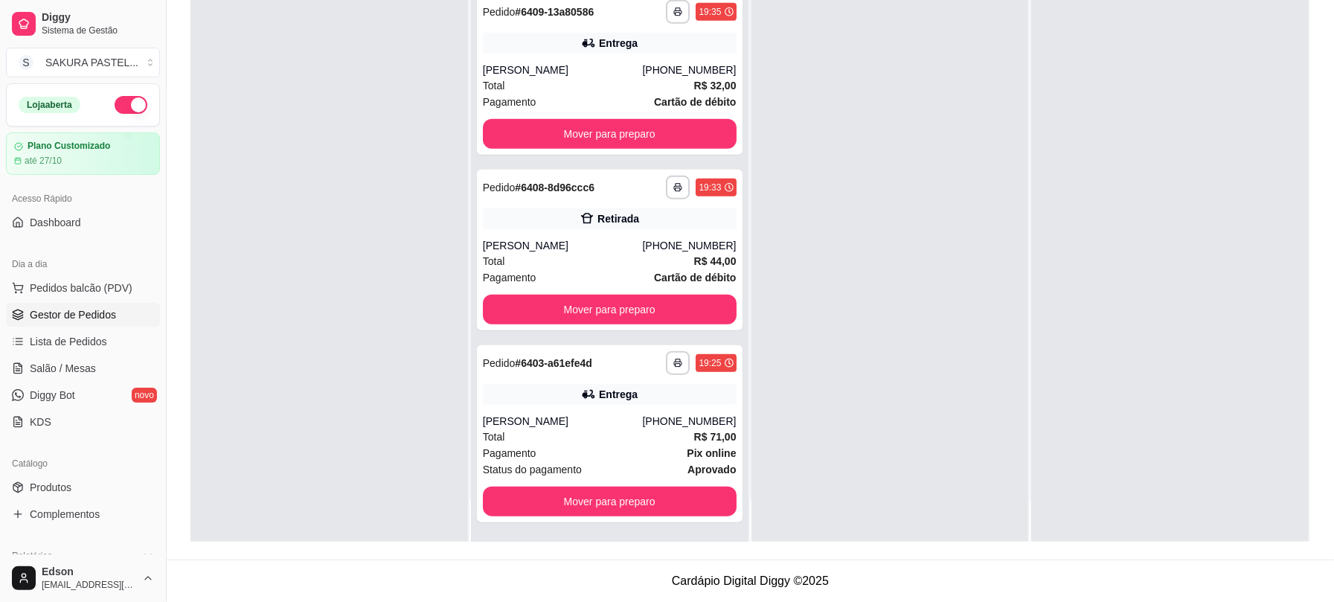
click at [723, 424] on div "**********" at bounding box center [610, 241] width 278 height 602
click at [712, 426] on div "[PHONE_NUMBER]" at bounding box center [689, 421] width 94 height 15
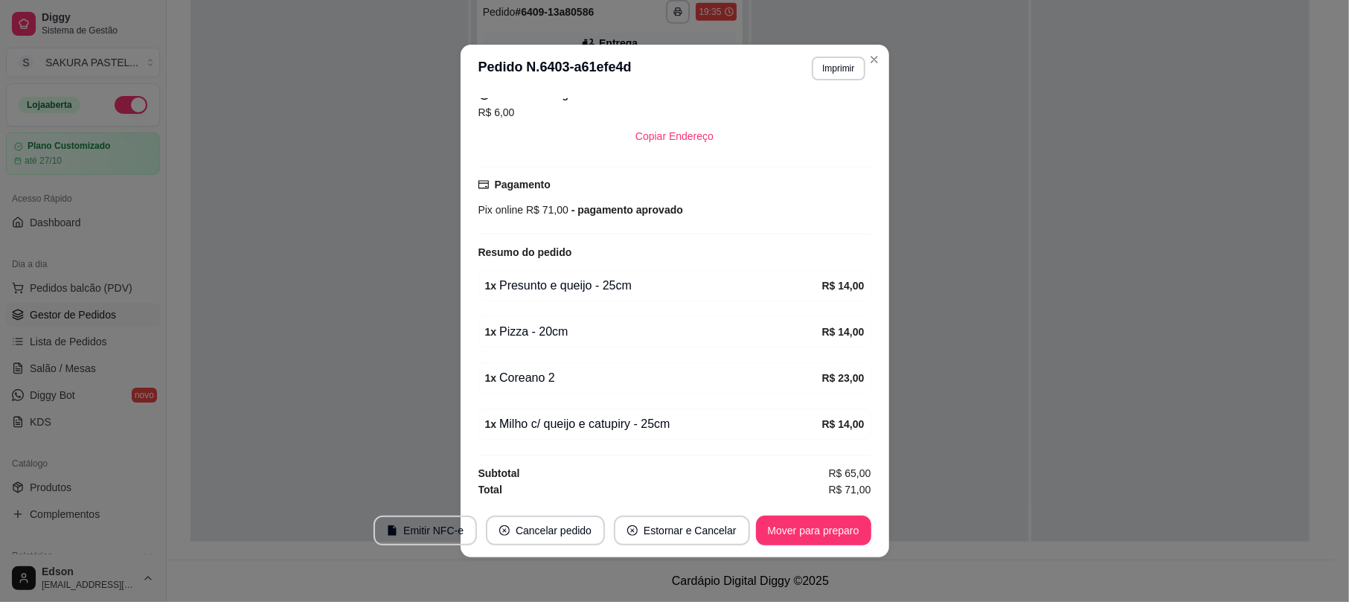
scroll to position [0, 0]
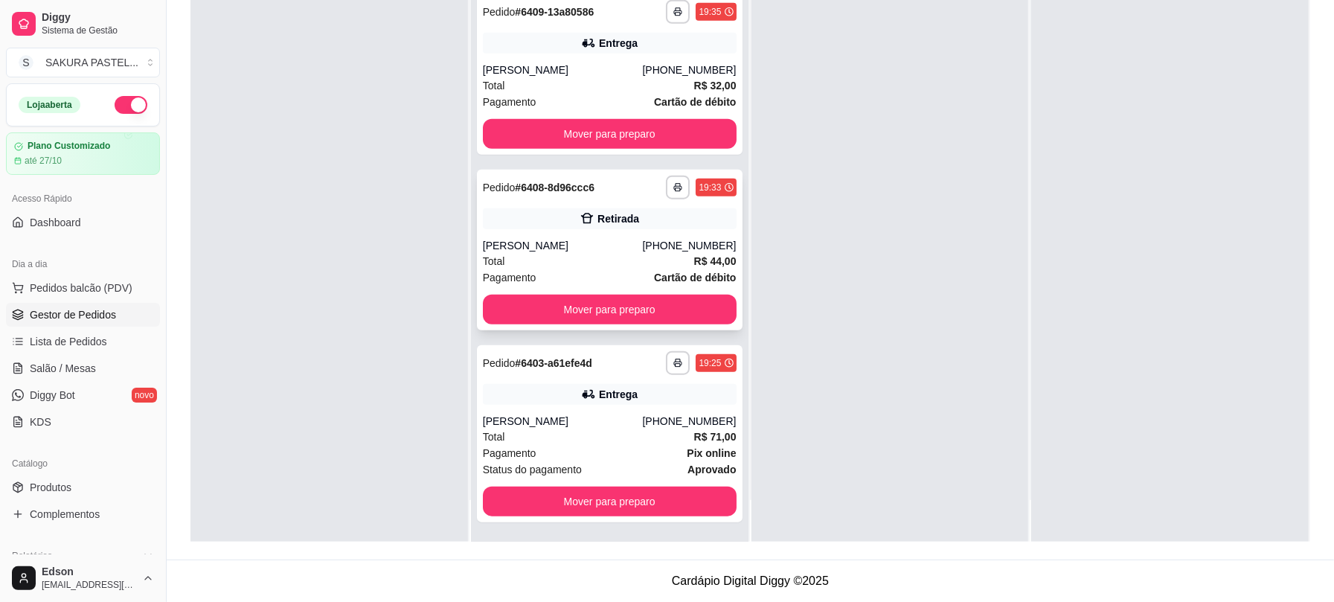
click at [694, 255] on strong "R$ 44,00" at bounding box center [715, 261] width 42 height 12
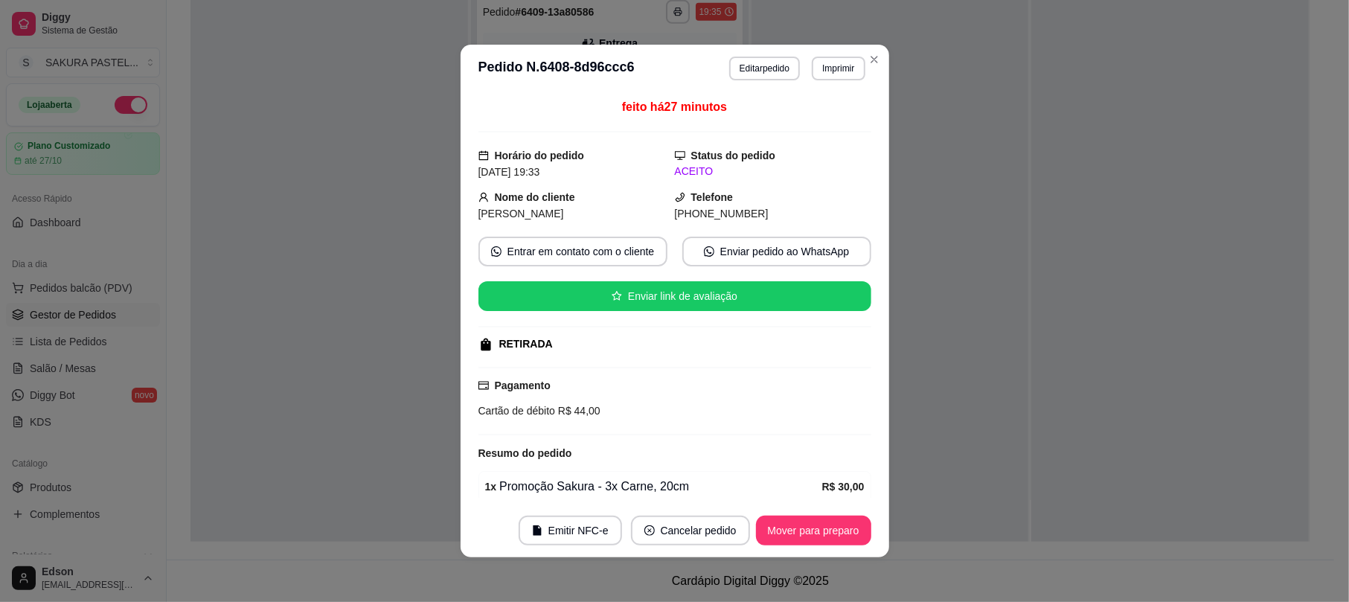
click at [819, 511] on footer "Emitir NFC-e Cancelar pedido Mover para preparo" at bounding box center [675, 531] width 429 height 54
click at [822, 525] on button "Mover para preparo" at bounding box center [813, 531] width 115 height 30
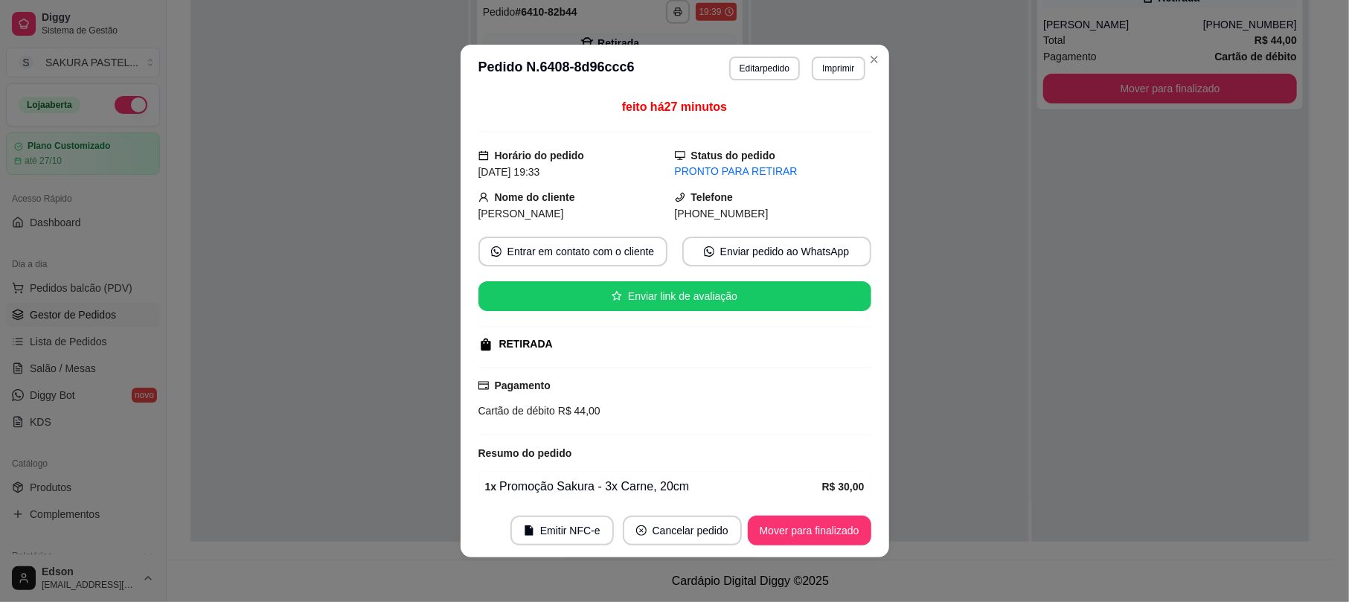
click at [820, 525] on button "Mover para finalizado" at bounding box center [810, 531] width 124 height 30
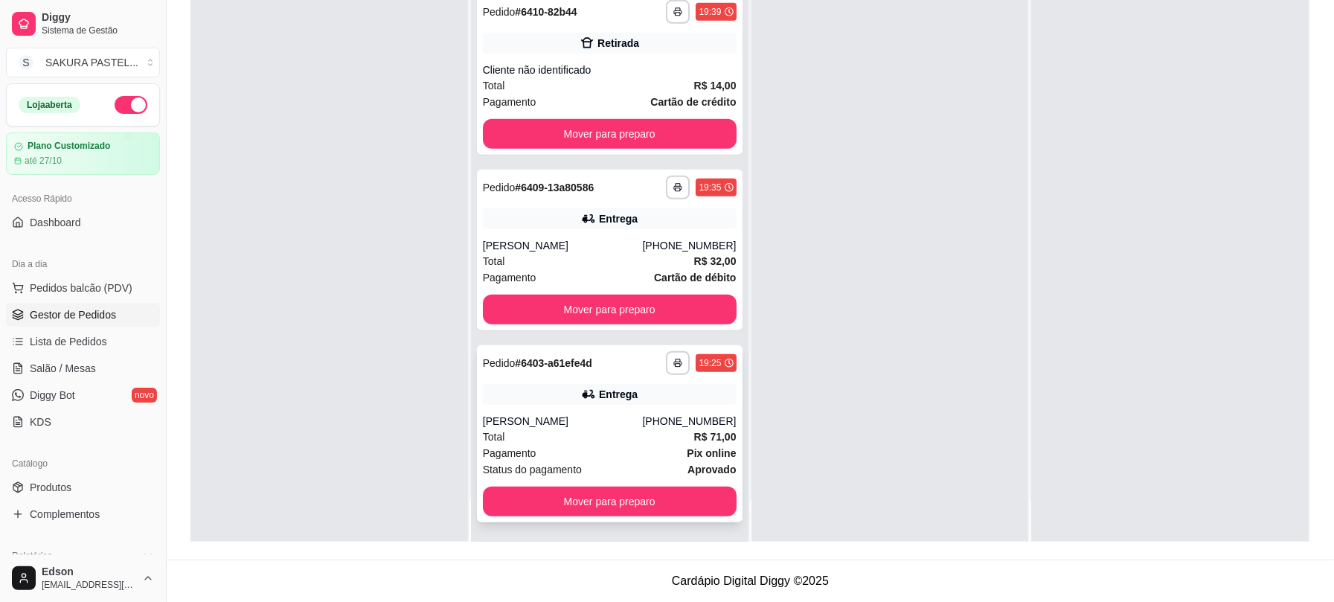
click at [621, 421] on div "[PERSON_NAME]" at bounding box center [563, 421] width 160 height 15
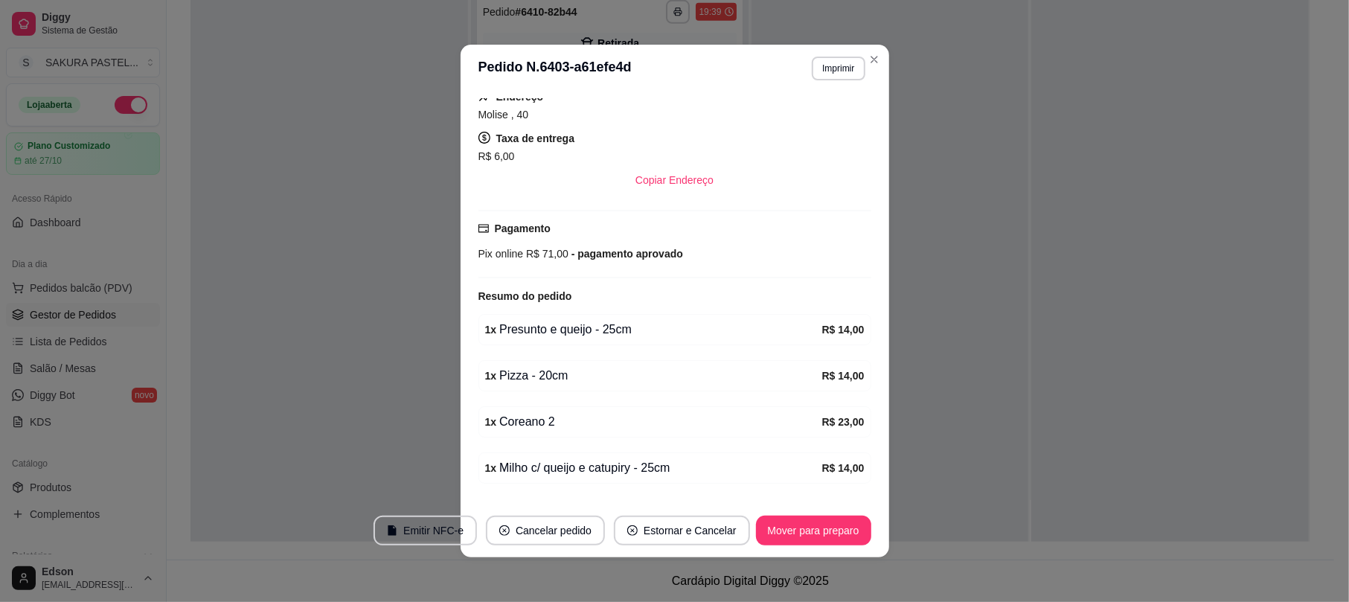
scroll to position [400, 0]
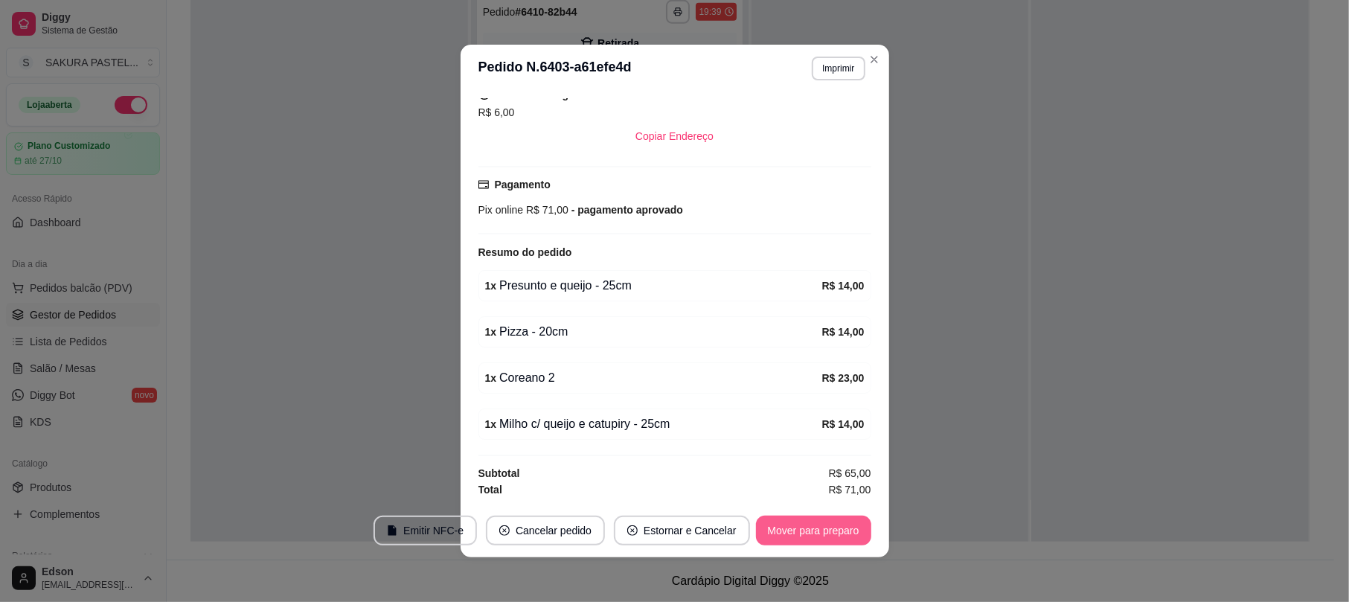
click at [805, 549] on footer "Emitir NFC-e Cancelar pedido Estornar e Cancelar Mover para preparo" at bounding box center [675, 531] width 429 height 54
click at [808, 540] on button "Mover para preparo" at bounding box center [813, 531] width 115 height 30
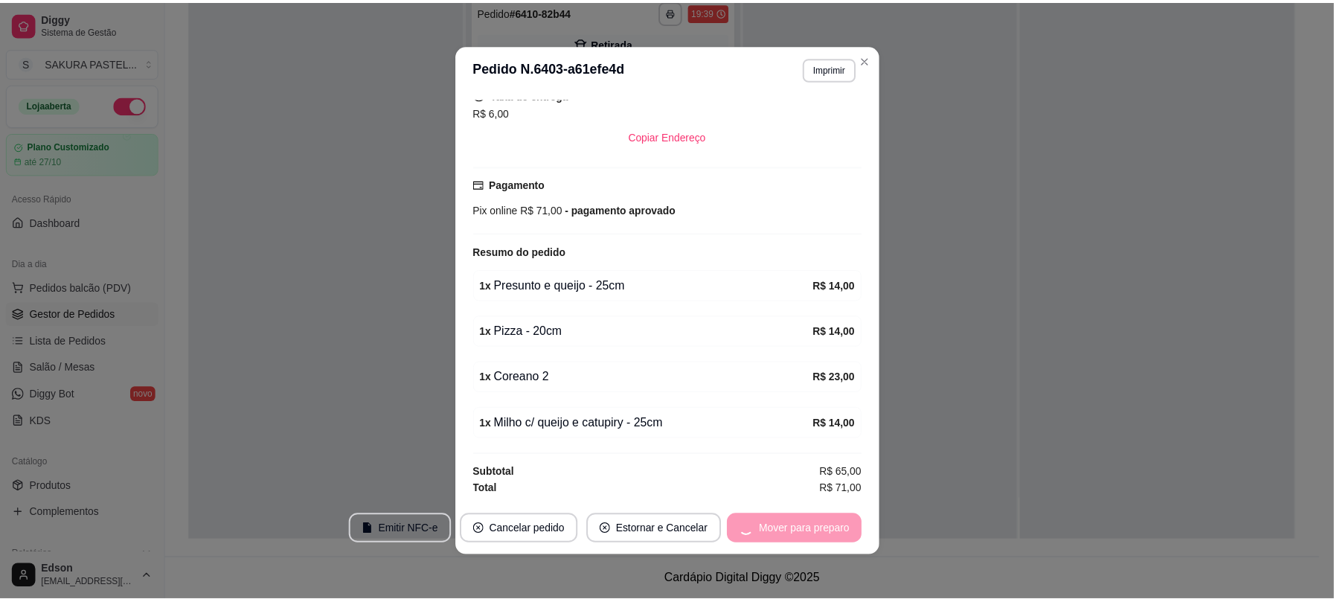
scroll to position [528, 0]
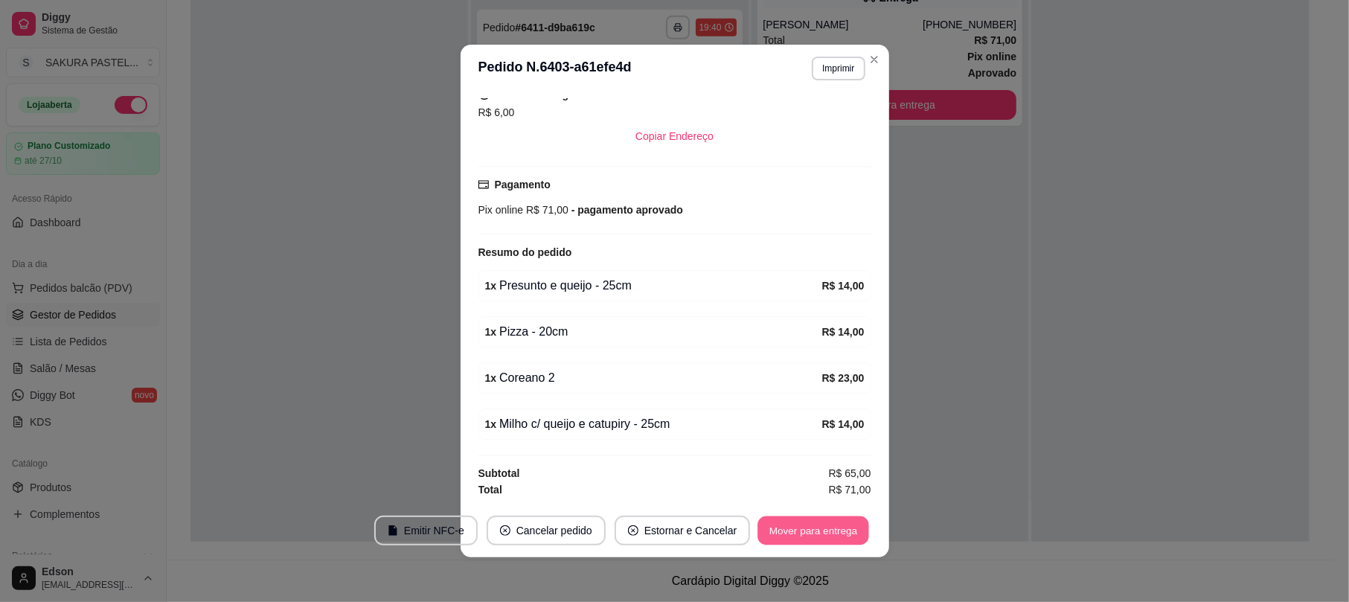
click at [808, 540] on button "Mover para entrega" at bounding box center [814, 531] width 112 height 29
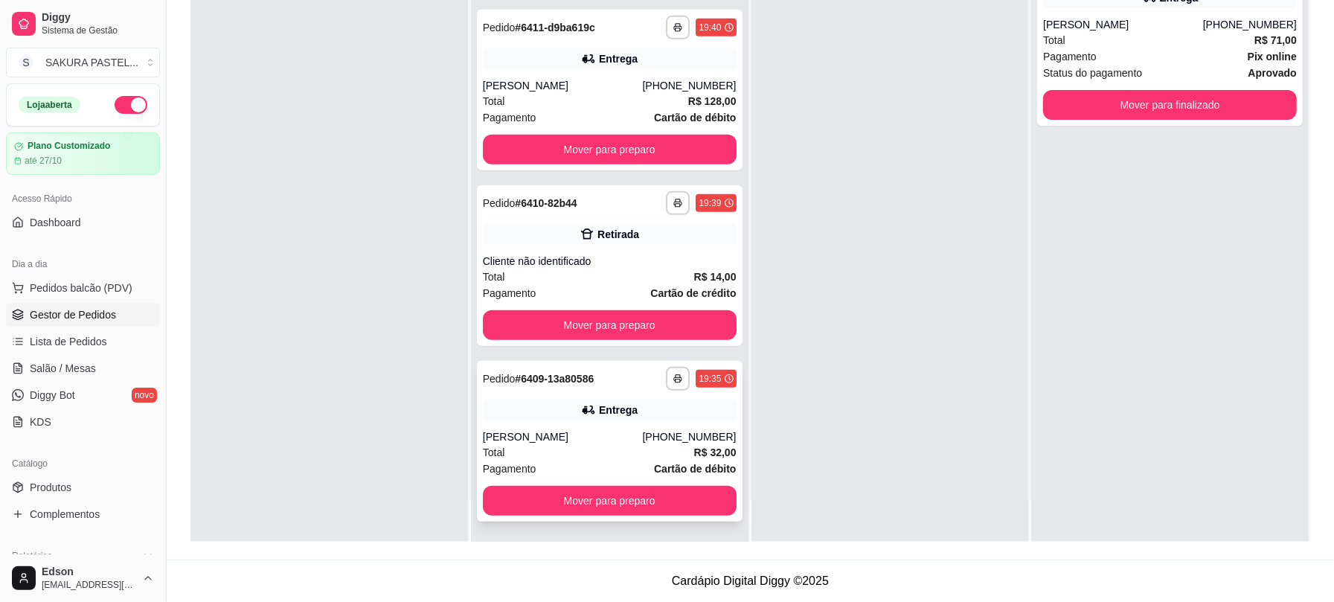
click at [649, 400] on div "Entrega" at bounding box center [610, 410] width 254 height 21
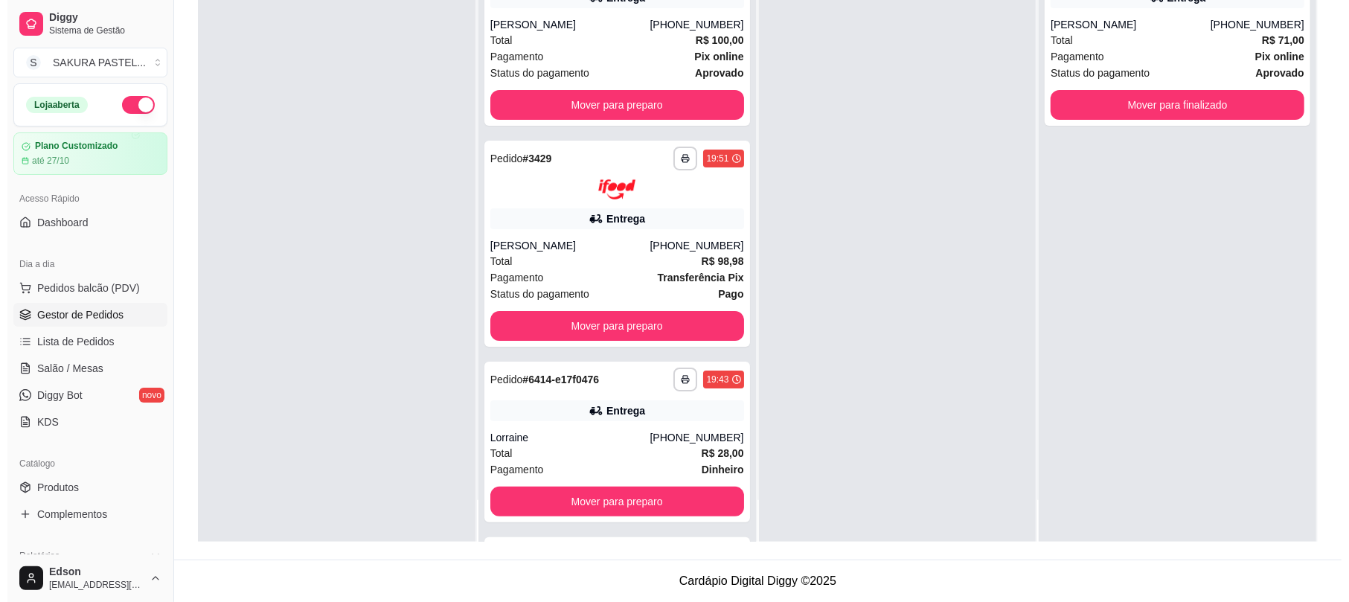
scroll to position [527, 0]
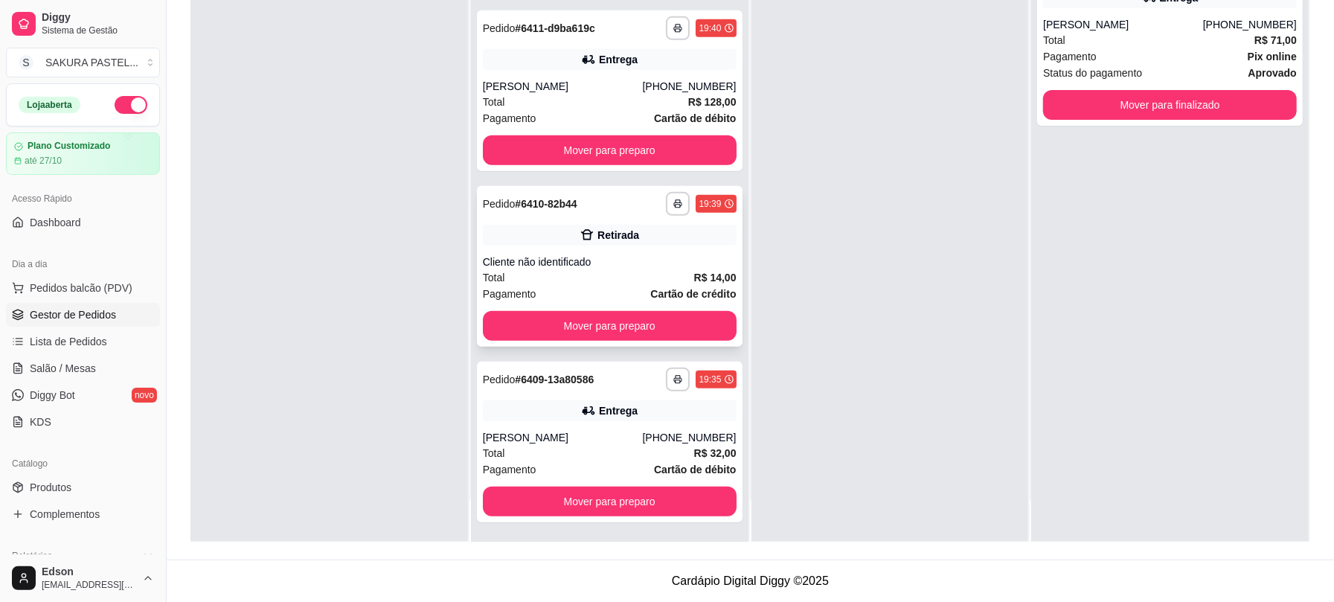
click at [680, 257] on div "Cliente não identificado" at bounding box center [610, 262] width 254 height 15
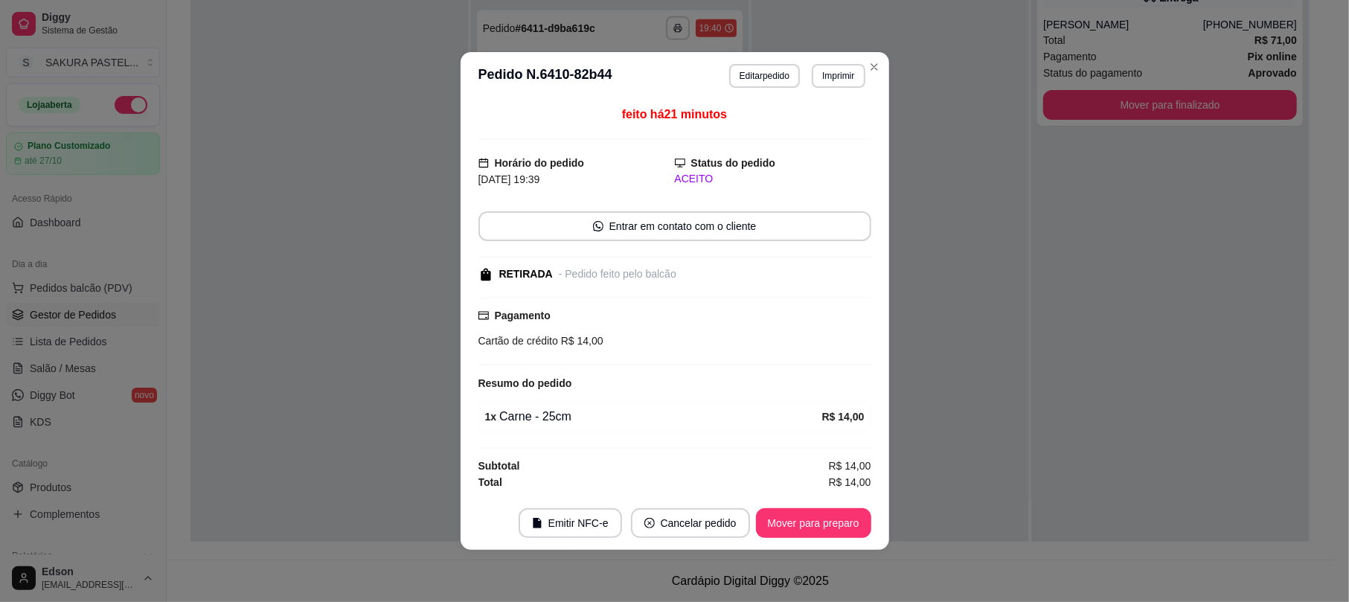
click at [828, 546] on footer "Emitir NFC-e Cancelar pedido Mover para preparo" at bounding box center [675, 523] width 429 height 54
click at [828, 536] on button "Mover para preparo" at bounding box center [814, 523] width 112 height 29
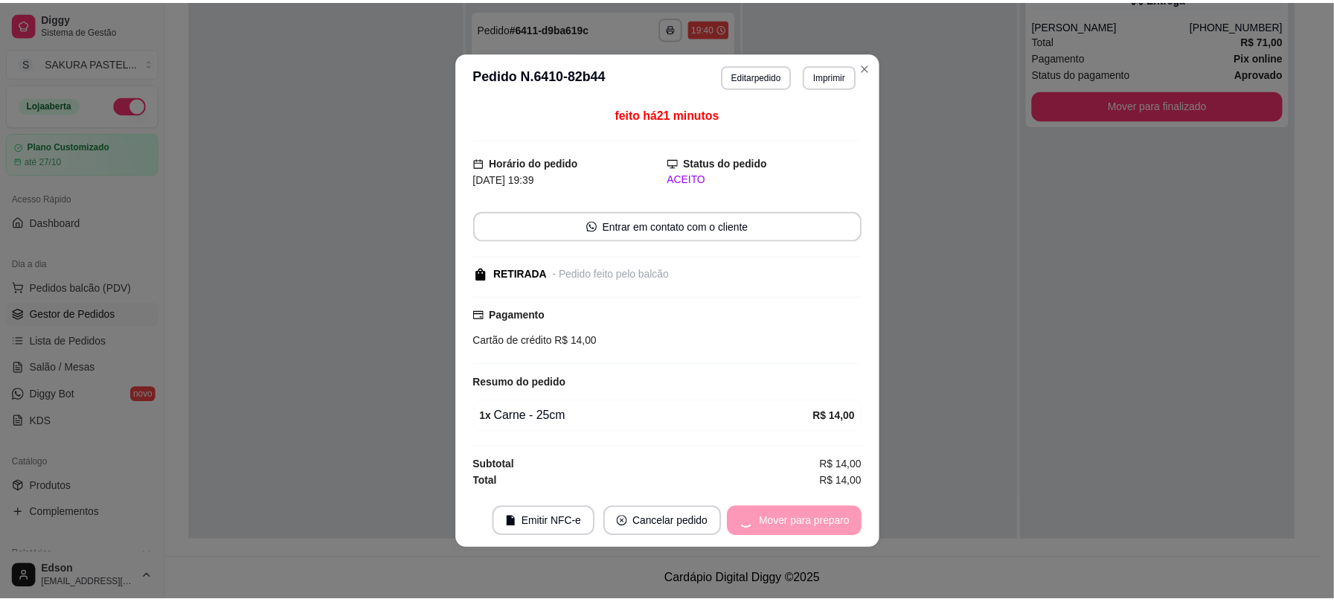
scroll to position [352, 0]
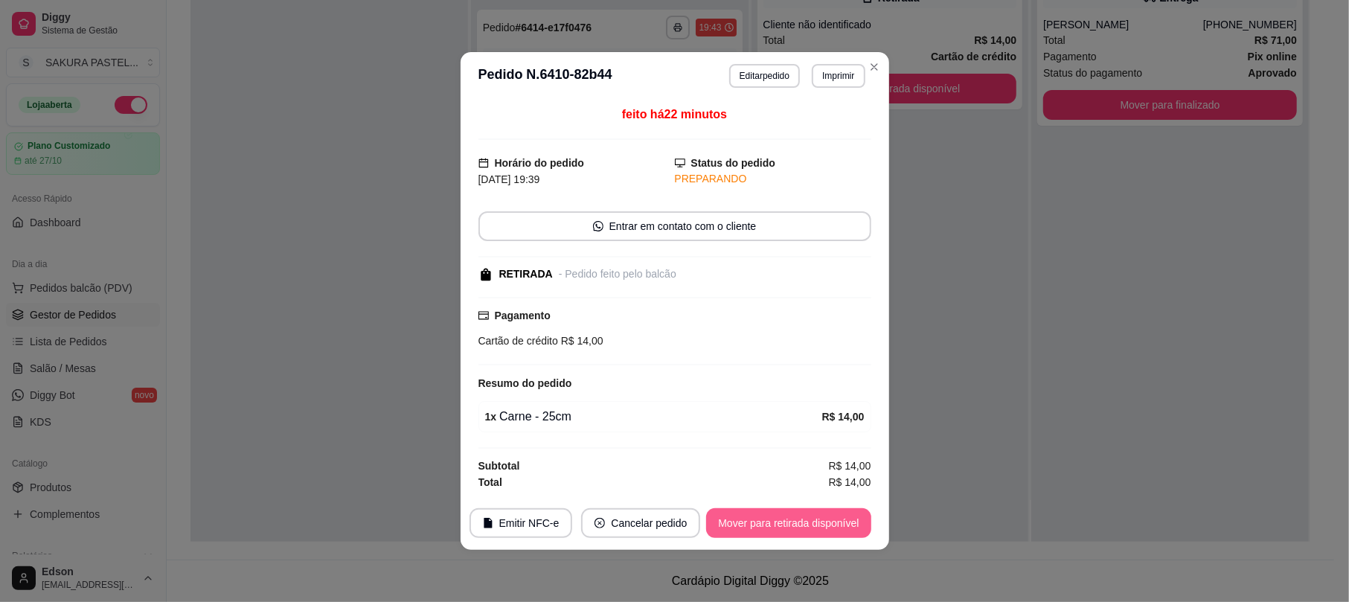
click at [828, 531] on button "Mover para retirada disponível" at bounding box center [788, 523] width 164 height 30
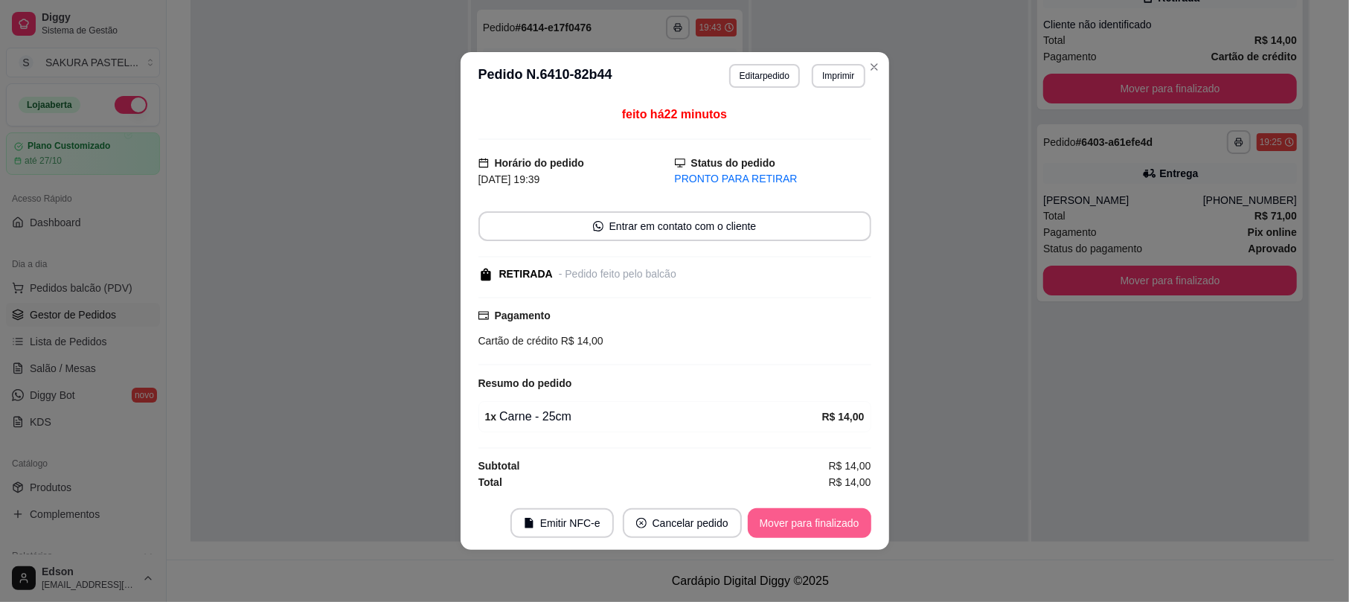
click at [828, 531] on button "Mover para finalizado" at bounding box center [810, 523] width 124 height 30
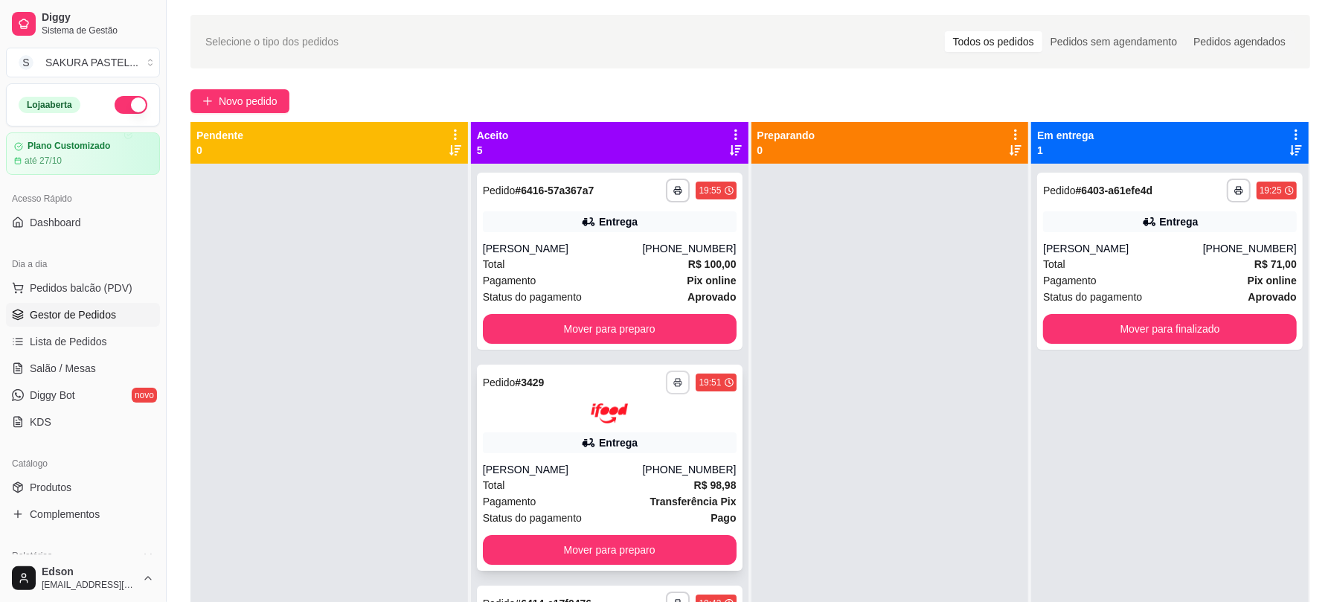
scroll to position [0, 0]
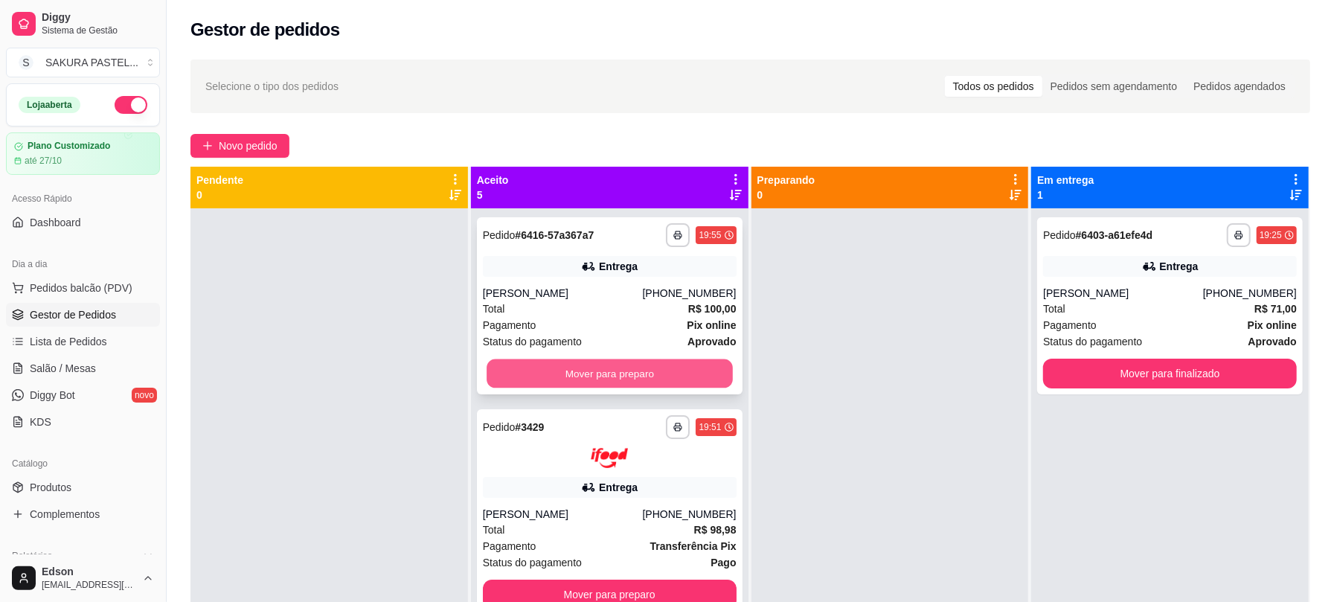
click at [665, 378] on button "Mover para preparo" at bounding box center [610, 373] width 246 height 29
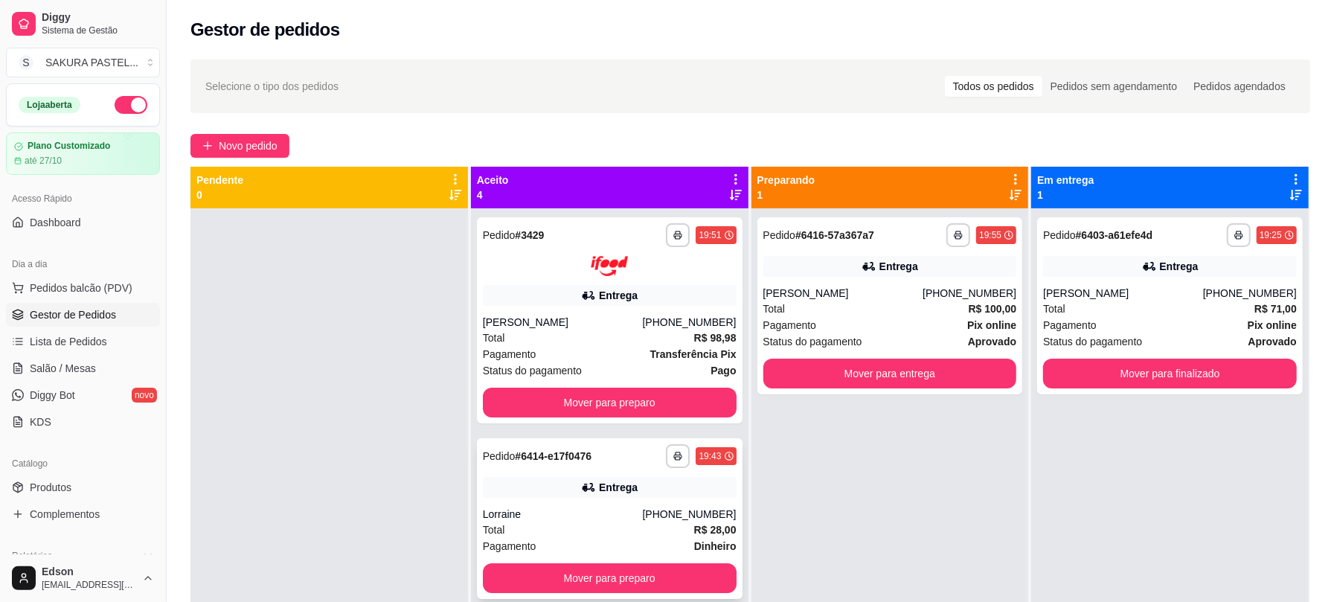
scroll to position [159, 0]
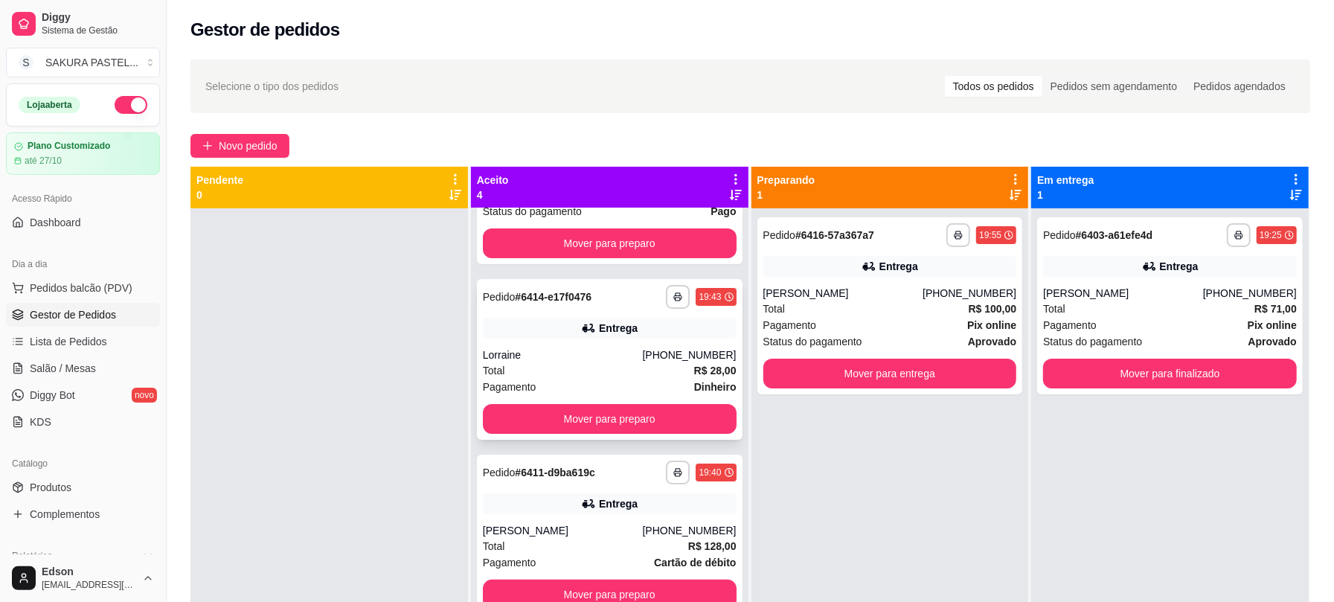
click at [643, 438] on div "**********" at bounding box center [610, 359] width 266 height 161
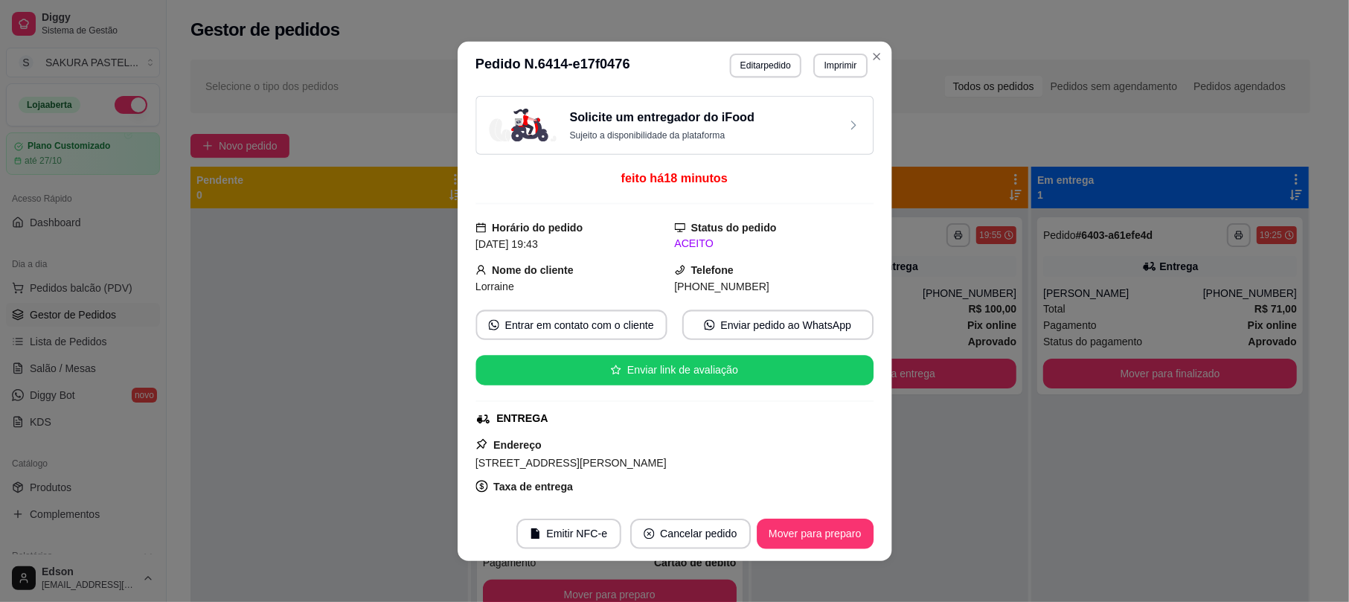
click at [641, 430] on div "Solicite um entregador do iFood Sujeito a disponibilidade da plataforma feito h…" at bounding box center [675, 297] width 398 height 405
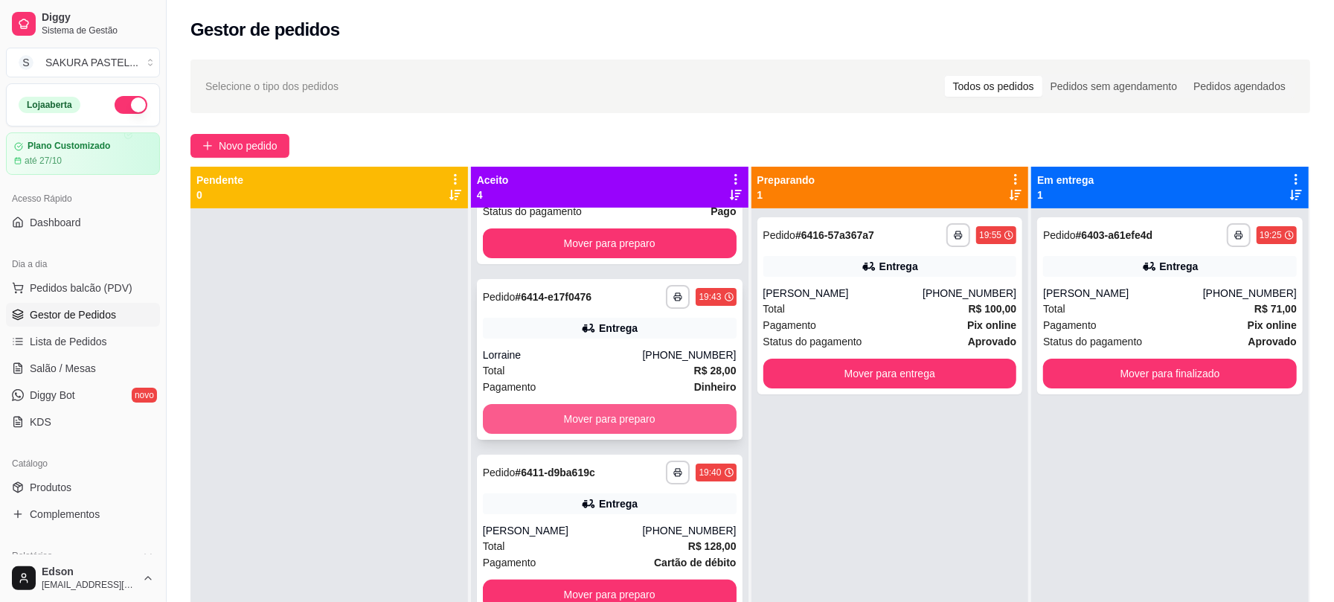
click at [581, 432] on button "Mover para preparo" at bounding box center [610, 419] width 254 height 30
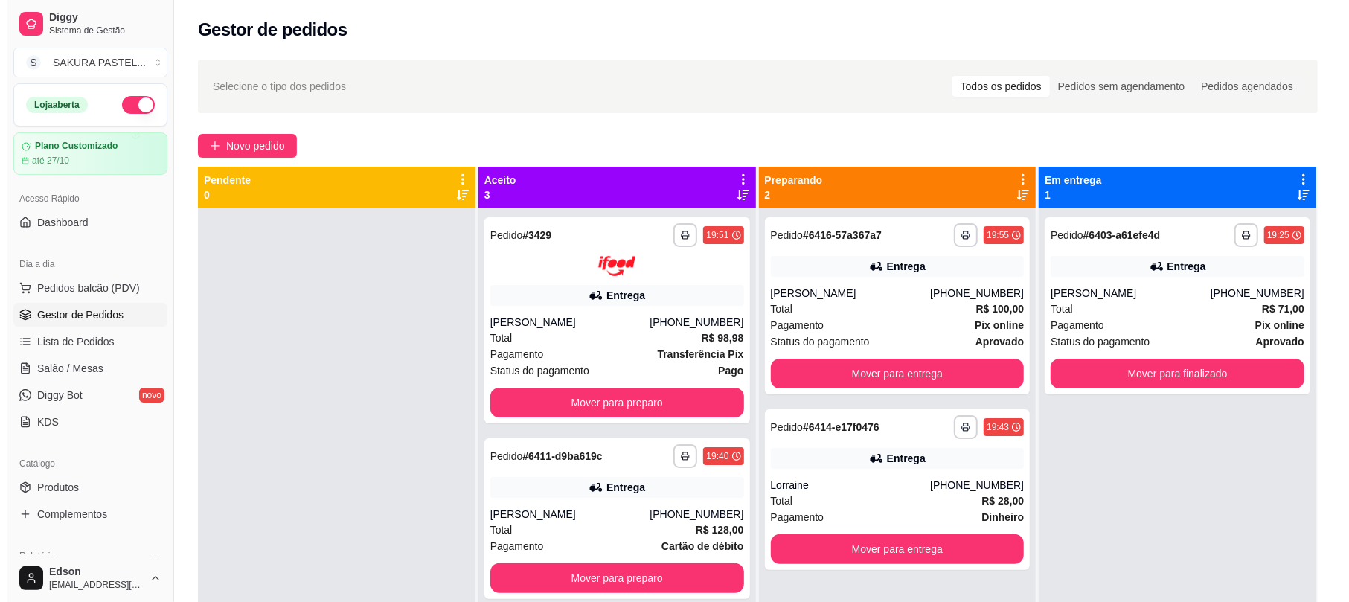
scroll to position [0, 0]
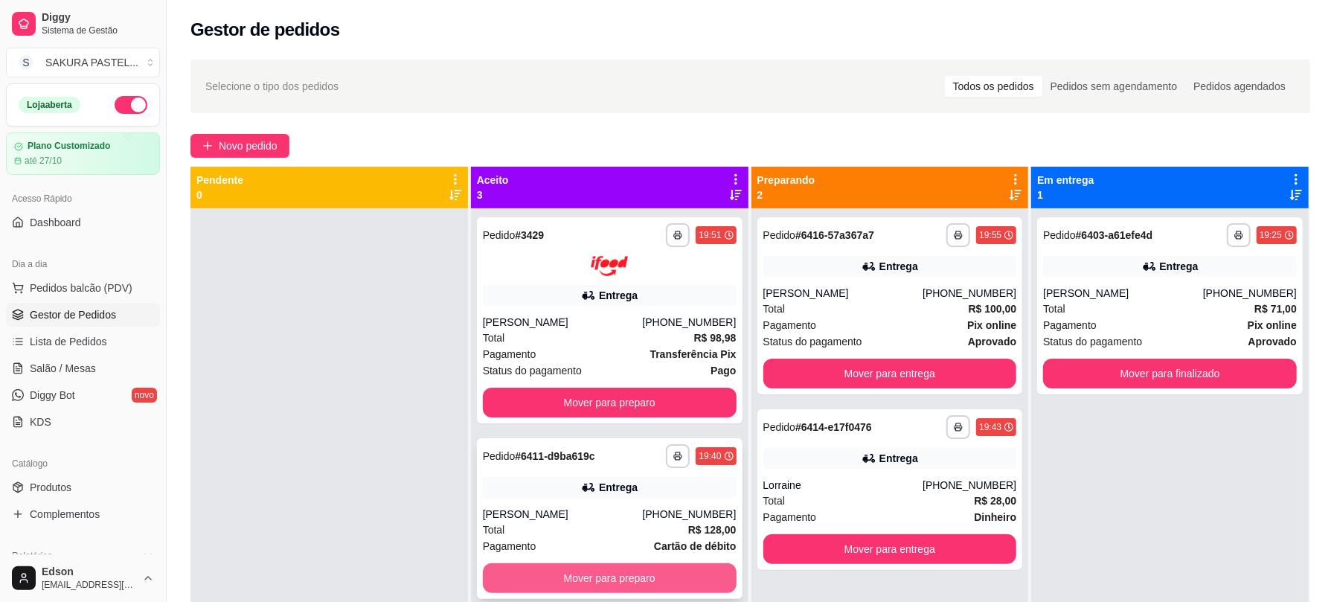
click at [604, 588] on button "Mover para preparo" at bounding box center [610, 578] width 254 height 30
click at [603, 578] on button "Mover para preparo" at bounding box center [610, 578] width 254 height 30
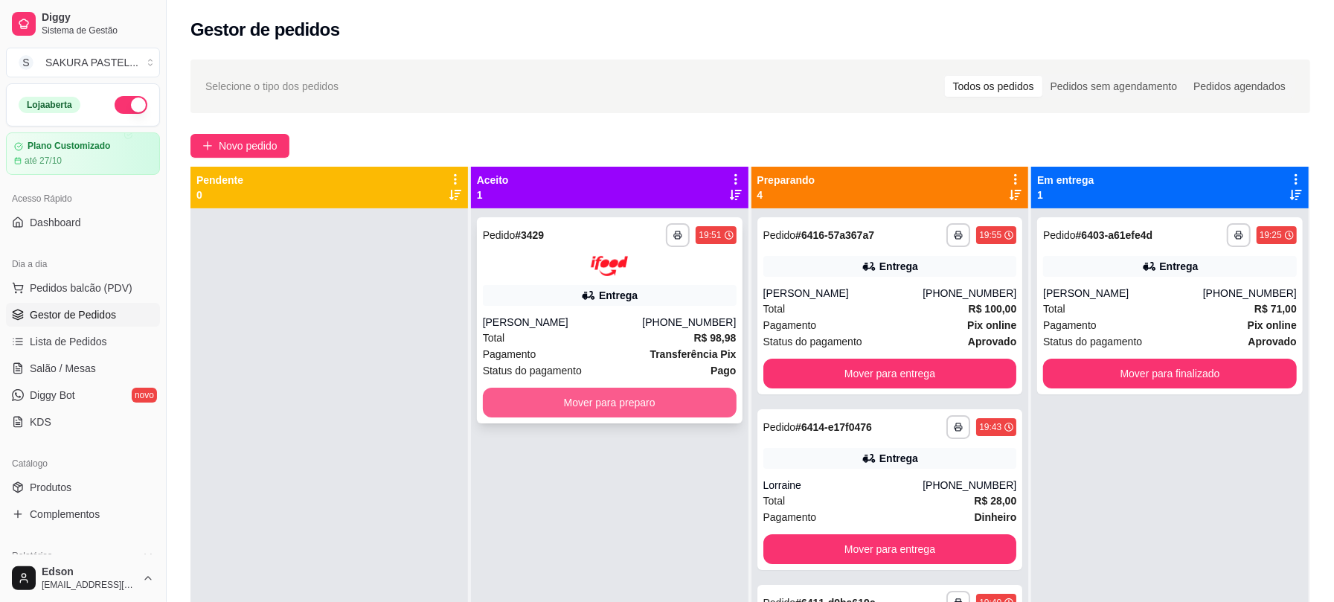
click at [635, 411] on button "Mover para preparo" at bounding box center [610, 403] width 254 height 30
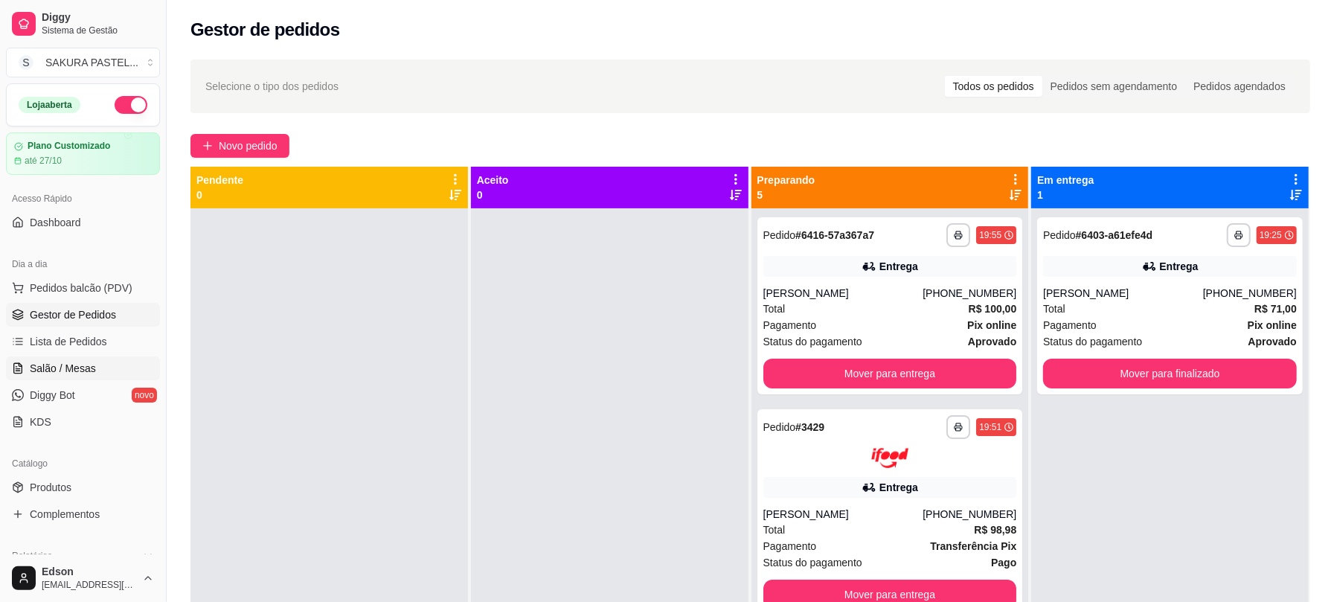
click at [114, 363] on link "Salão / Mesas" at bounding box center [83, 369] width 154 height 24
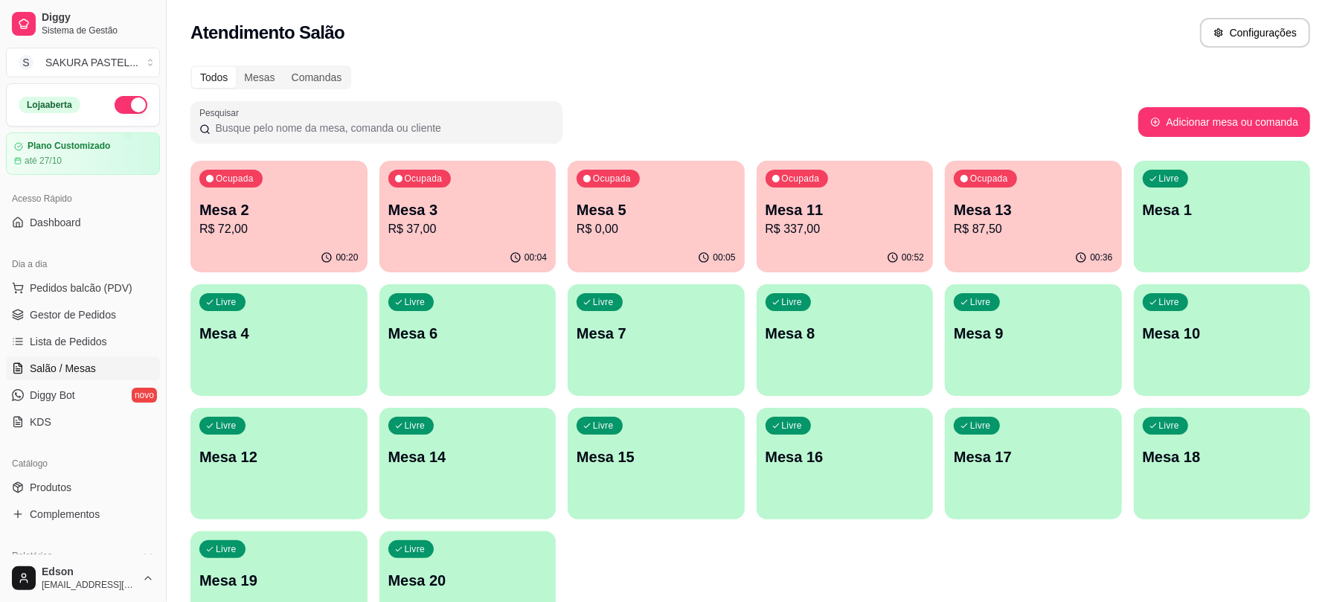
click at [851, 223] on p "R$ 337,00" at bounding box center [845, 229] width 159 height 18
click at [691, 183] on div "Ocupada Mesa 5 R$ 0,00" at bounding box center [656, 202] width 177 height 83
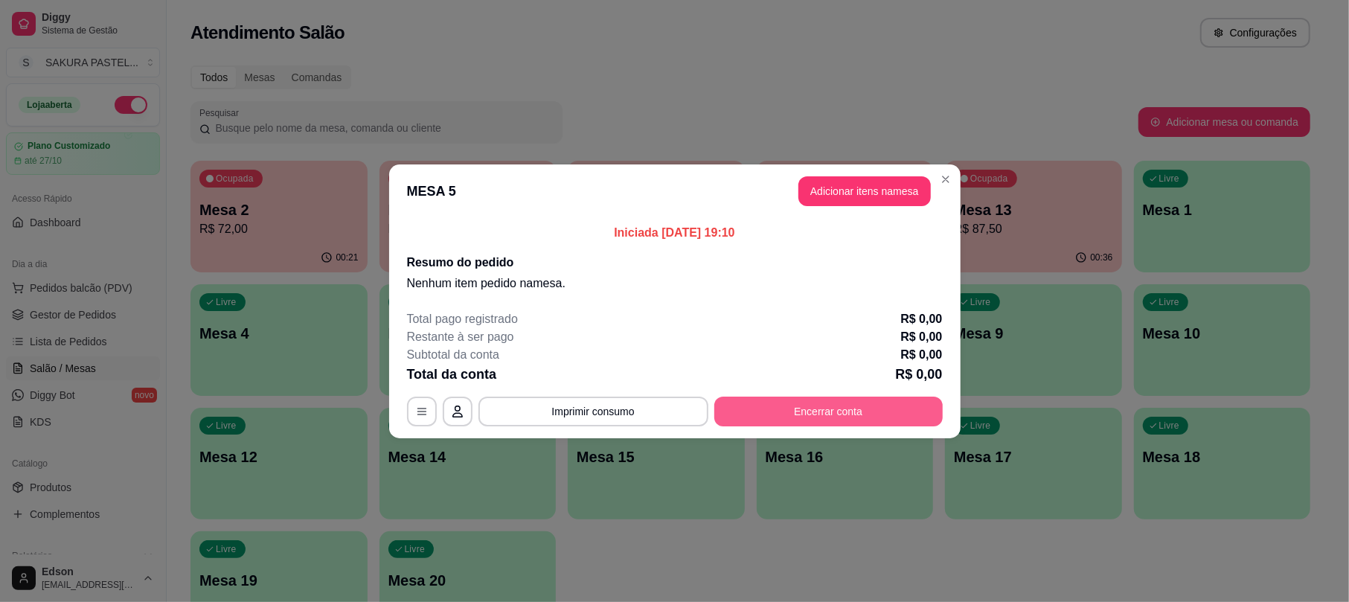
click at [768, 411] on button "Encerrar conta" at bounding box center [829, 412] width 228 height 30
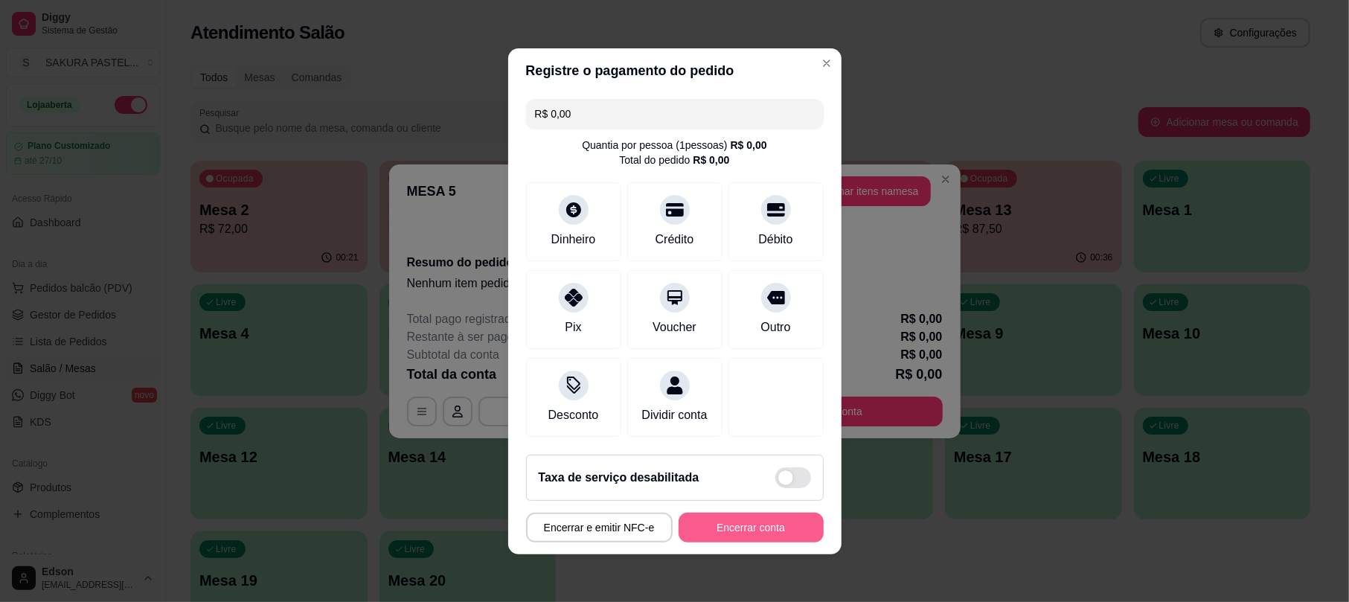
click at [720, 539] on button "Encerrar conta" at bounding box center [751, 528] width 145 height 30
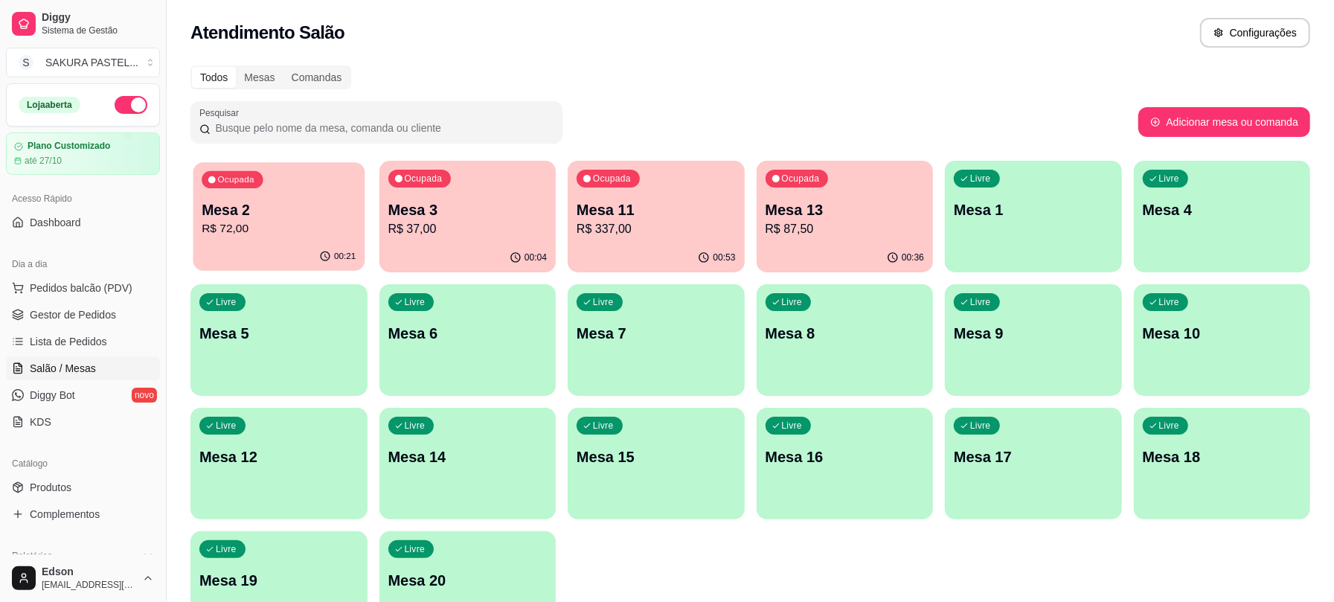
click at [316, 240] on div "Ocupada Mesa 2 R$ 72,00" at bounding box center [279, 202] width 171 height 80
click at [632, 241] on div "Ocupada Mesa 11 R$ 337,00" at bounding box center [656, 202] width 177 height 83
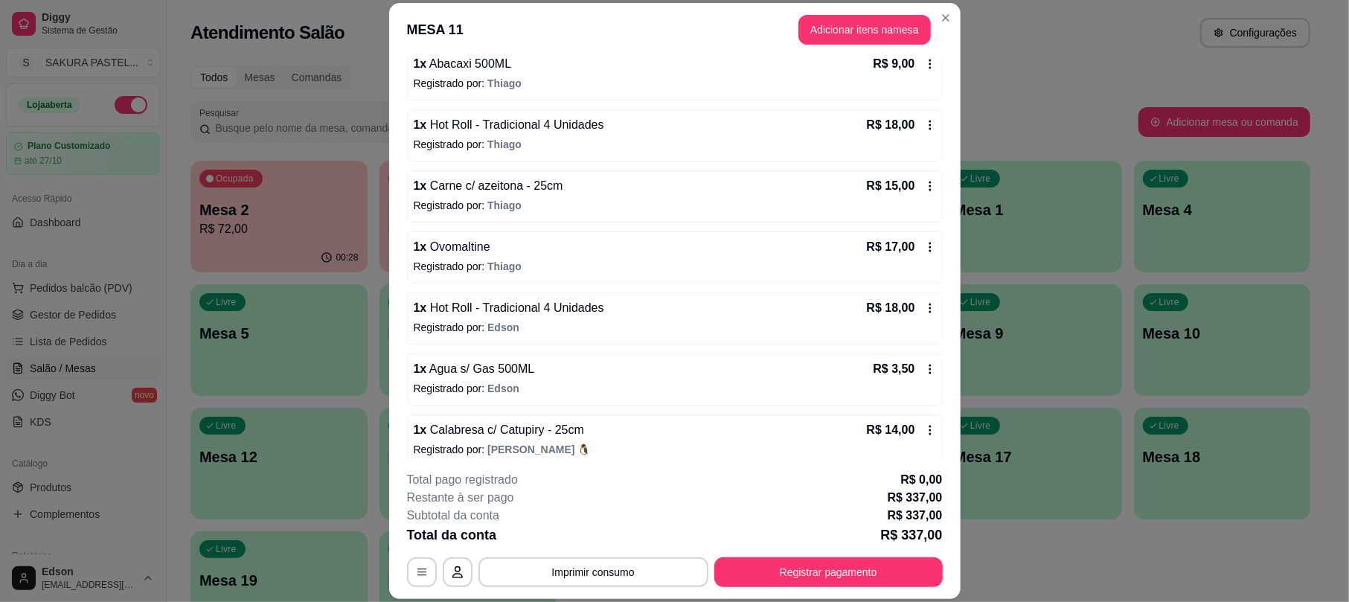
scroll to position [1355, 0]
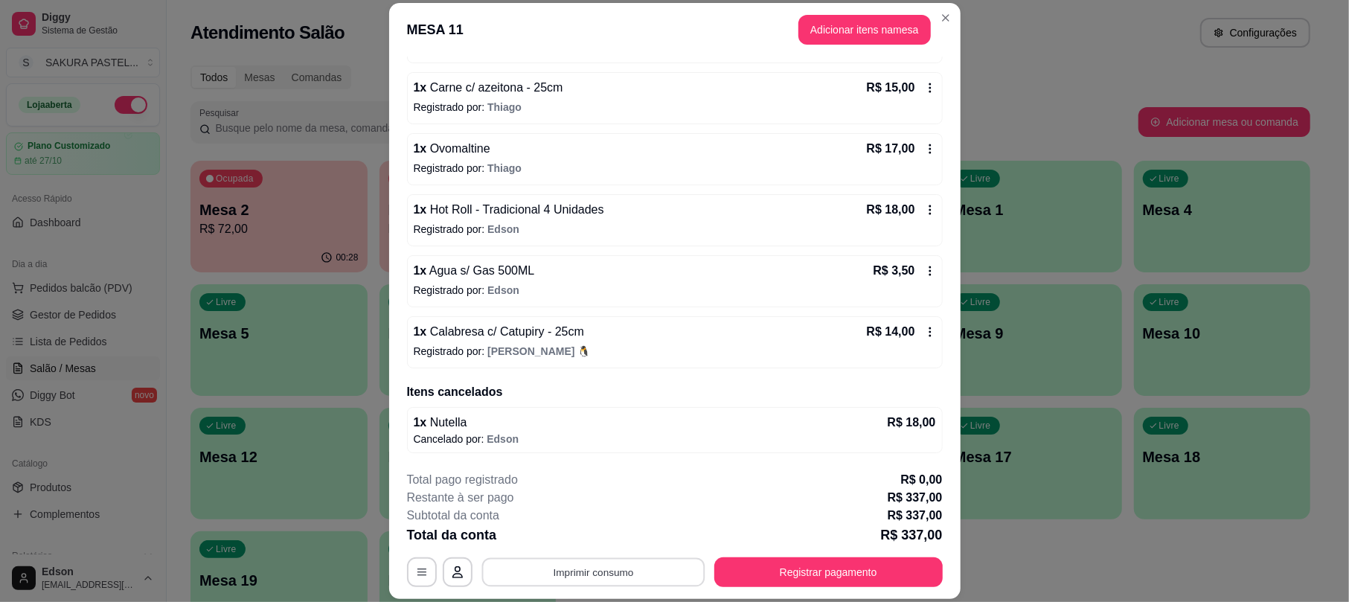
click at [642, 563] on button "Imprimir consumo" at bounding box center [593, 572] width 223 height 29
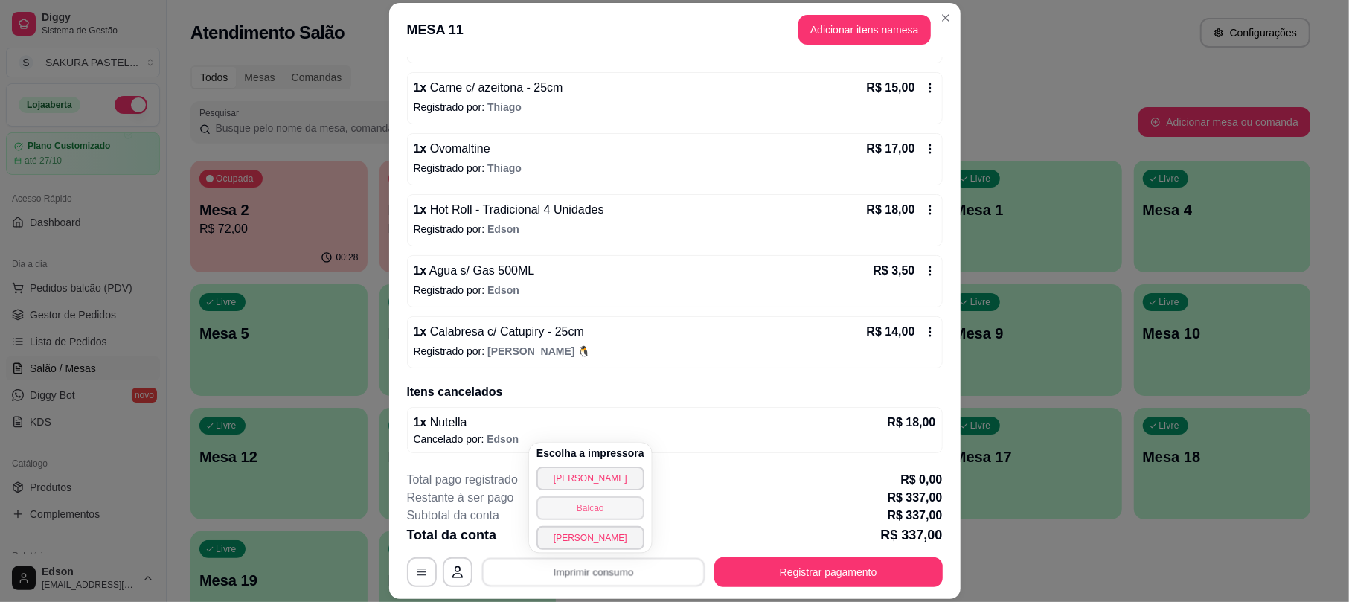
click at [613, 508] on button "Balcão" at bounding box center [591, 508] width 108 height 24
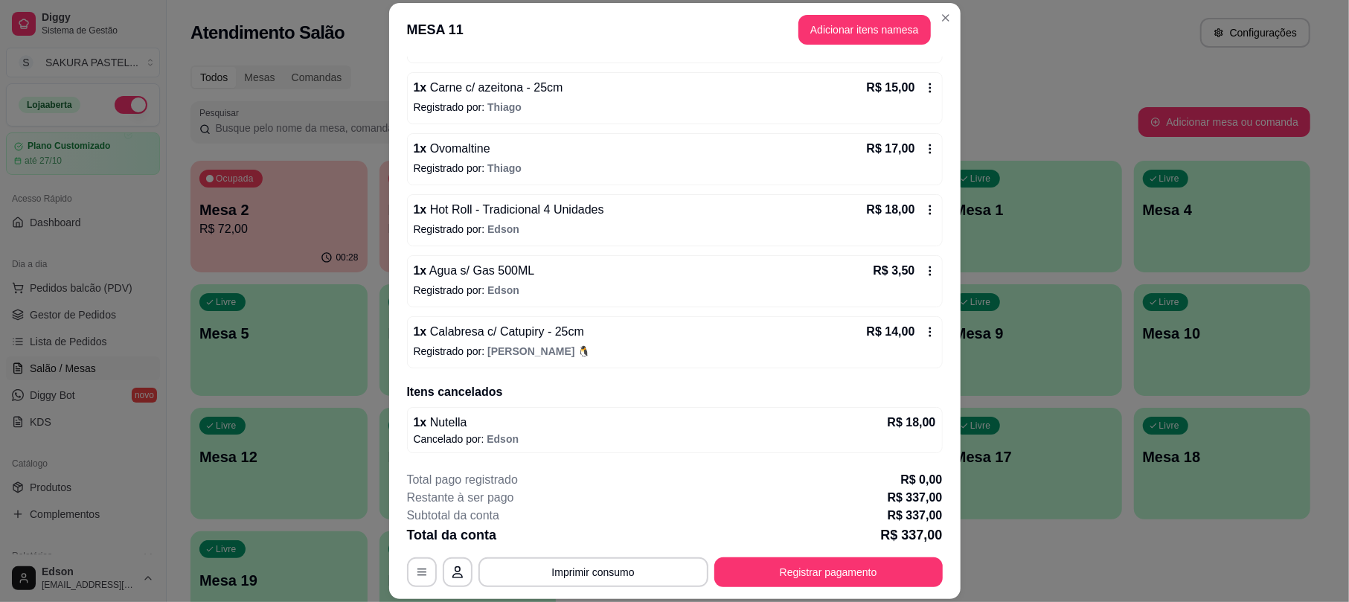
click at [633, 587] on footer "**********" at bounding box center [675, 529] width 572 height 140
click at [631, 566] on button "Imprimir consumo" at bounding box center [594, 572] width 230 height 30
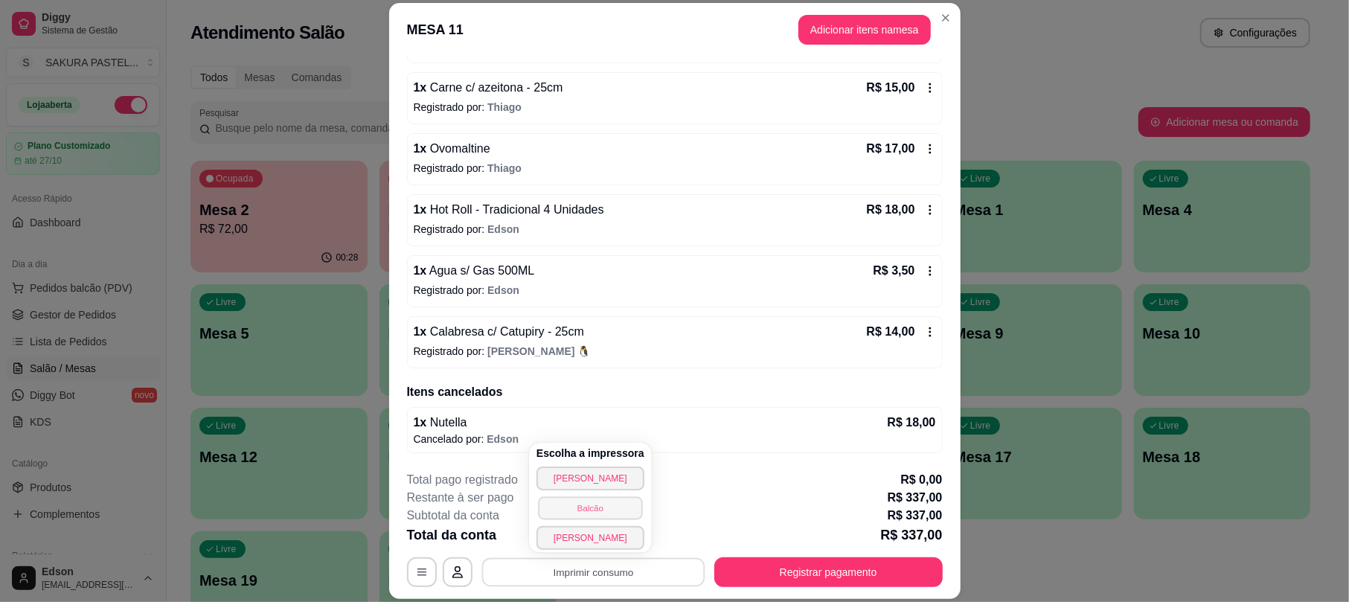
click at [602, 514] on button "Balcão" at bounding box center [590, 507] width 104 height 23
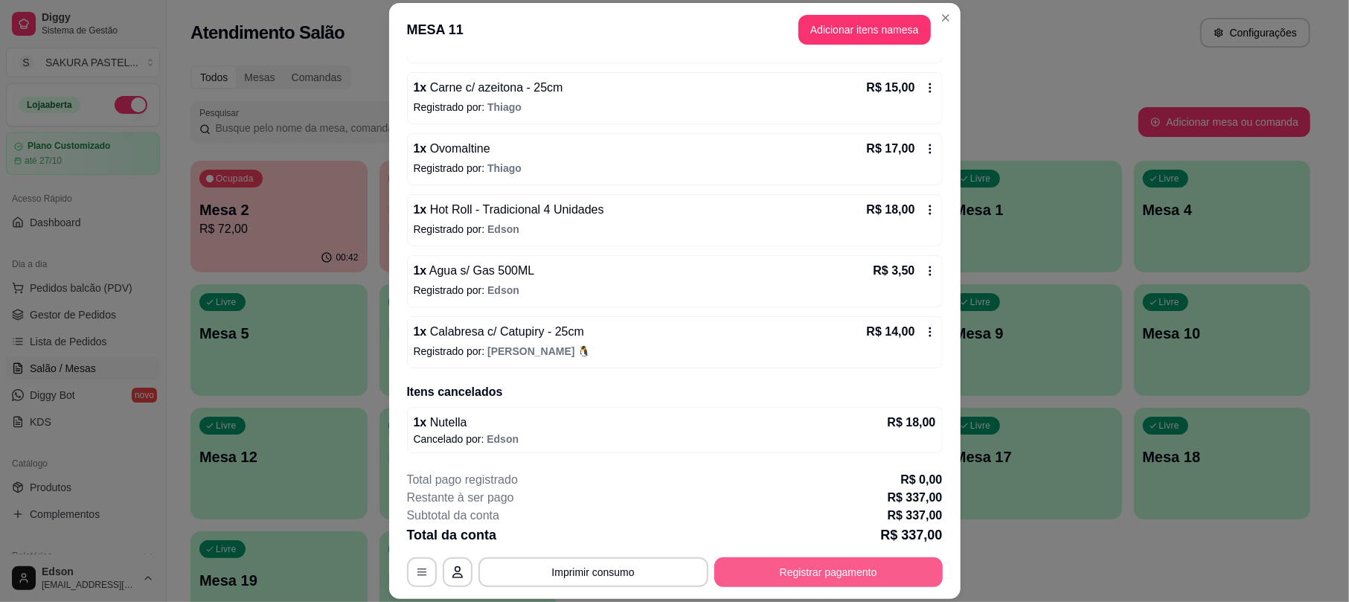
click at [847, 558] on button "Registrar pagamento" at bounding box center [829, 572] width 228 height 30
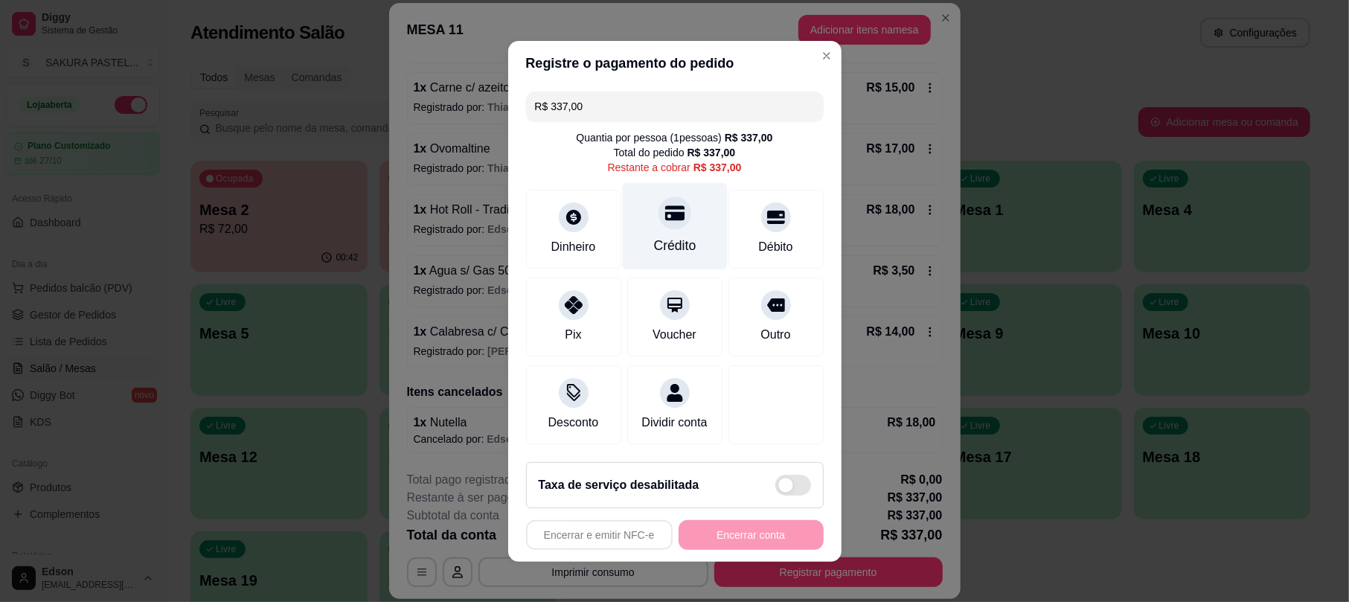
click at [671, 248] on div "Crédito" at bounding box center [674, 225] width 105 height 87
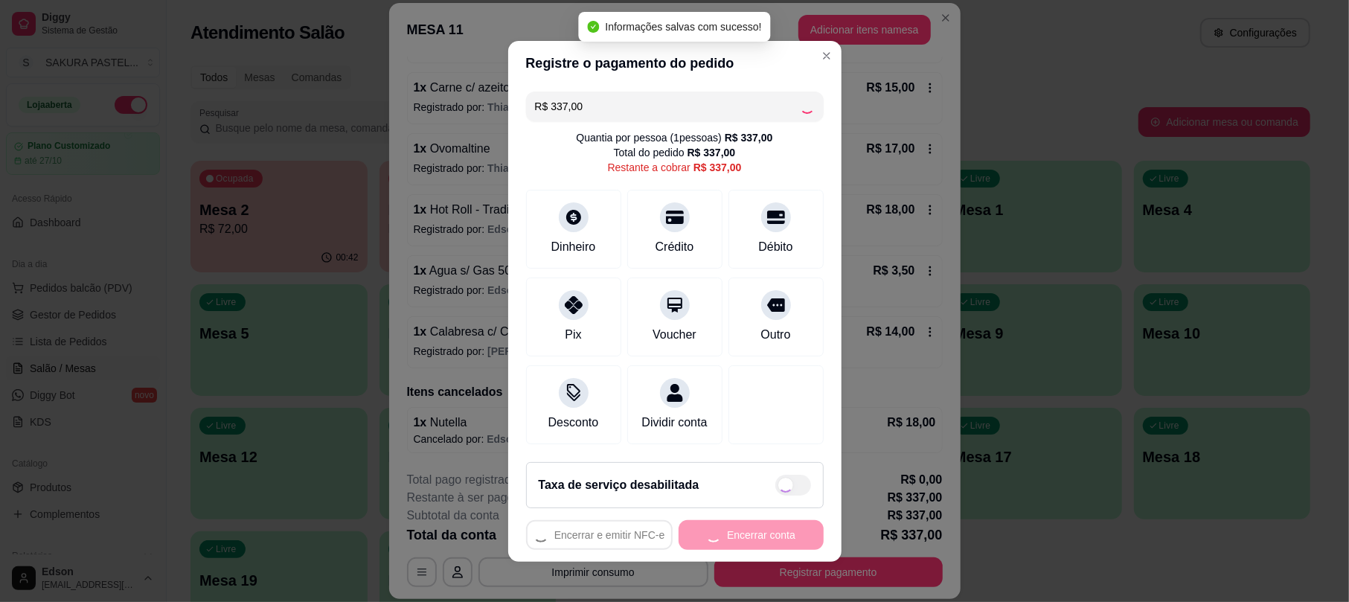
type input "R$ 0,00"
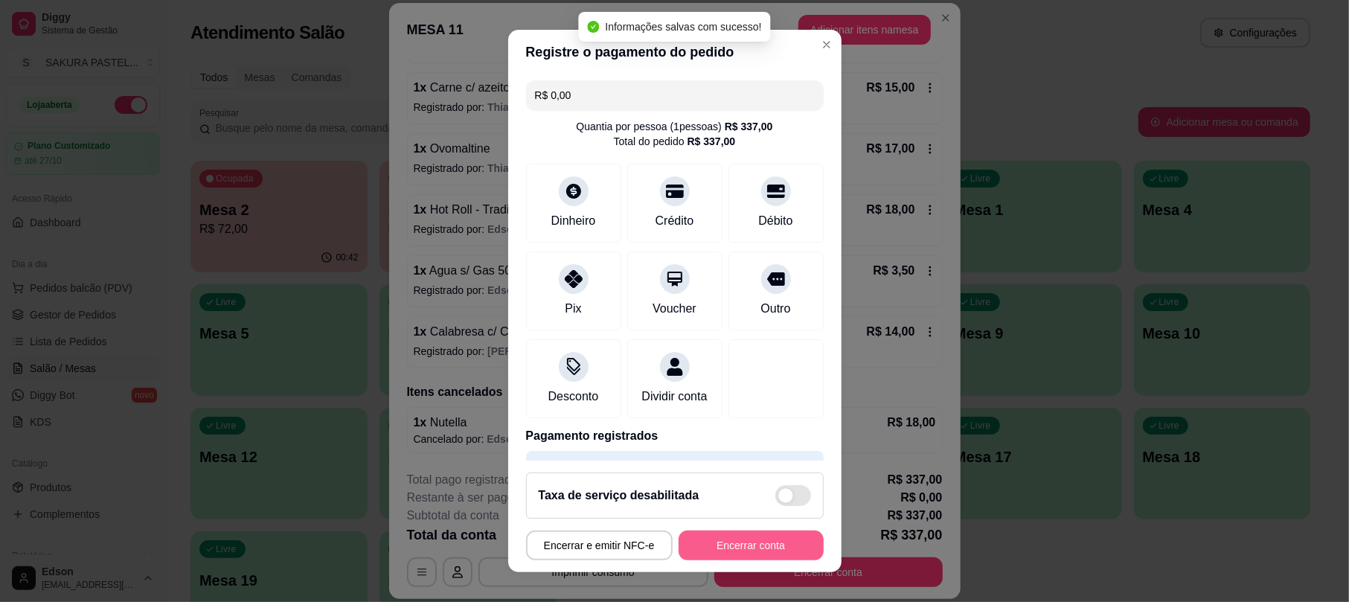
click at [759, 557] on button "Encerrar conta" at bounding box center [751, 546] width 145 height 30
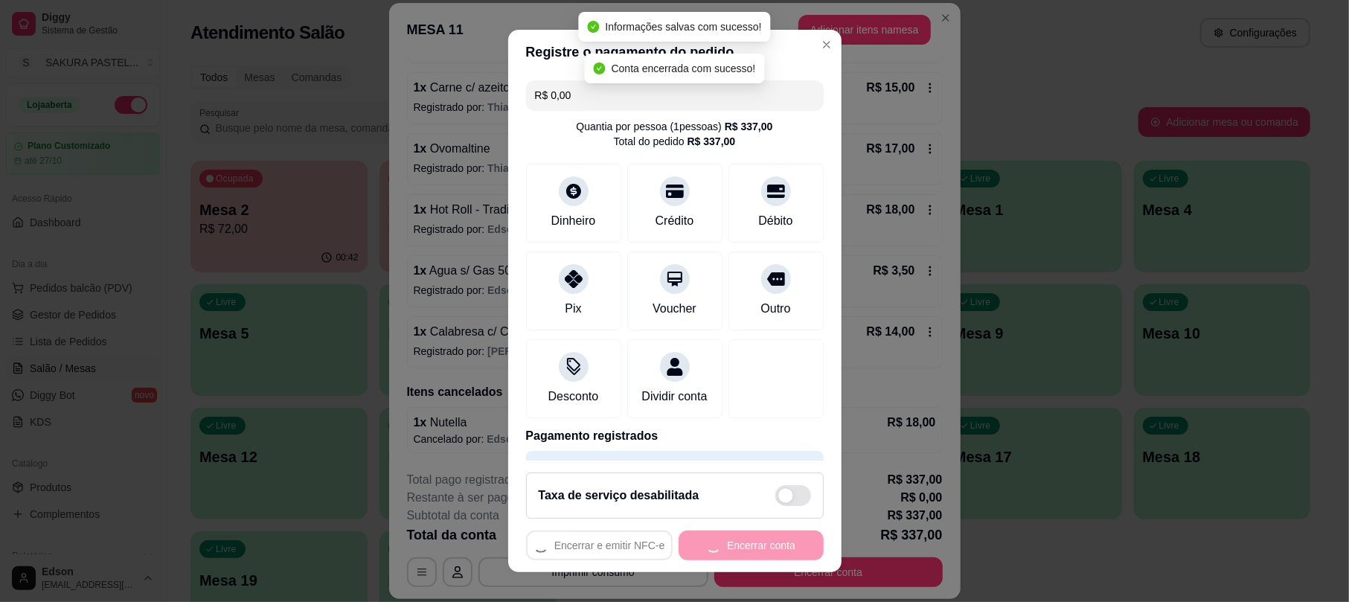
scroll to position [0, 0]
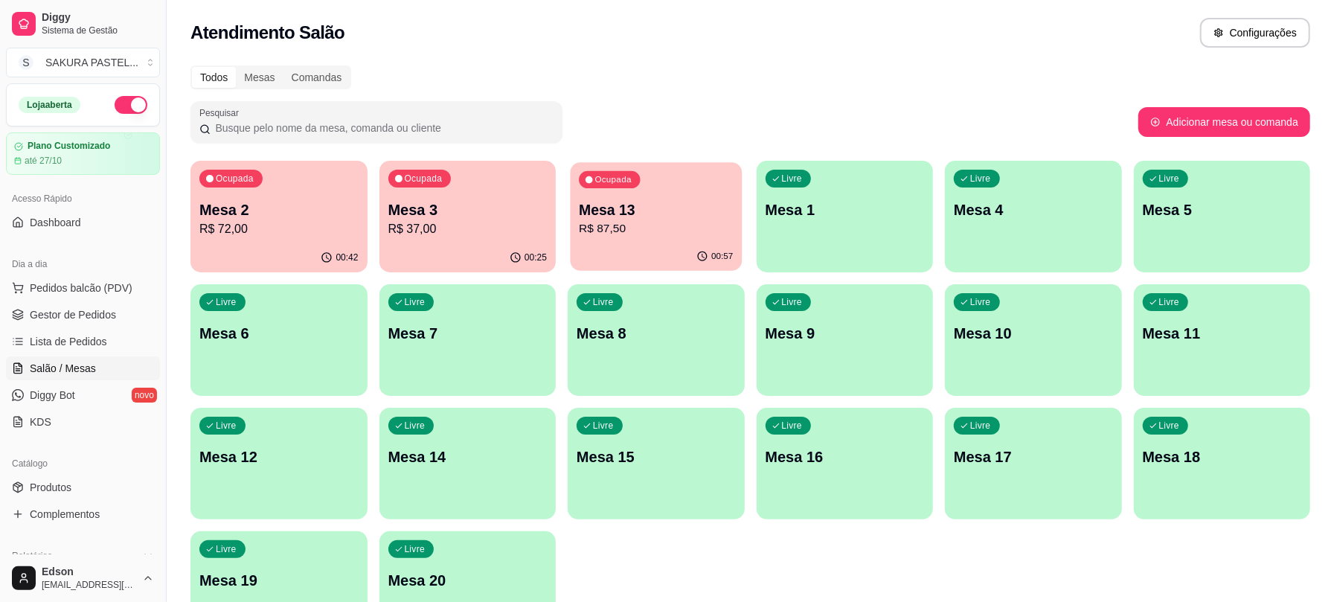
click at [572, 217] on div "Ocupada Mesa 13 R$ 87,50" at bounding box center [656, 202] width 171 height 80
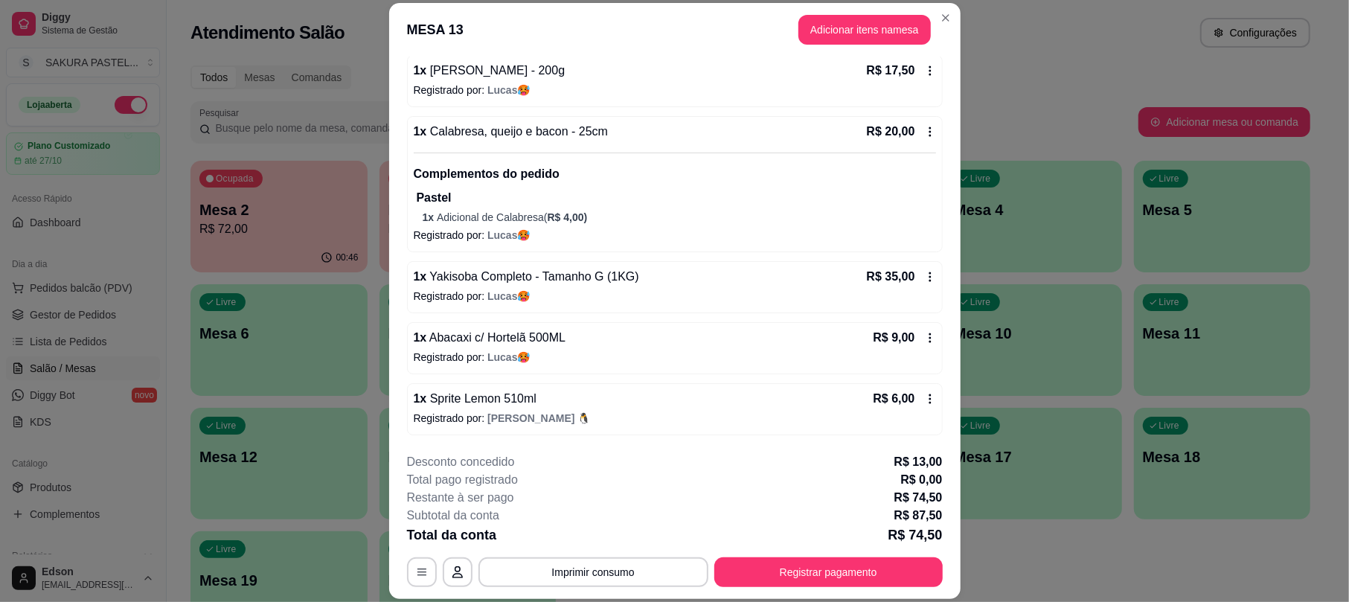
scroll to position [45, 0]
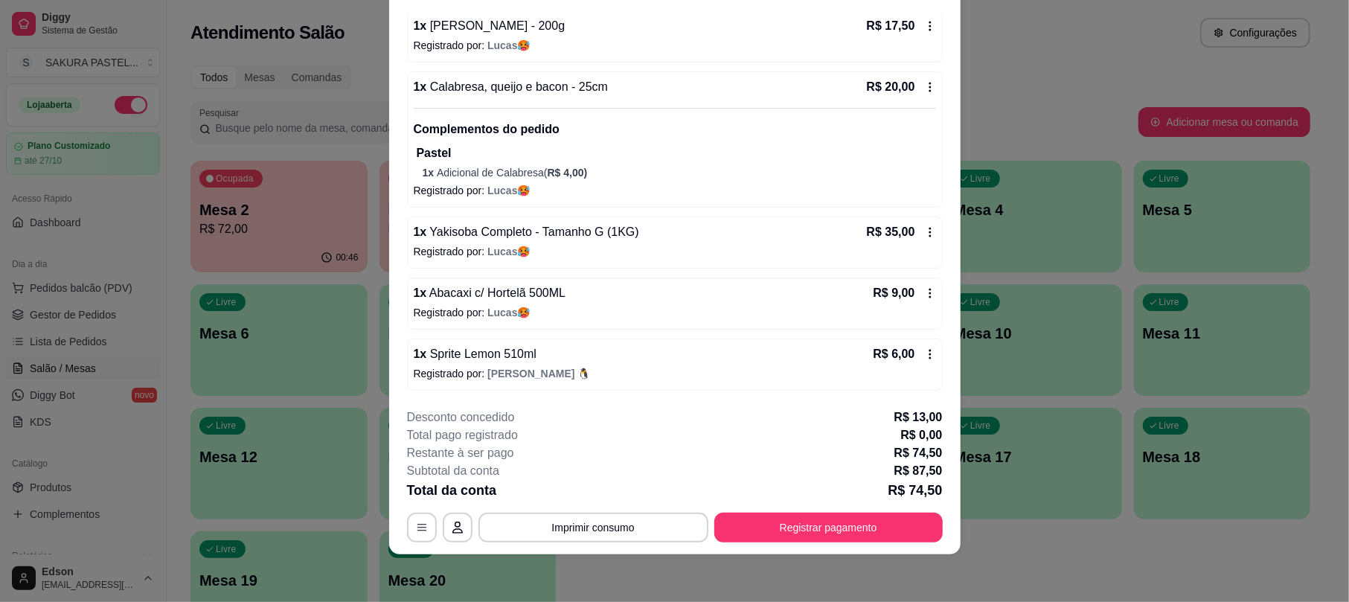
click at [904, 301] on div "R$ 9,00" at bounding box center [904, 293] width 63 height 18
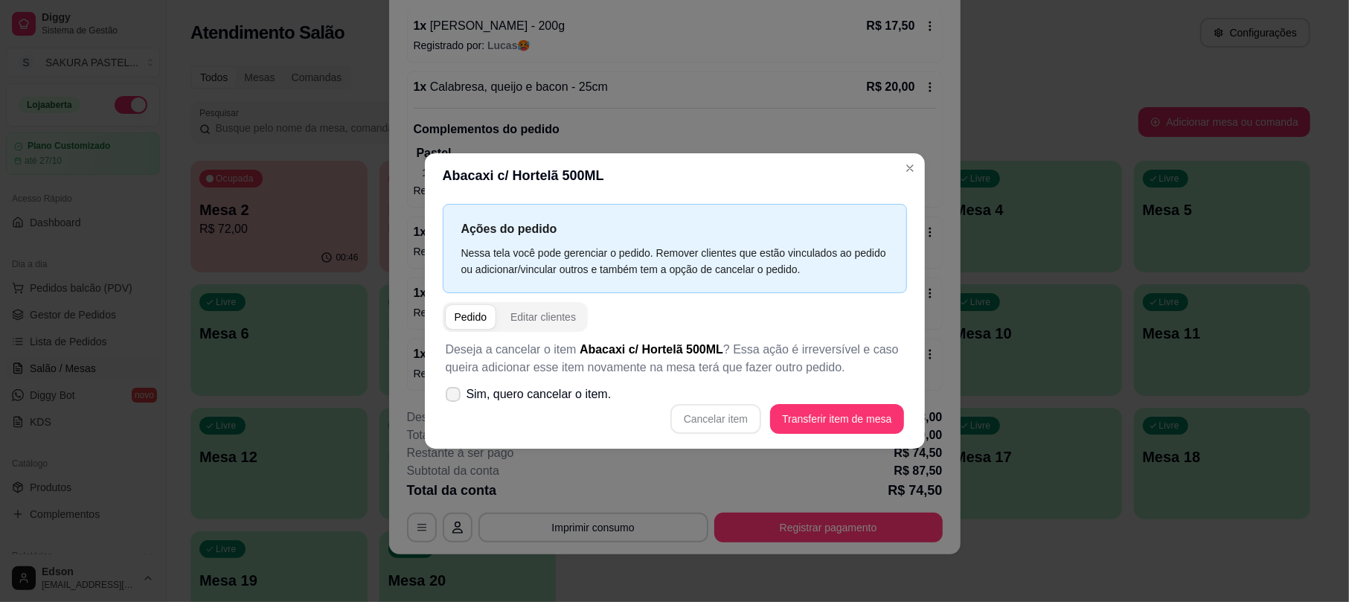
click at [540, 399] on span "Sim, quero cancelar o item." at bounding box center [539, 395] width 145 height 18
click at [455, 399] on input "Sim, quero cancelar o item." at bounding box center [450, 402] width 10 height 10
checkbox input "true"
click at [683, 418] on button "Cancelar item" at bounding box center [716, 418] width 89 height 29
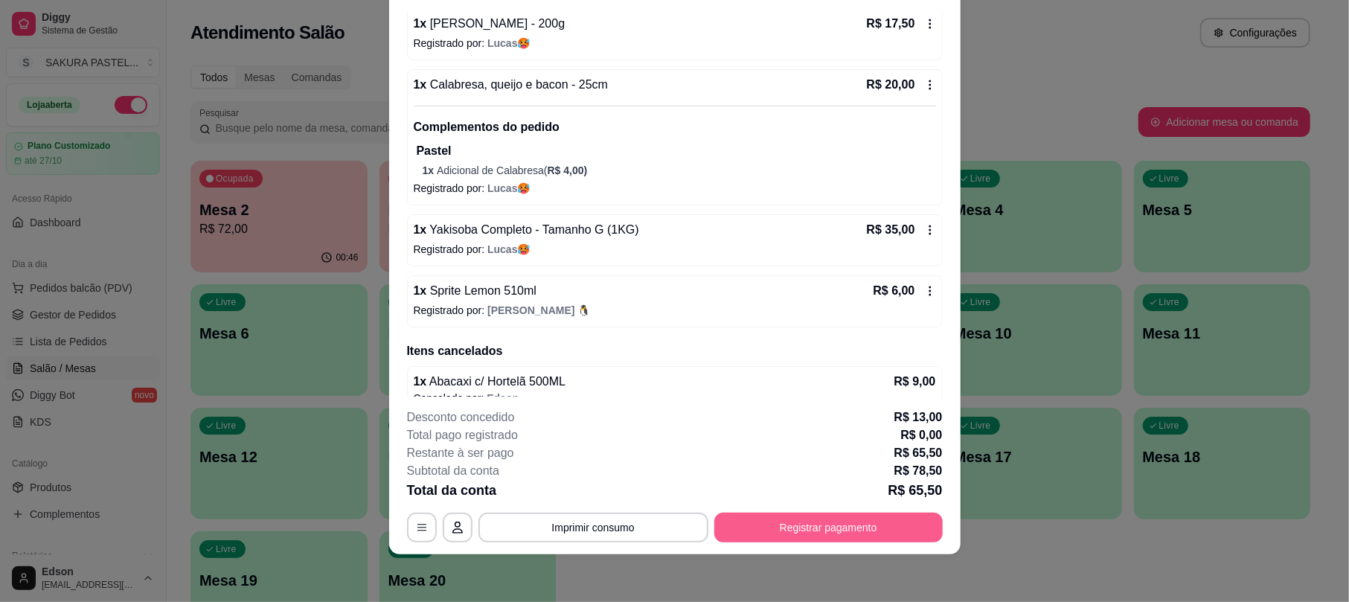
click at [804, 528] on button "Registrar pagamento" at bounding box center [829, 528] width 228 height 30
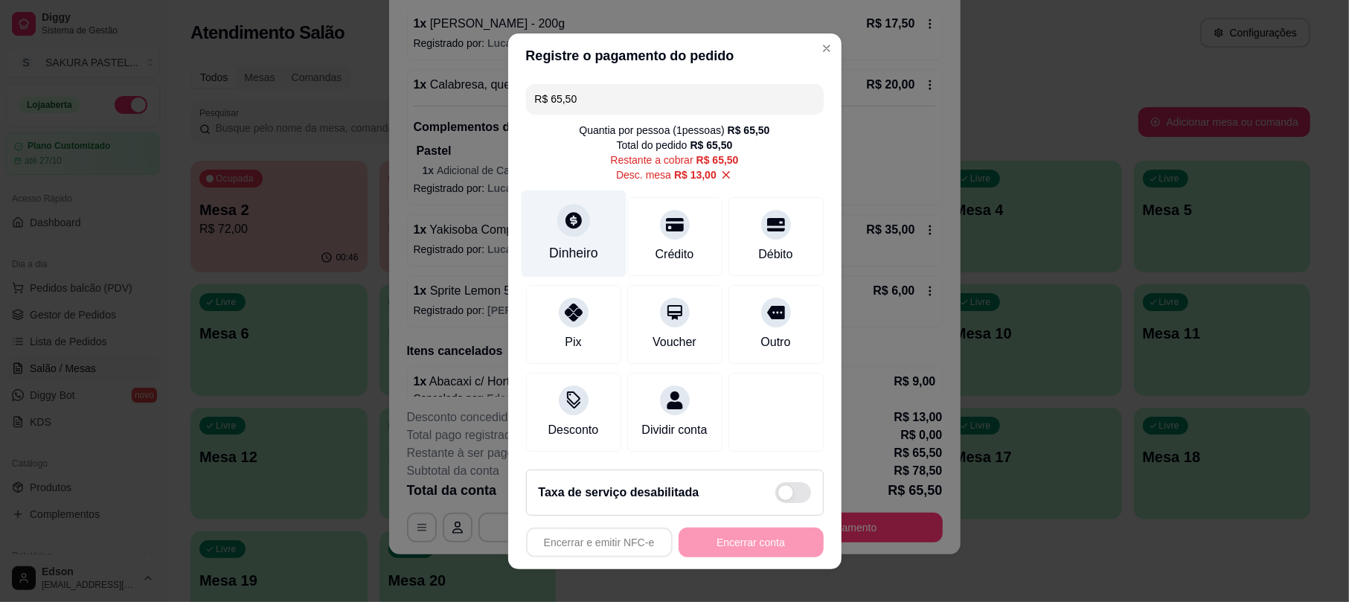
click at [569, 216] on icon at bounding box center [572, 220] width 19 height 19
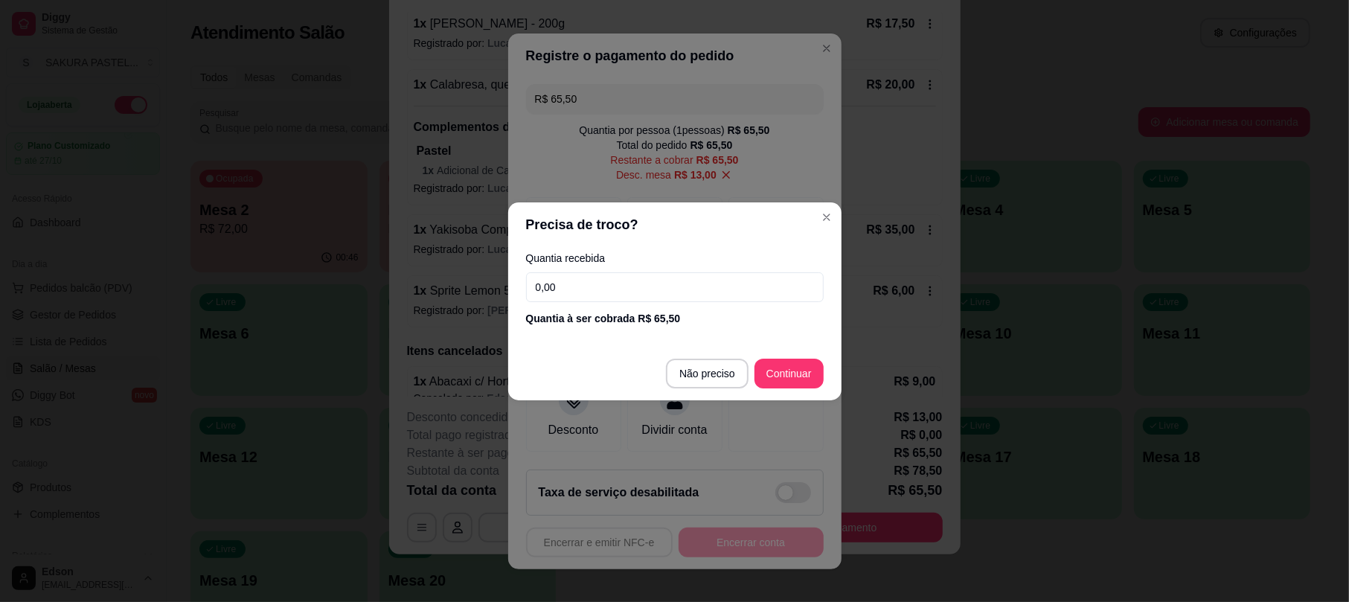
click at [661, 292] on input "0,00" at bounding box center [675, 287] width 298 height 30
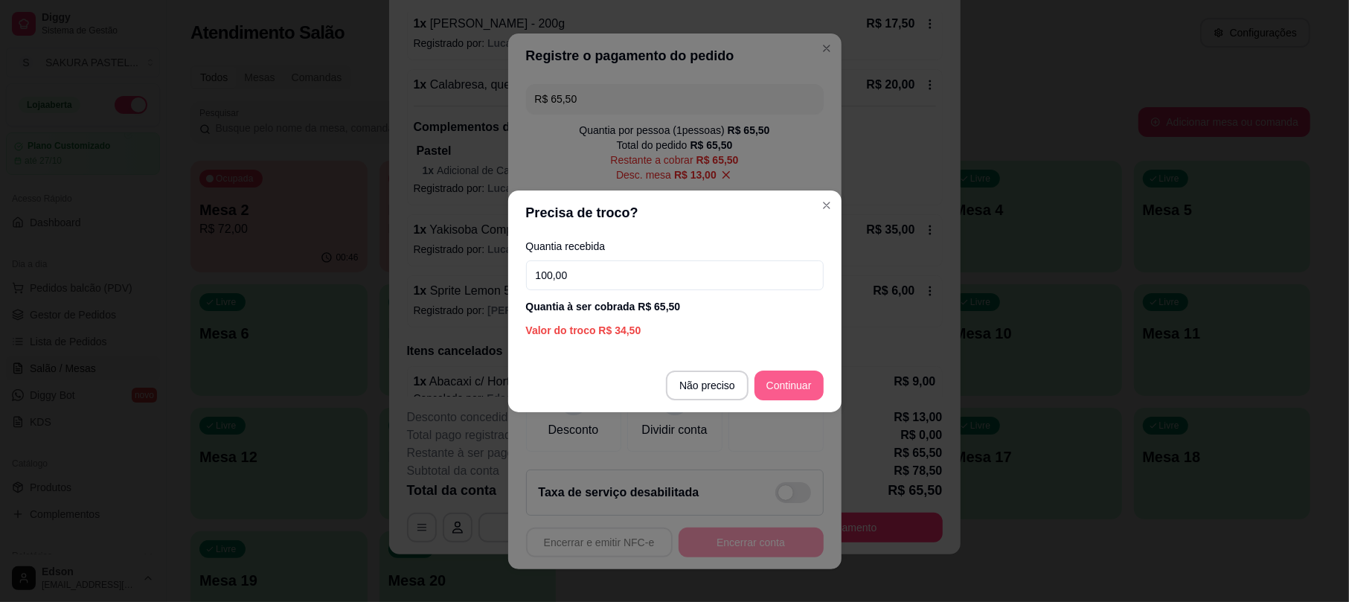
type input "100,00"
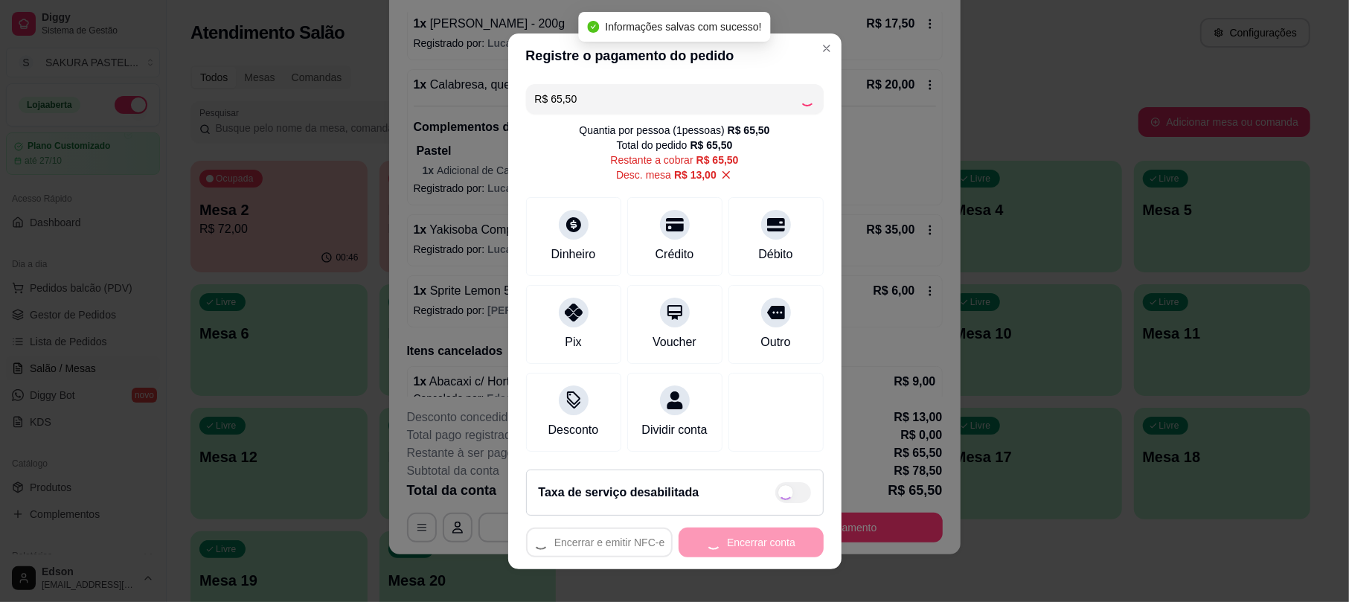
type input "R$ 0,00"
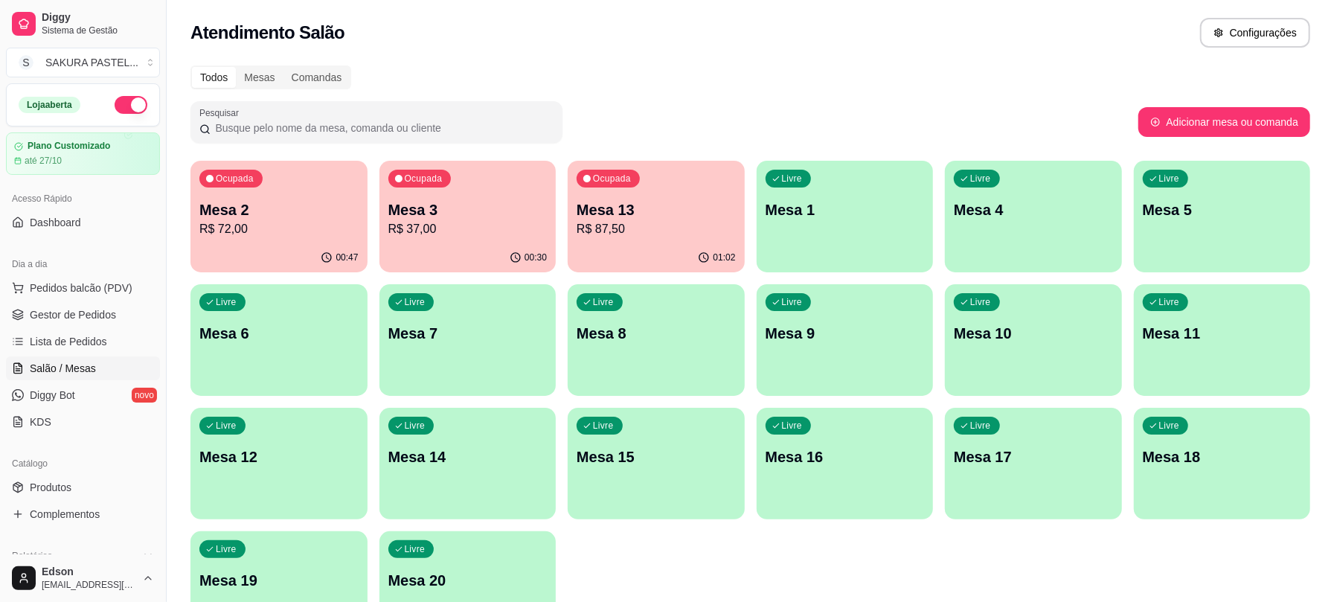
click at [636, 224] on p "R$ 87,50" at bounding box center [656, 229] width 159 height 18
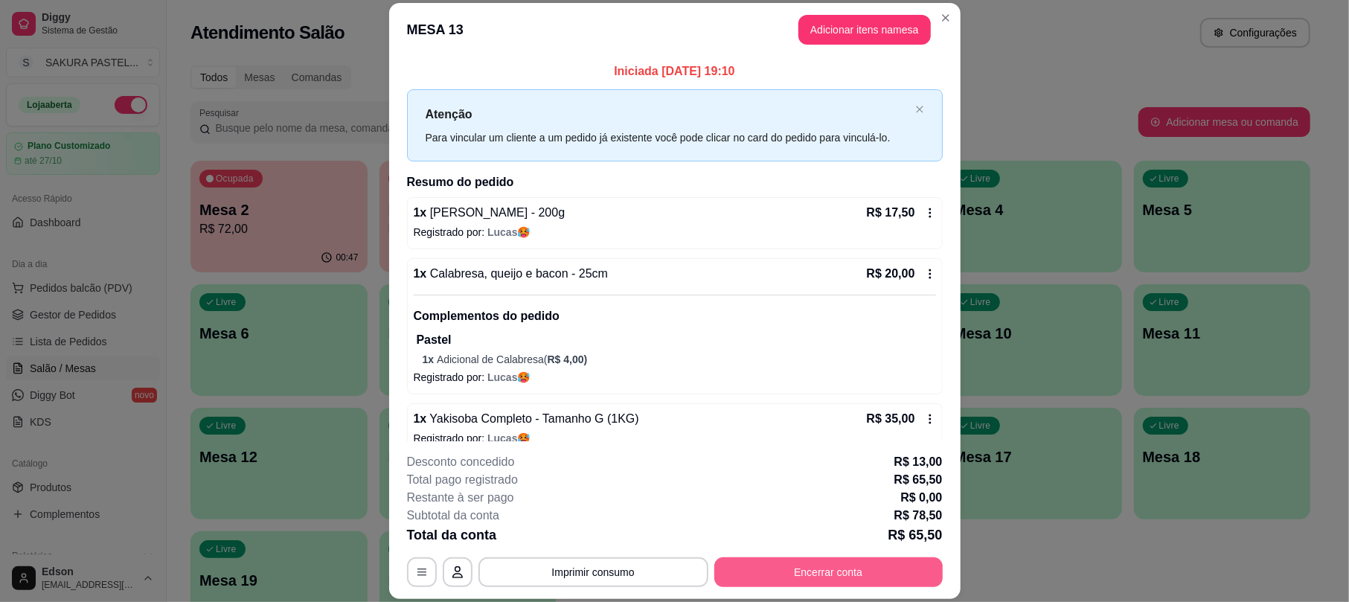
click at [790, 563] on button "Encerrar conta" at bounding box center [829, 572] width 228 height 30
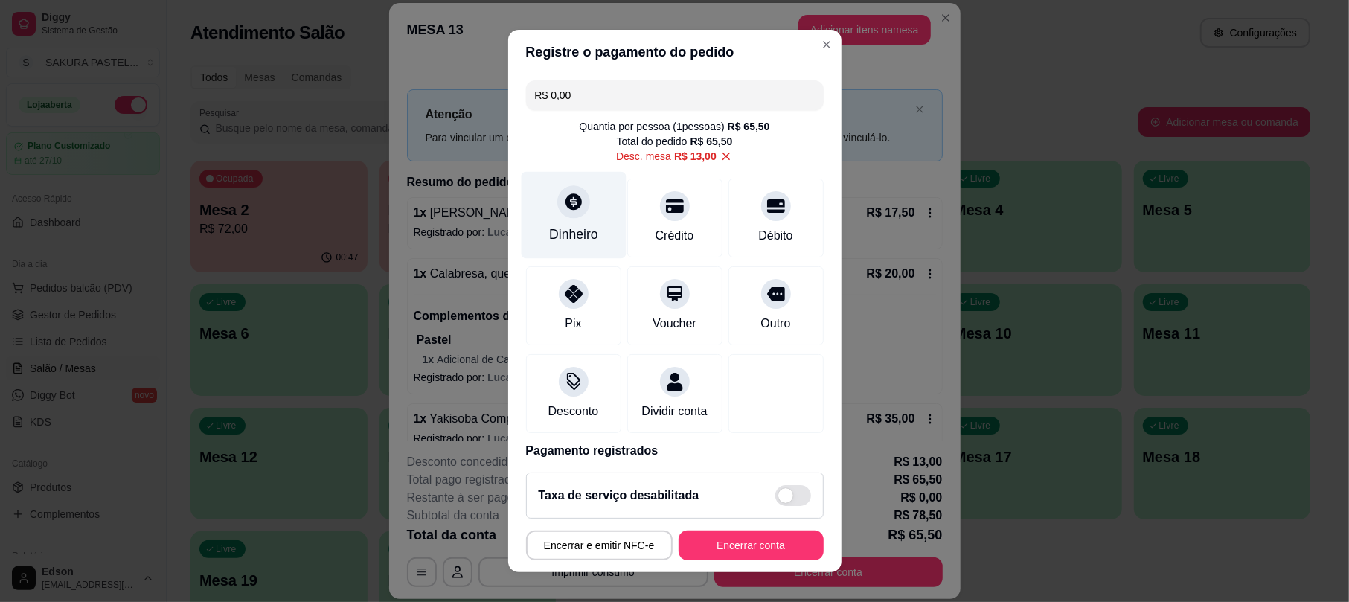
click at [533, 205] on div "Dinheiro" at bounding box center [573, 215] width 105 height 87
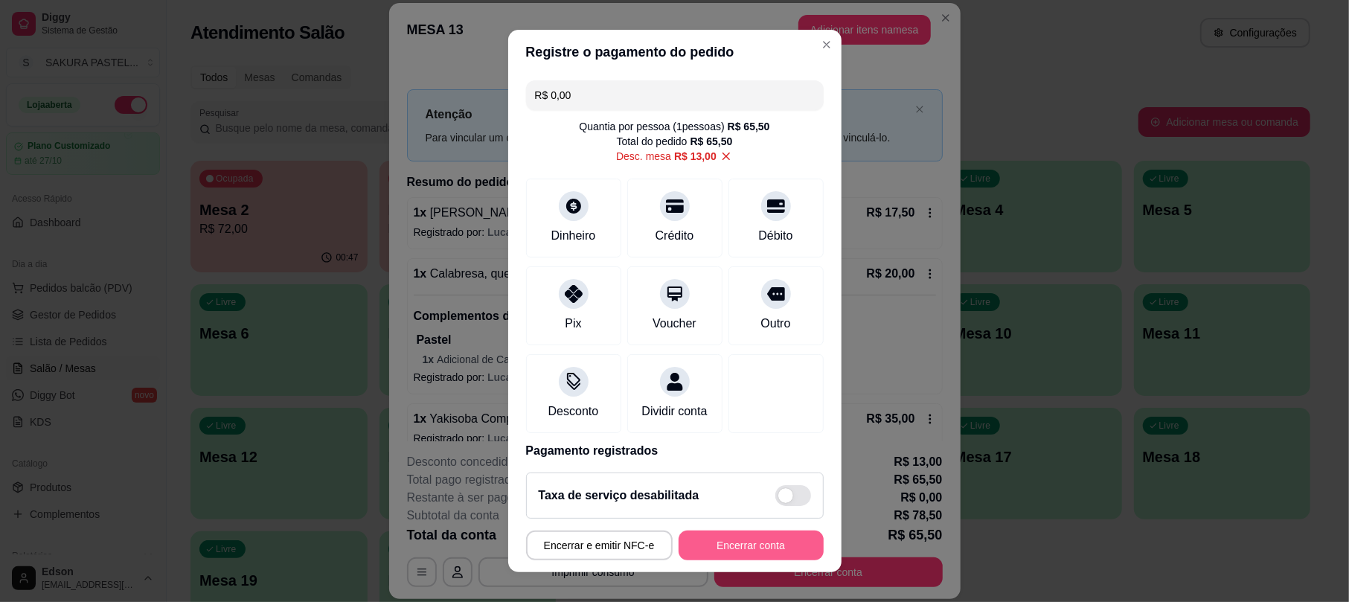
click at [769, 545] on button "Encerrar conta" at bounding box center [751, 546] width 145 height 30
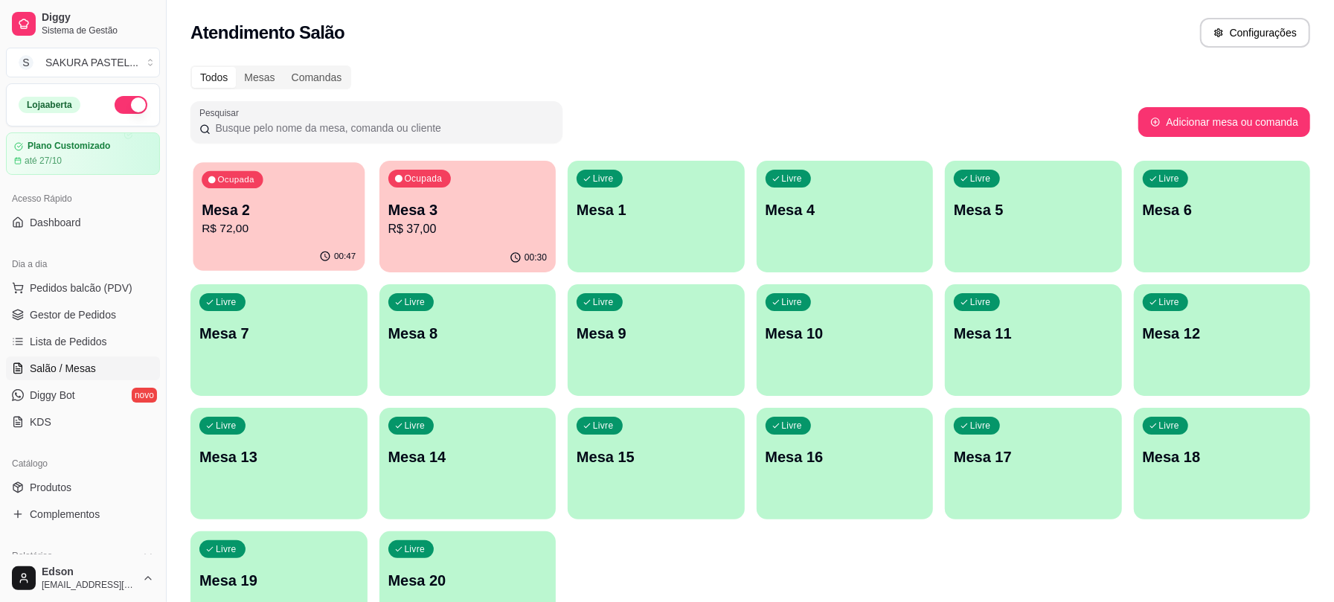
click at [287, 227] on p "R$ 72,00" at bounding box center [279, 228] width 154 height 17
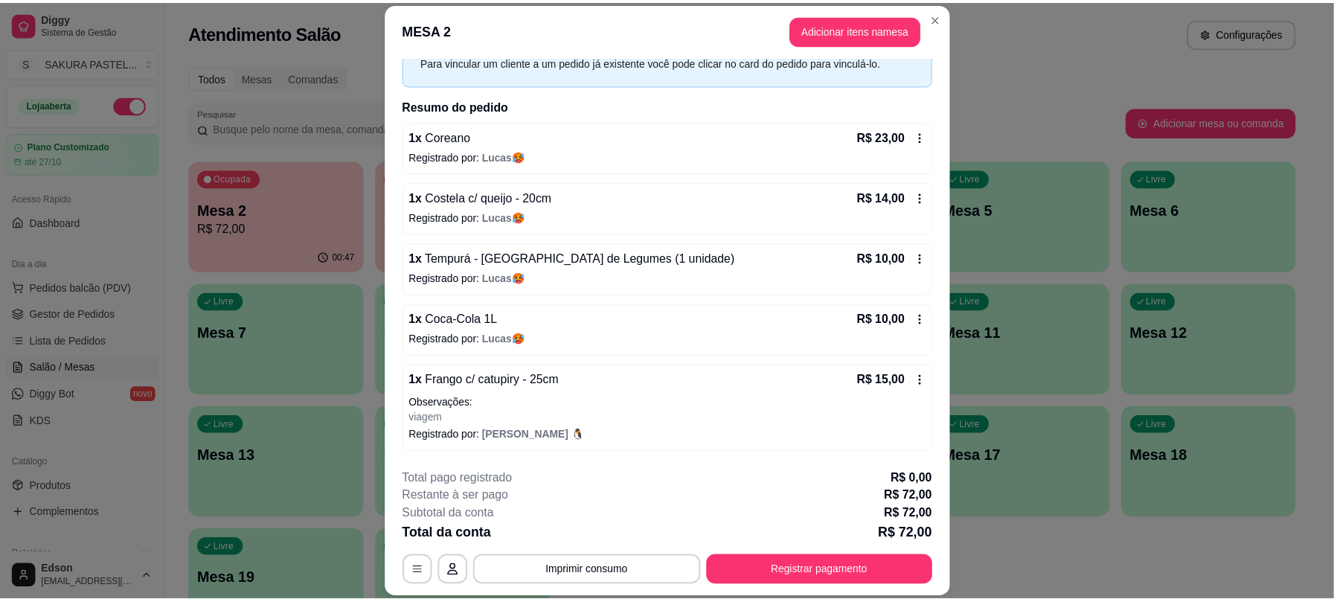
scroll to position [0, 0]
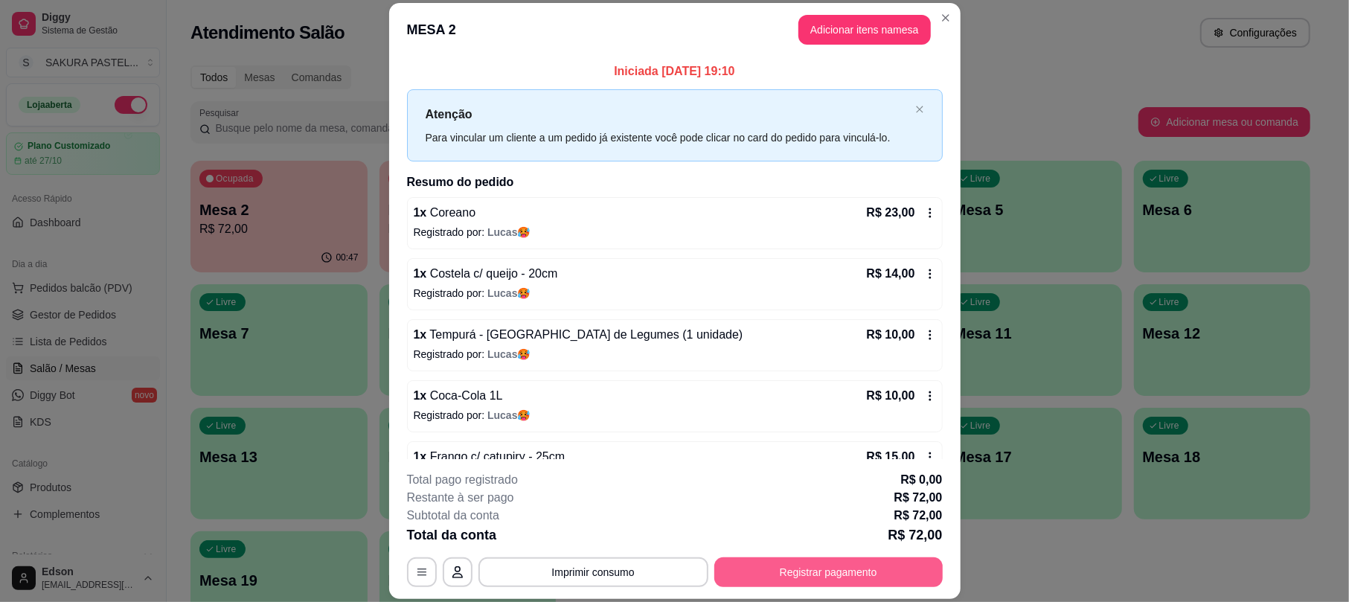
click at [750, 582] on button "Registrar pagamento" at bounding box center [829, 572] width 228 height 30
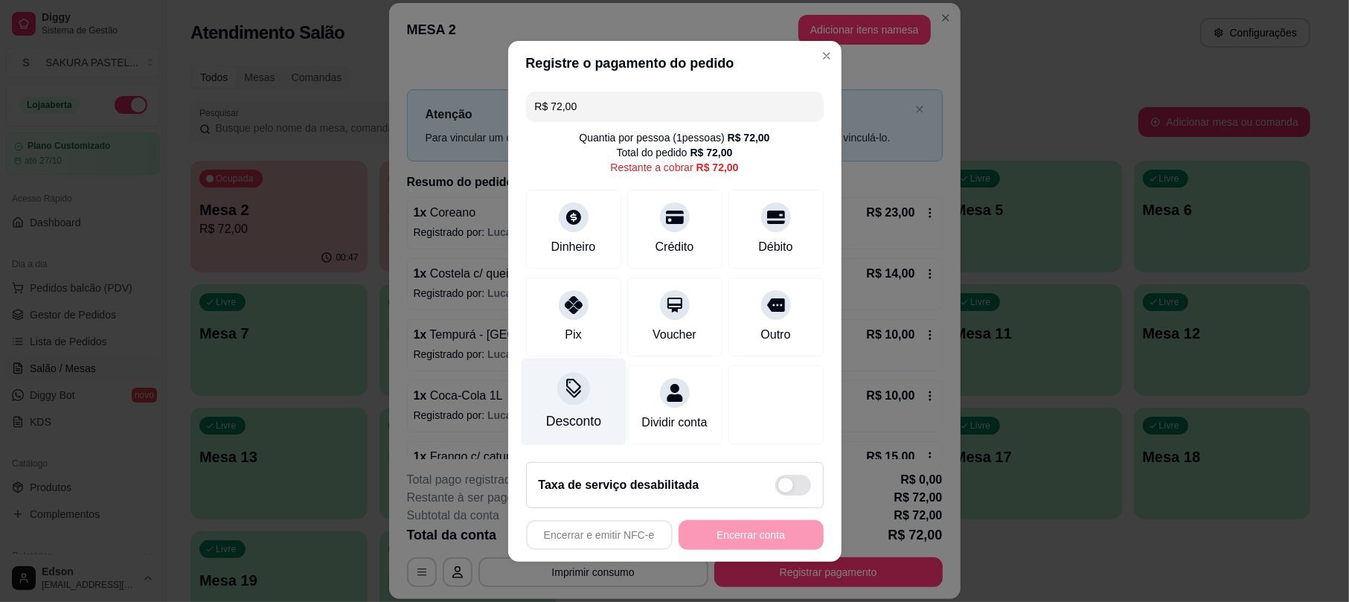
click at [569, 399] on div "Desconto" at bounding box center [573, 401] width 105 height 87
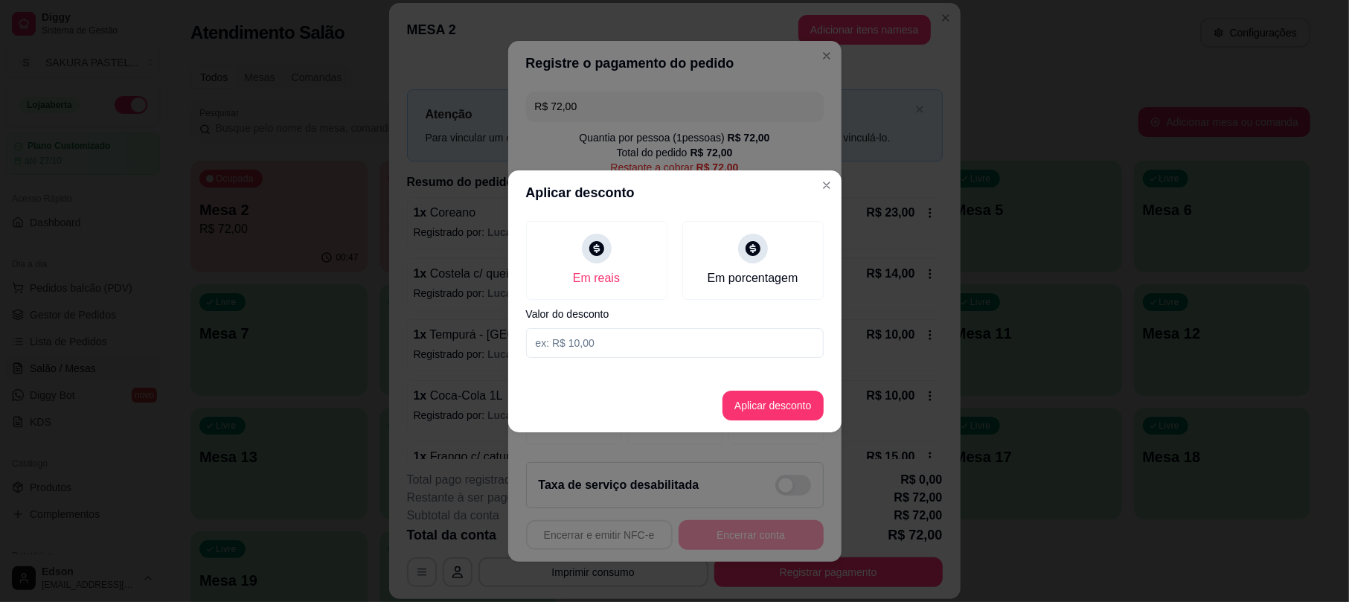
click at [770, 257] on div "Em porcentagem" at bounding box center [752, 260] width 141 height 79
click at [728, 353] on input at bounding box center [675, 343] width 298 height 30
type input "10"
click at [771, 421] on footer "Aplicar desconto" at bounding box center [674, 406] width 333 height 54
click at [769, 412] on button "Aplicar desconto" at bounding box center [773, 406] width 101 height 30
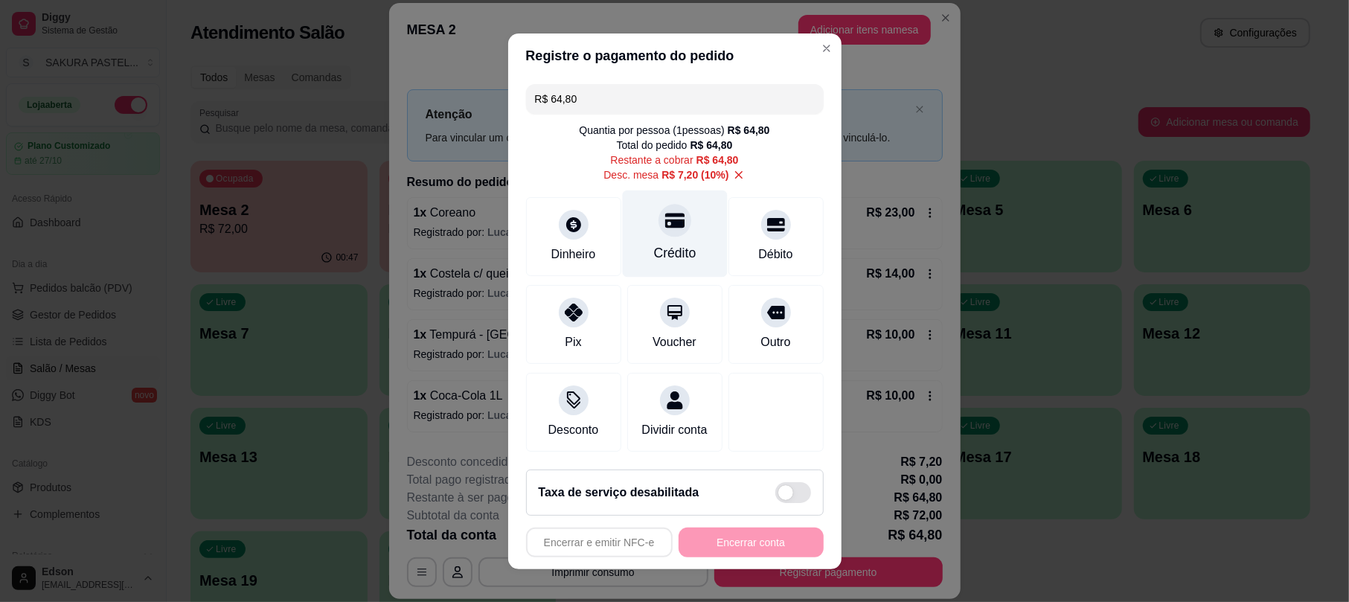
click at [674, 225] on div "Crédito" at bounding box center [674, 233] width 105 height 87
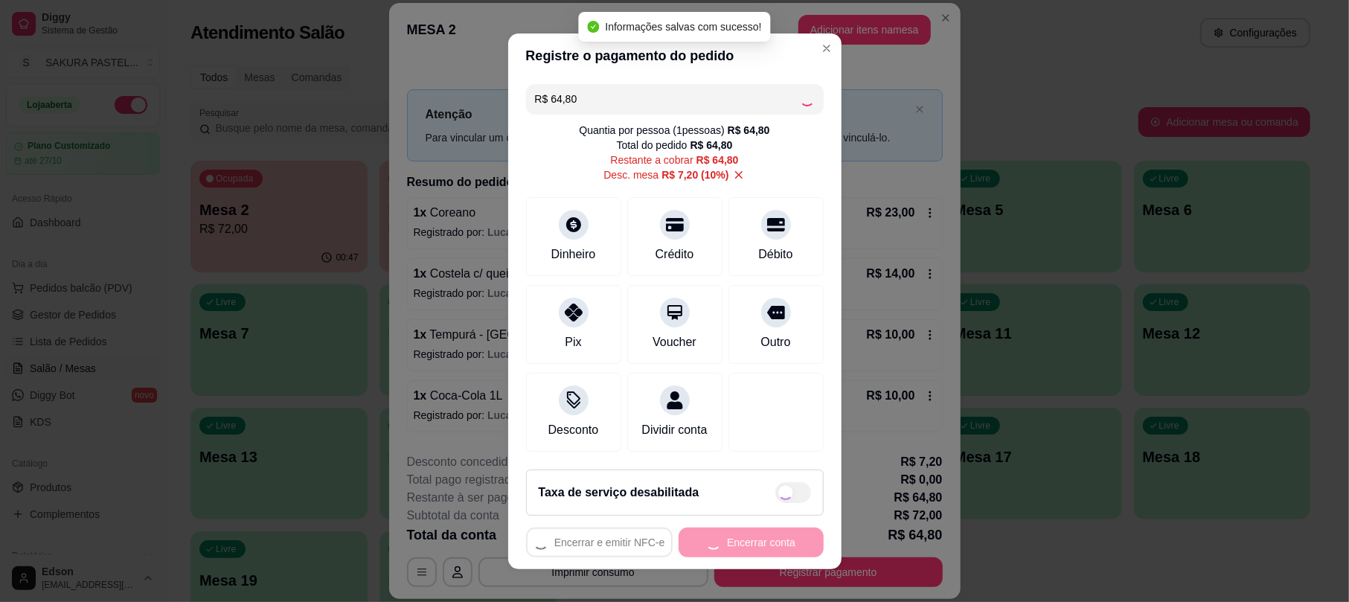
type input "R$ 0,00"
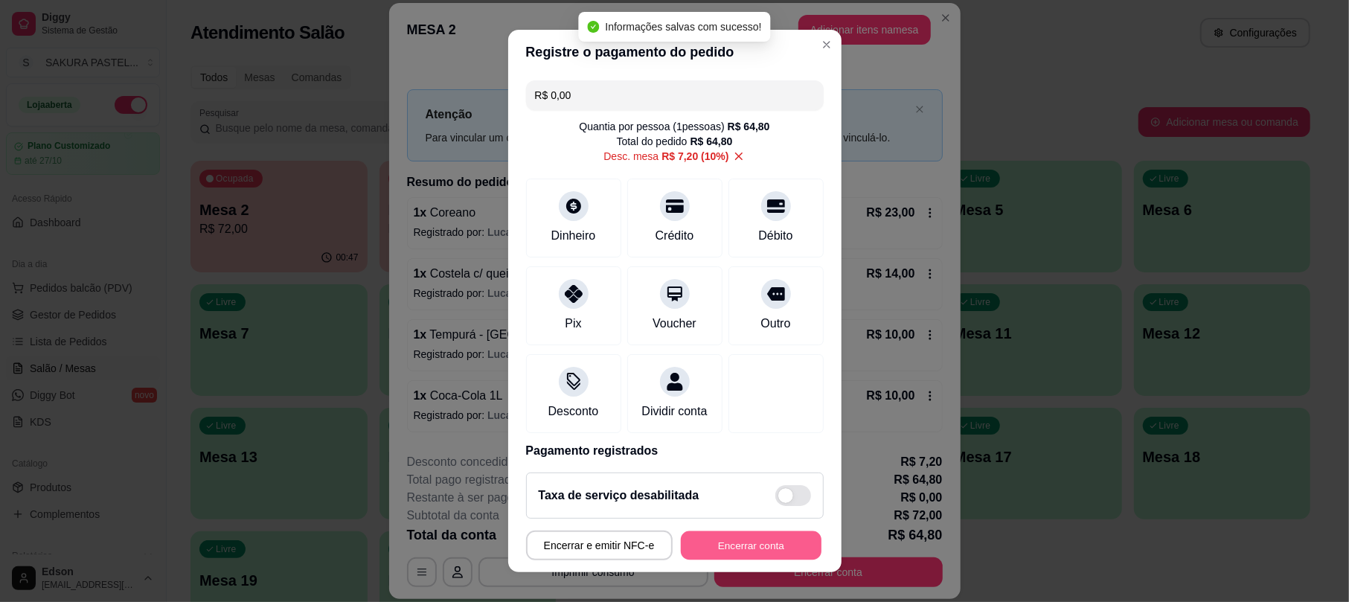
click at [754, 552] on button "Encerrar conta" at bounding box center [751, 545] width 141 height 29
